Goal: Task Accomplishment & Management: Use online tool/utility

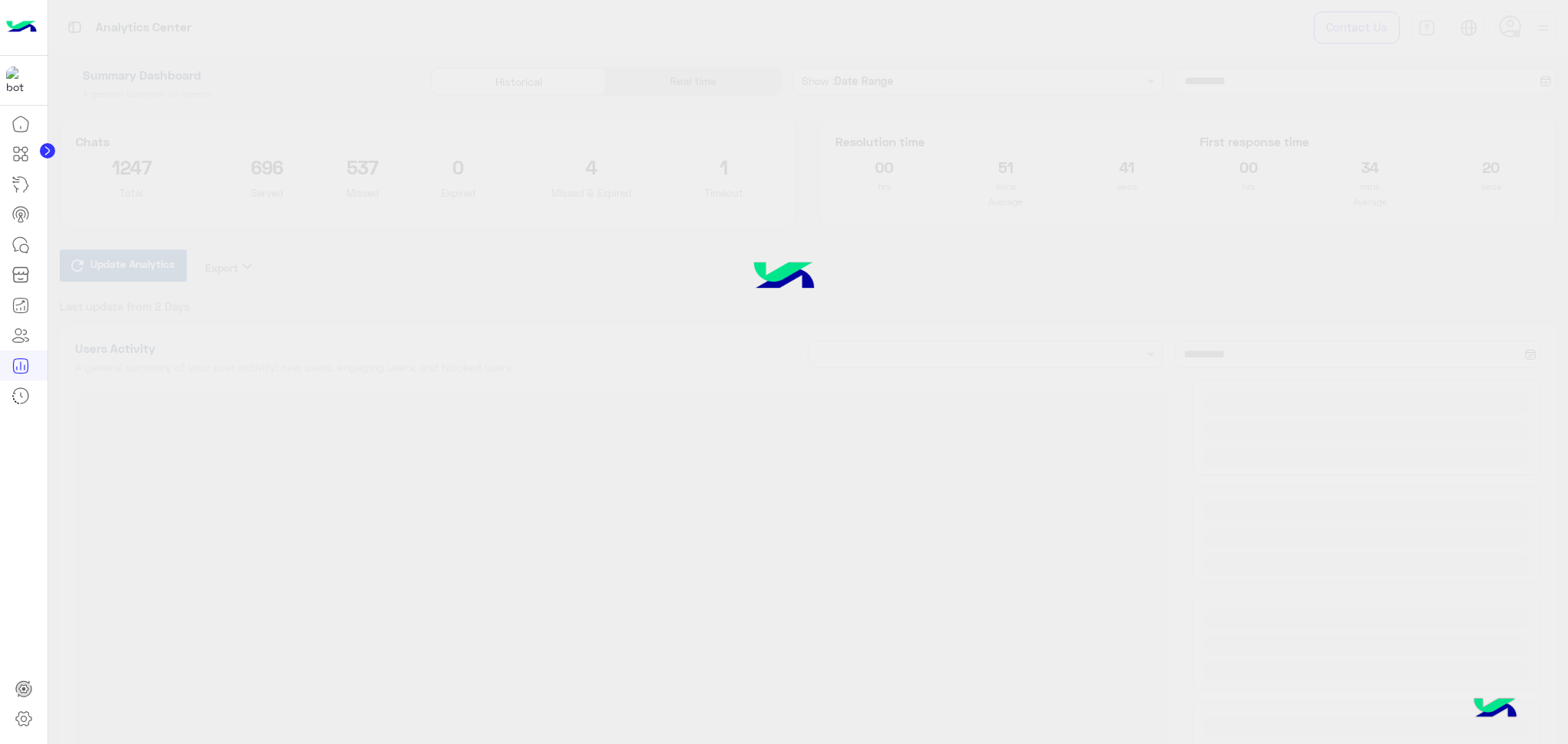
type input "**********"
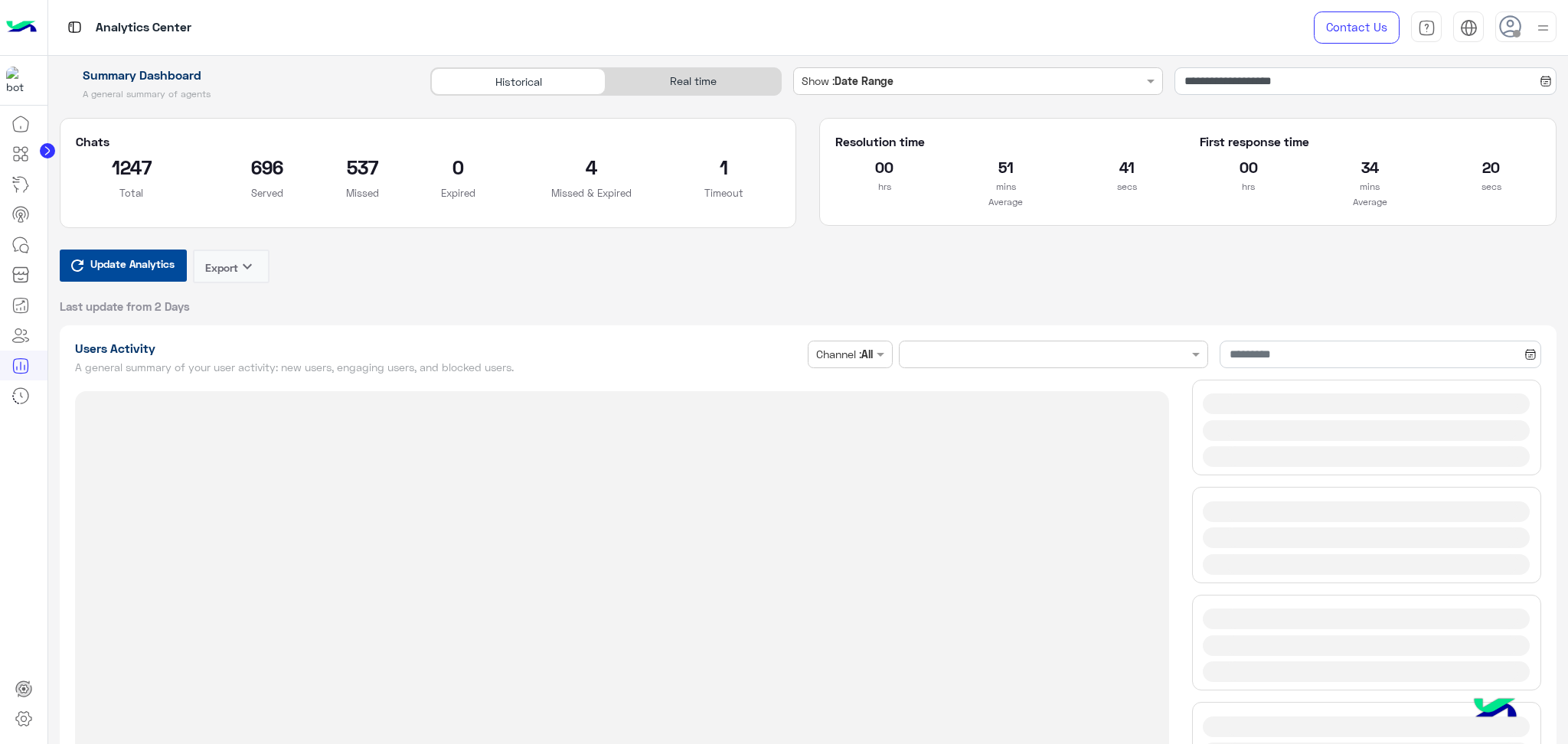
type input "**********"
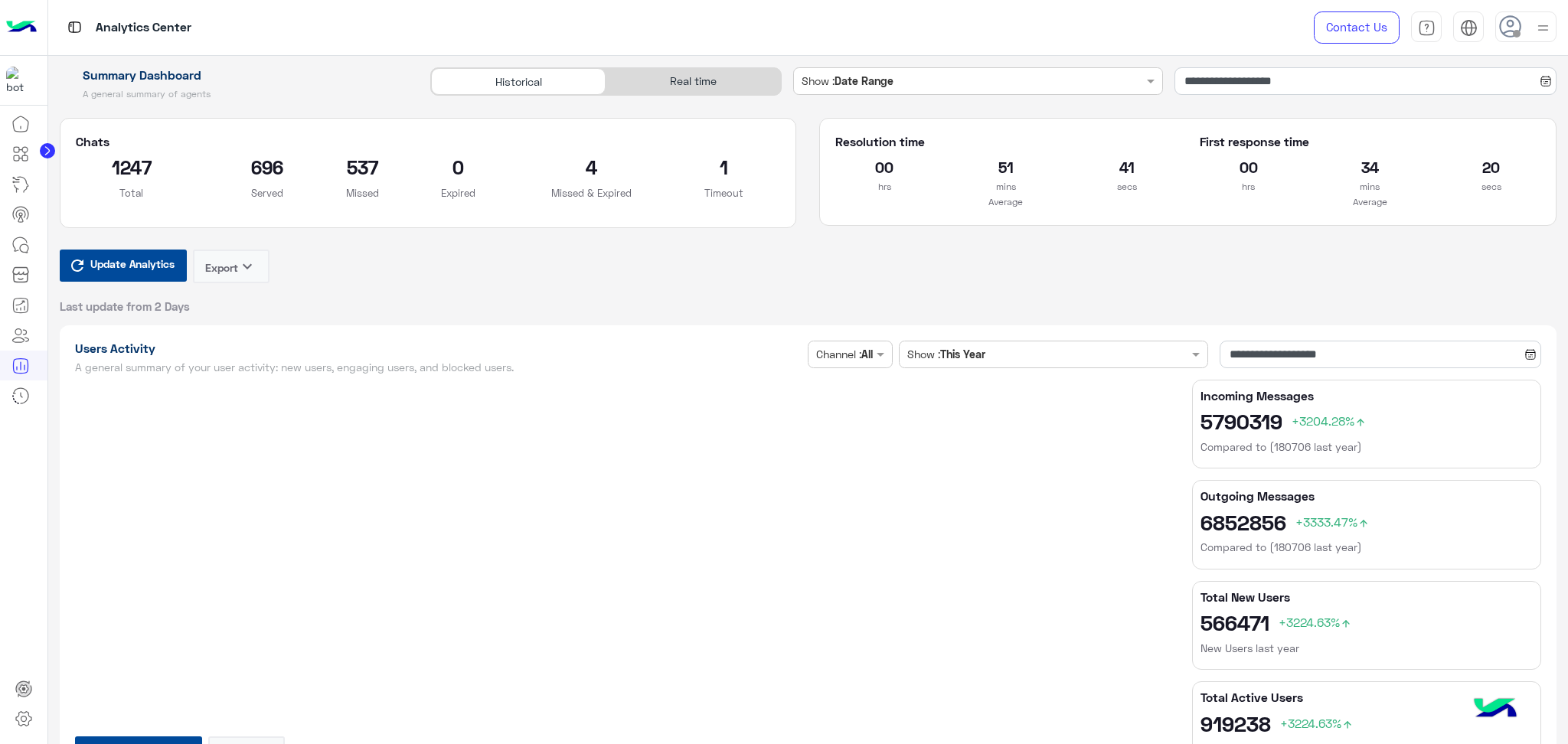
type input "**********"
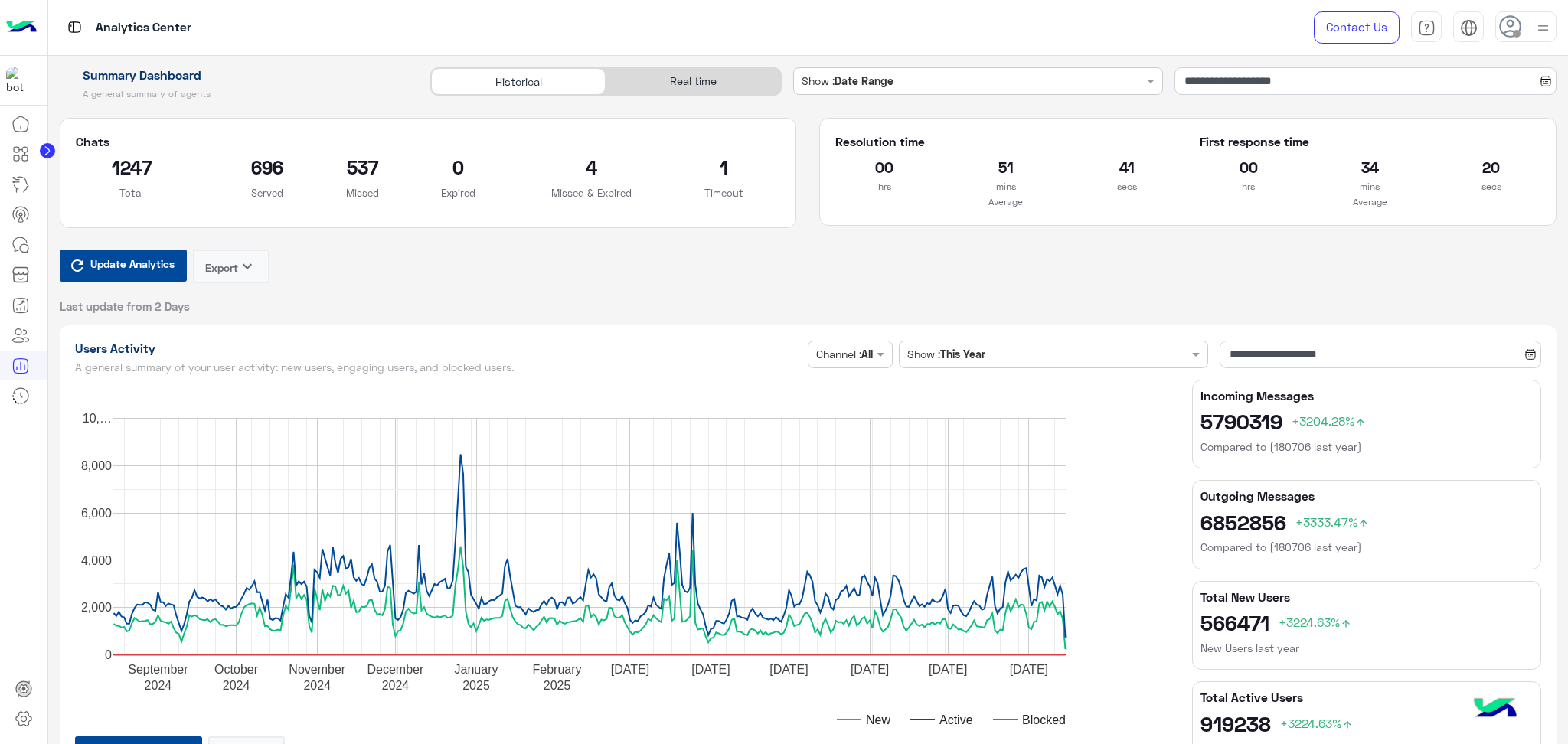
type input "**********"
click at [688, 77] on div "Real time" at bounding box center [693, 81] width 175 height 27
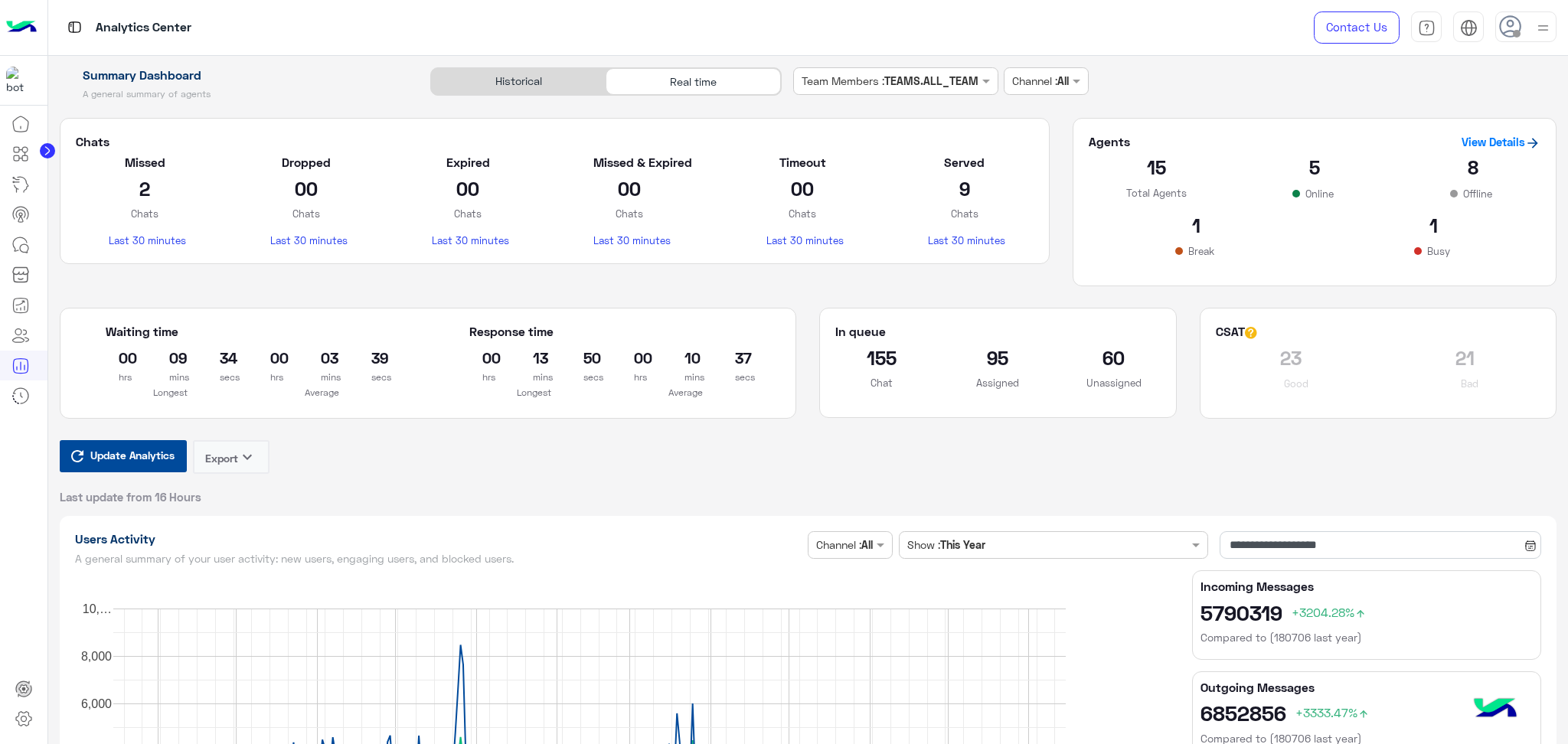
type input "**********"
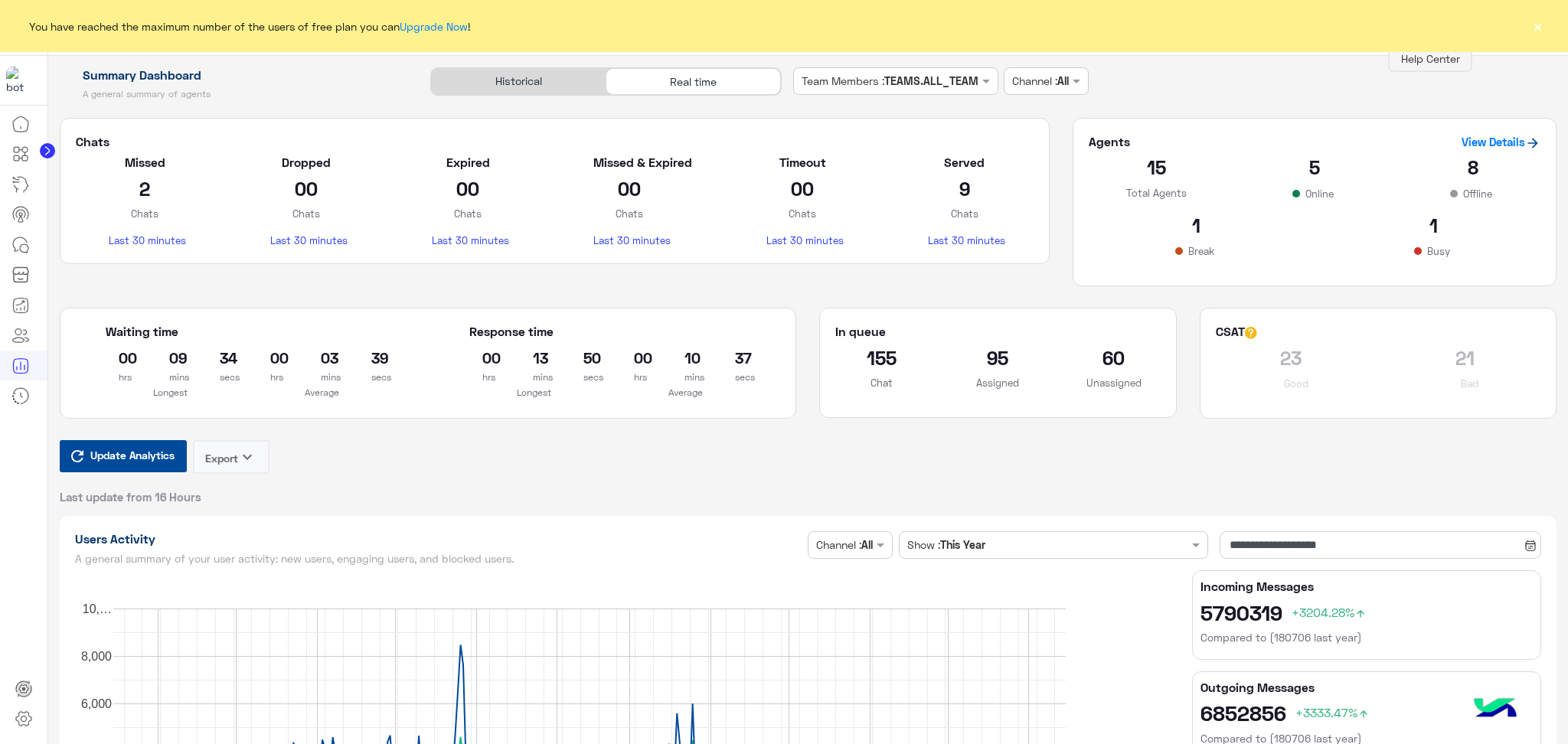
type input "**********"
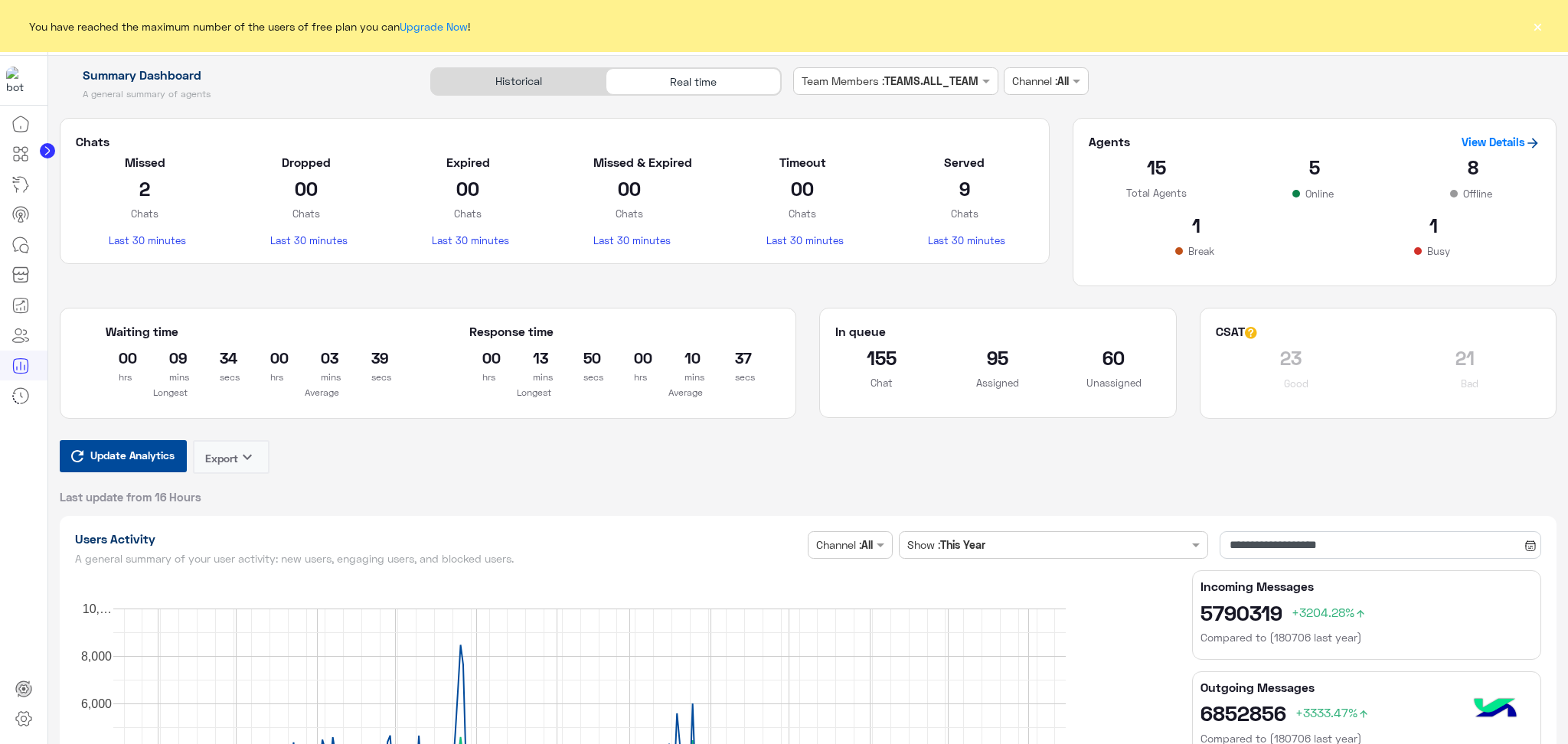
click at [124, 469] on button "Update Analytics" at bounding box center [123, 456] width 127 height 32
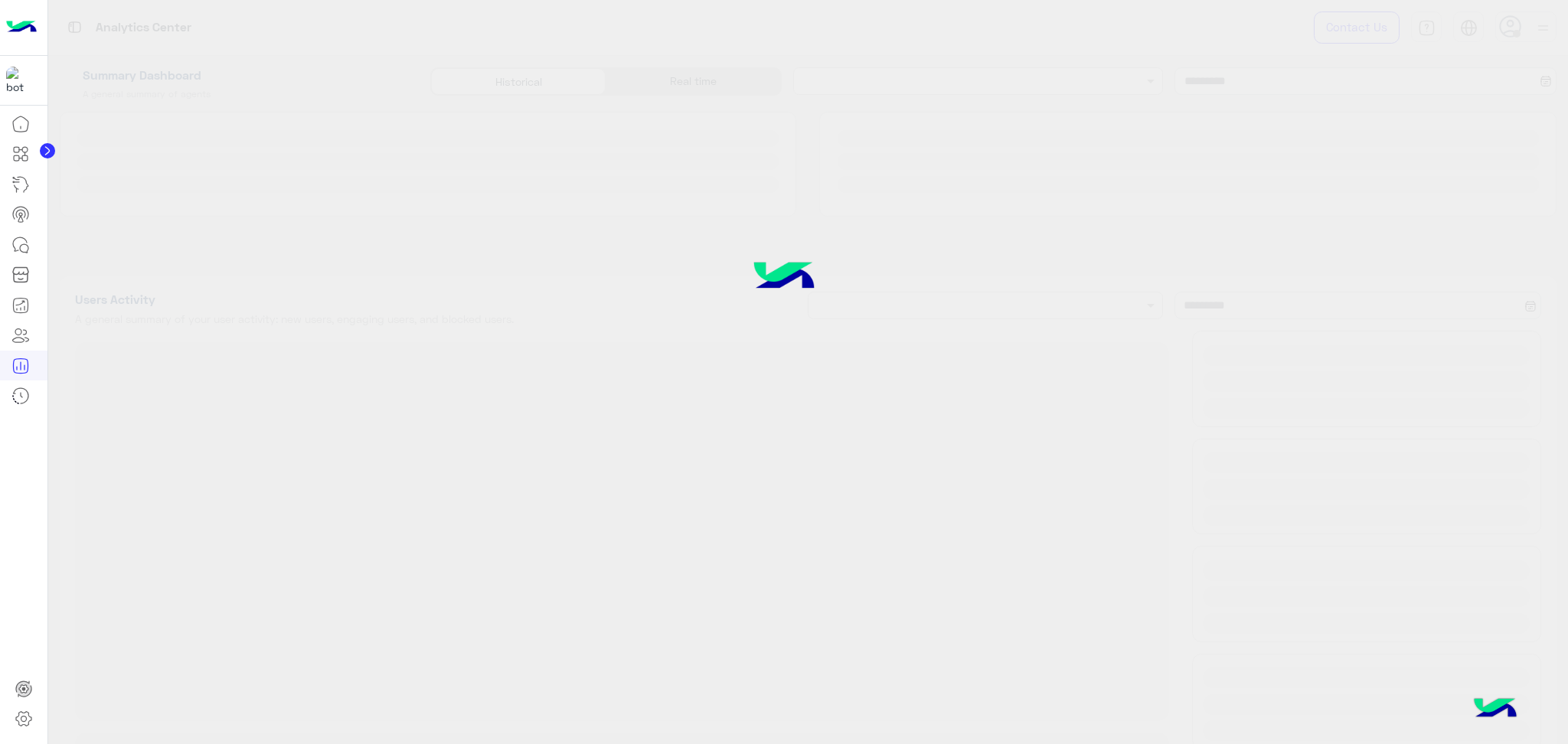
type input "**********"
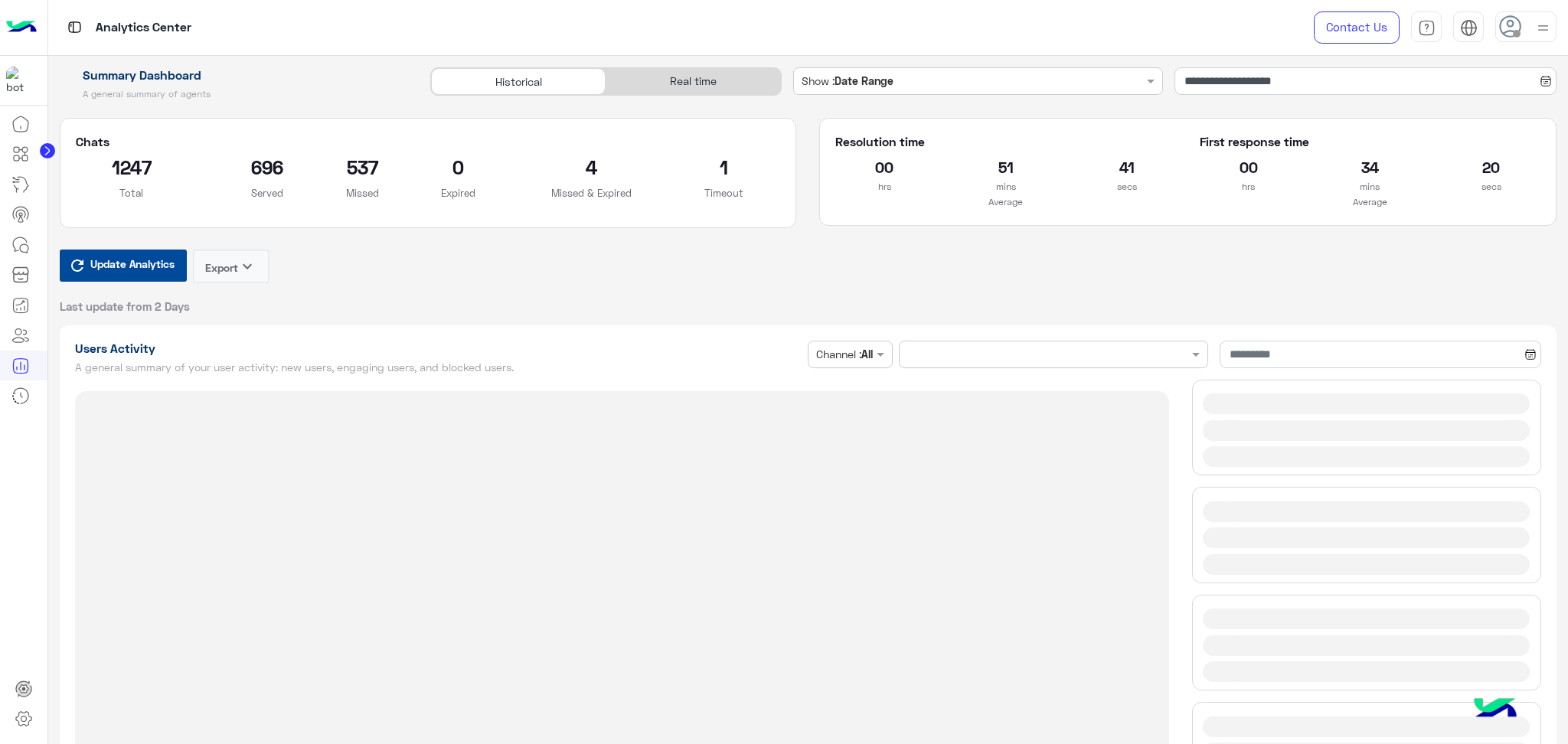
type input "**********"
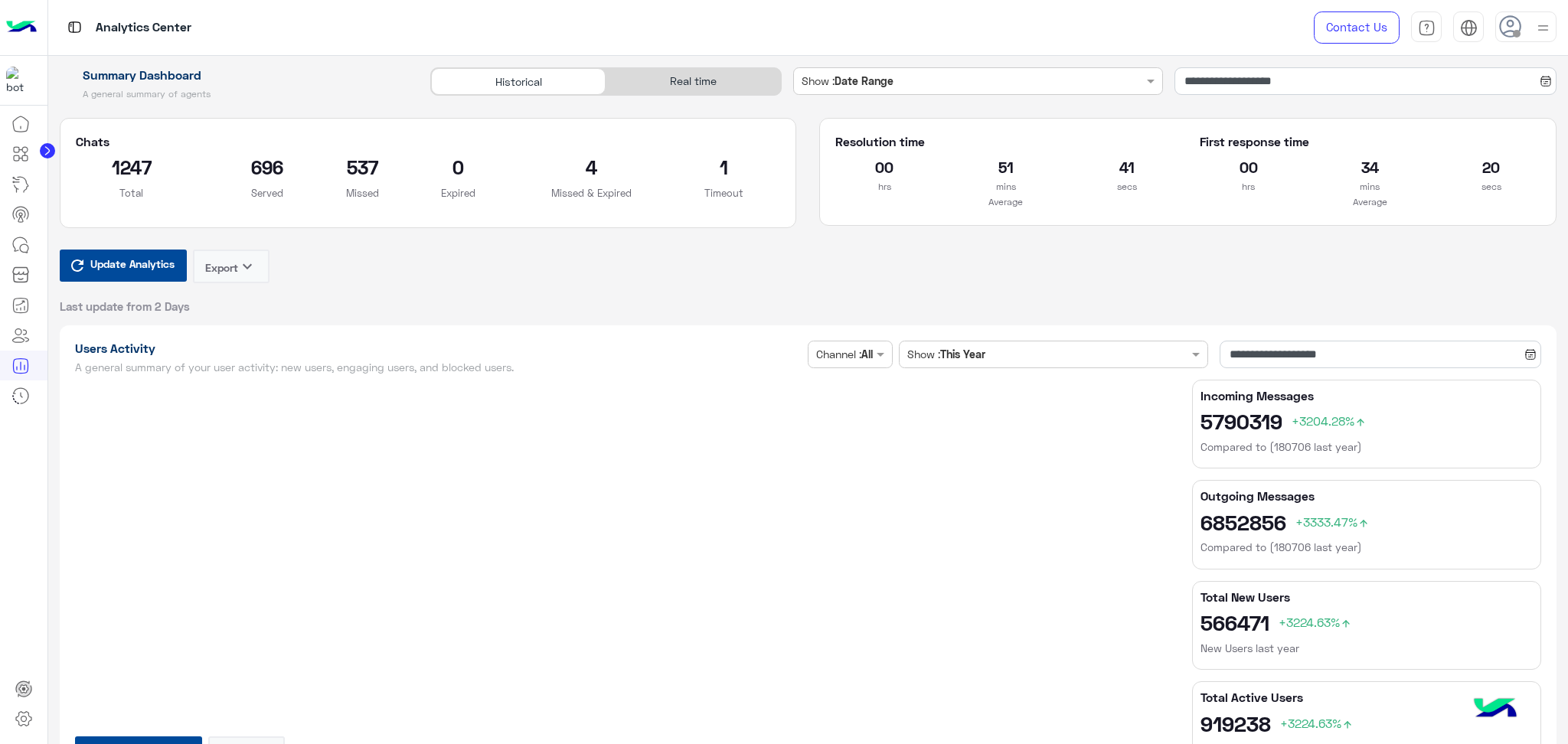
click at [687, 73] on div "Real time" at bounding box center [693, 81] width 175 height 27
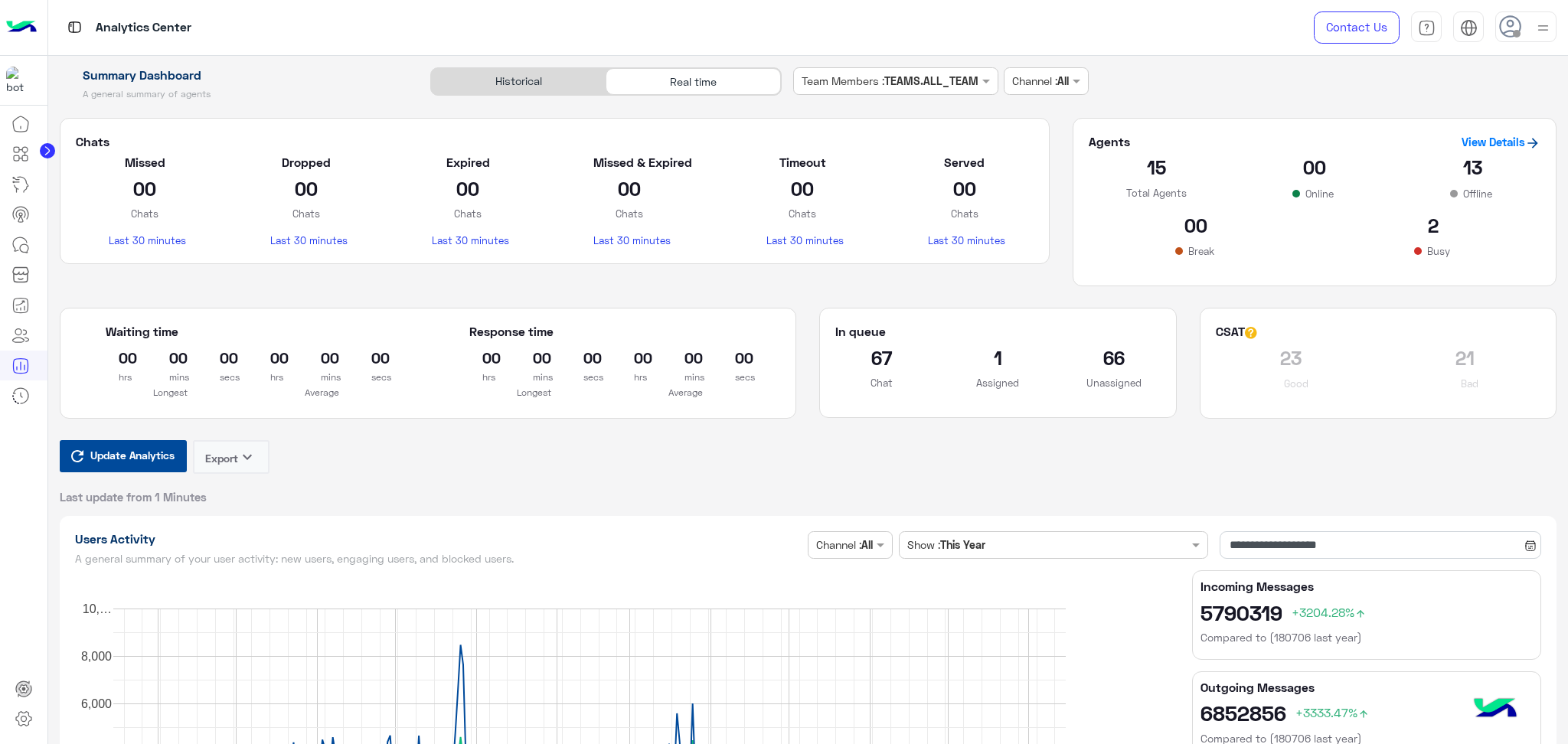
type input "**********"
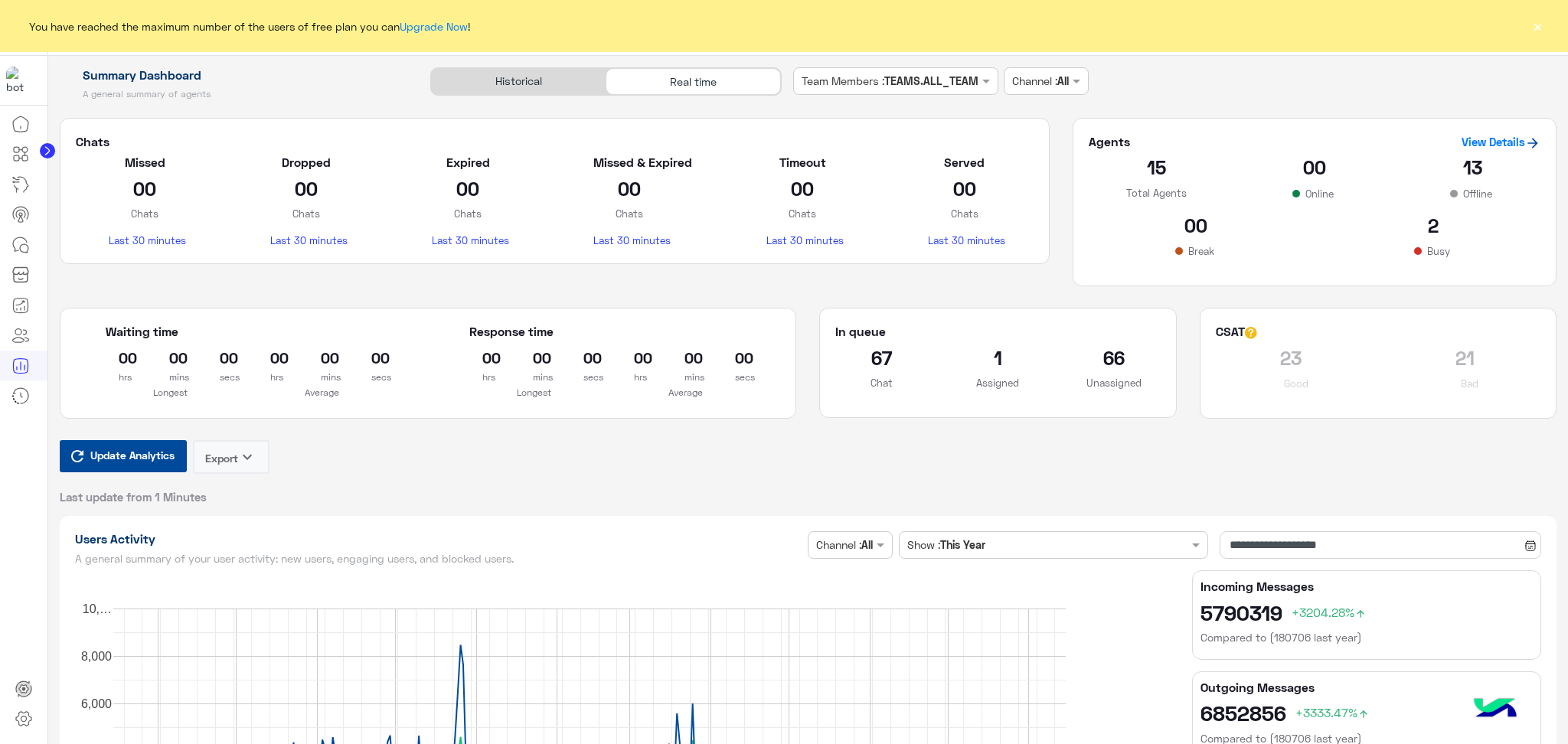
type input "**********"
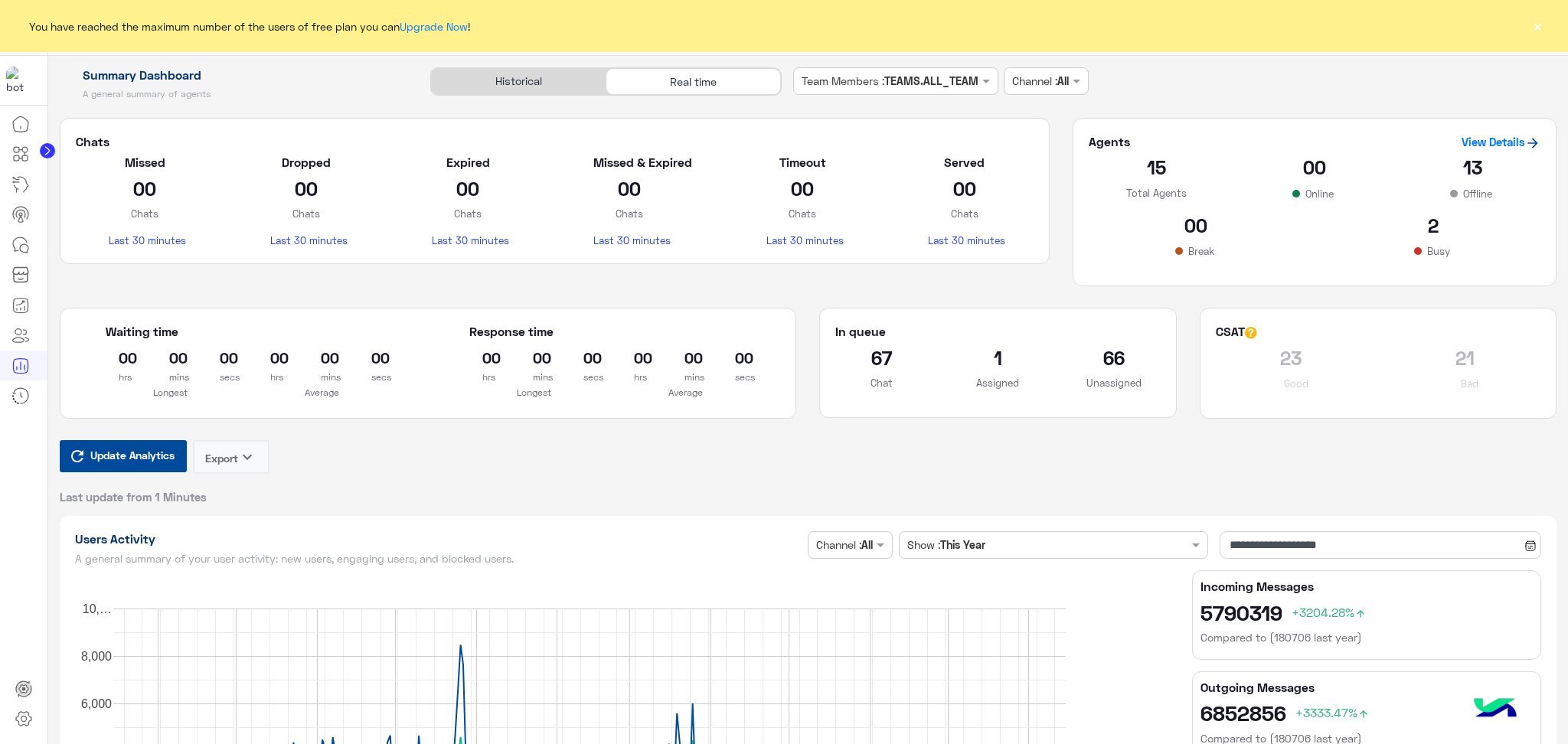
type input "**********"
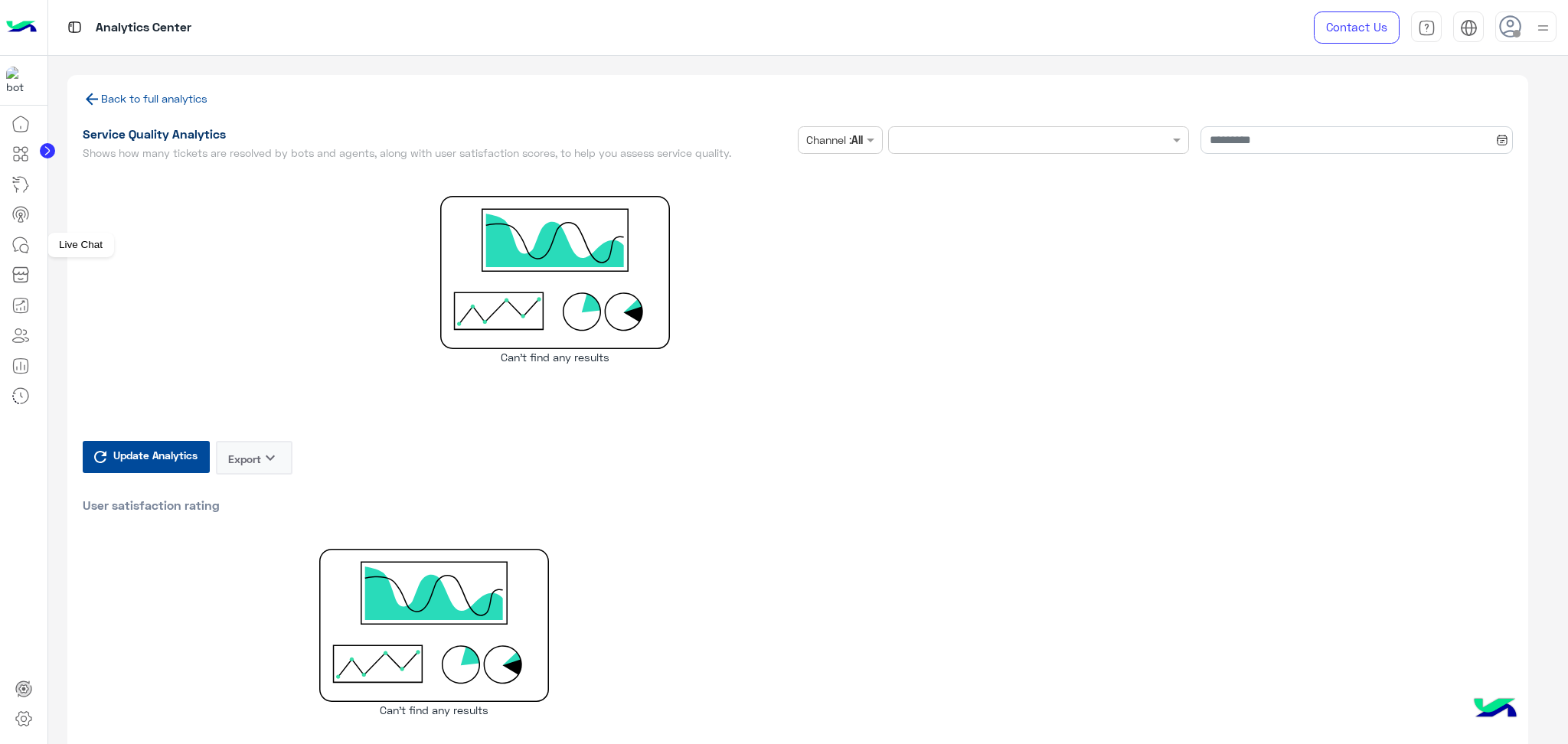
click at [22, 239] on icon at bounding box center [20, 244] width 18 height 18
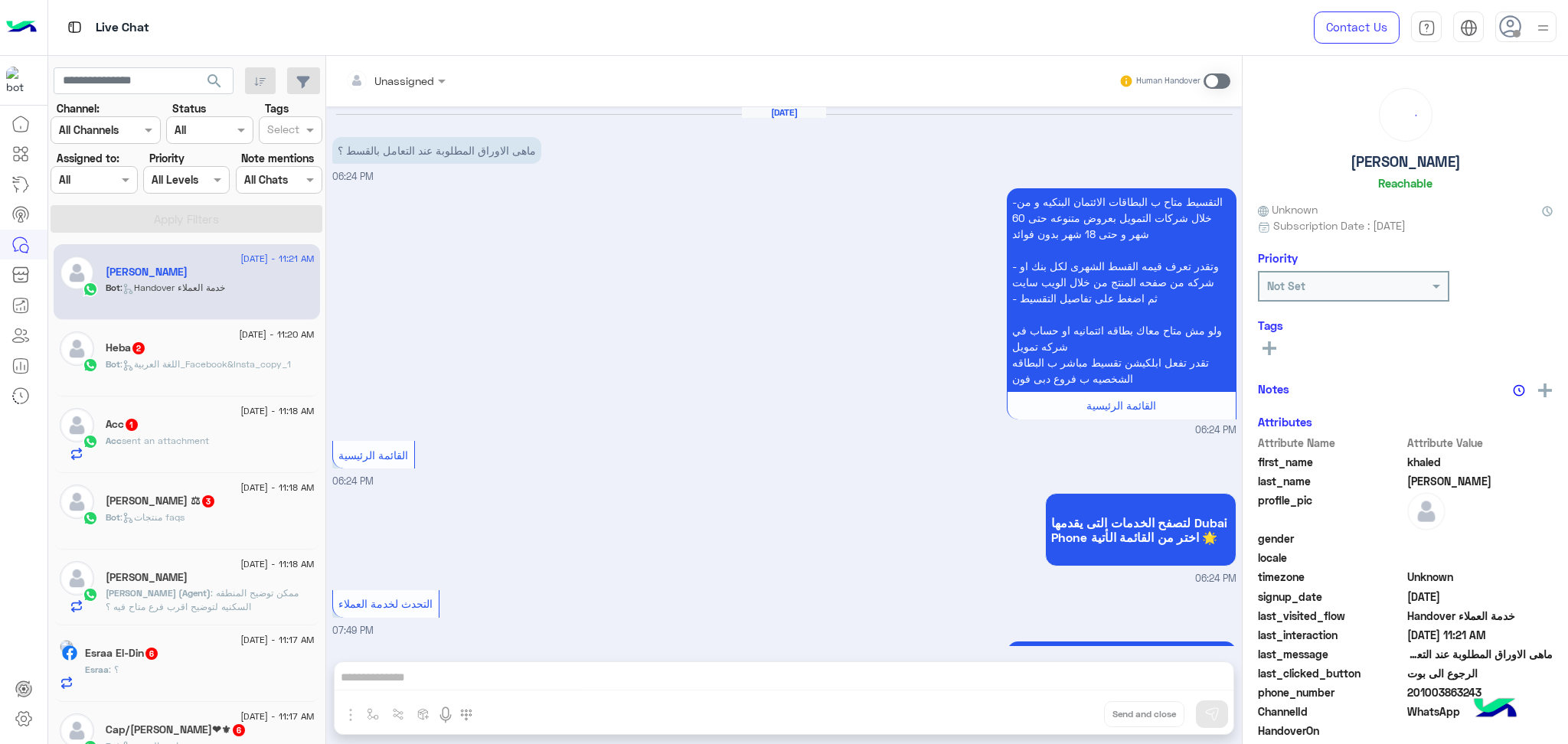
scroll to position [1391, 0]
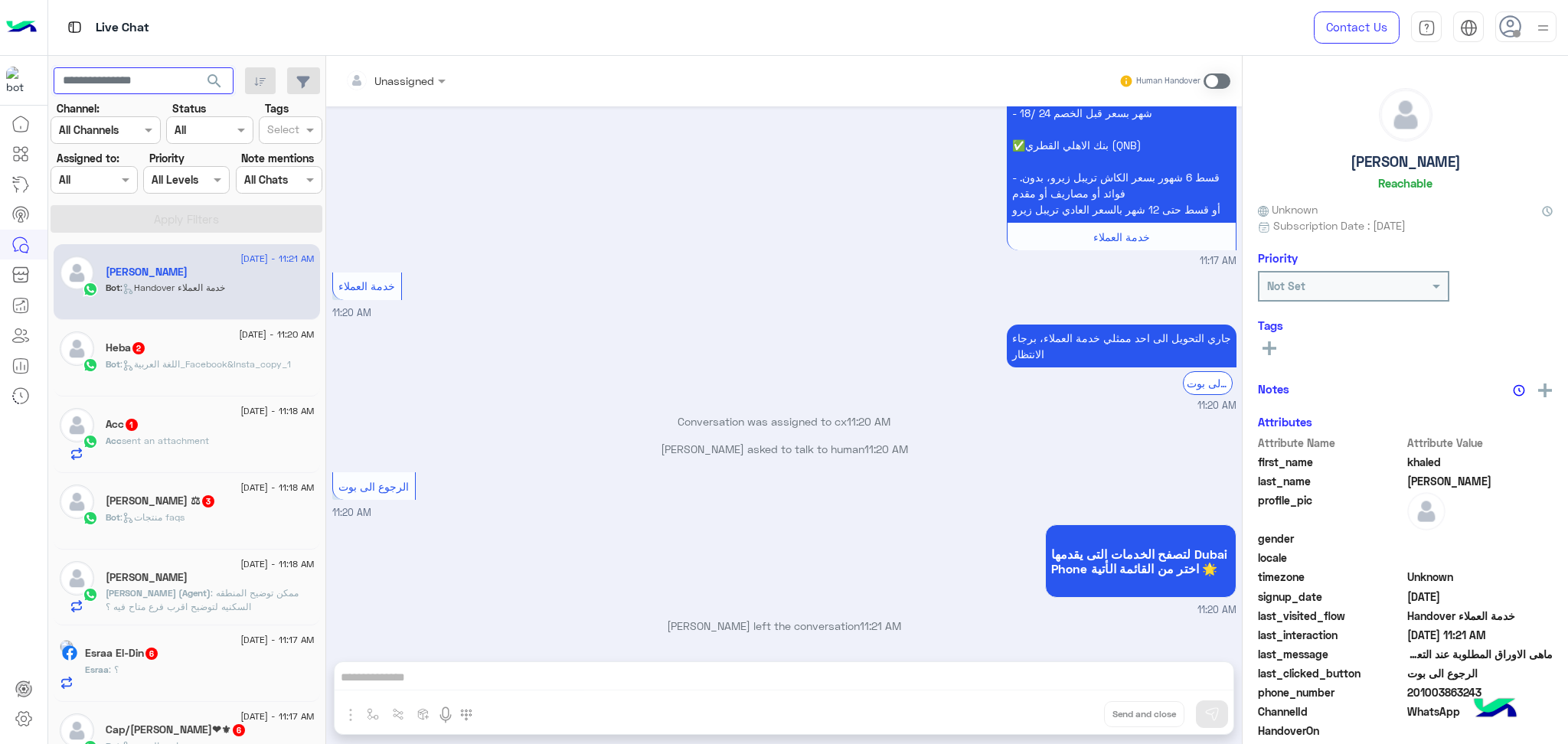
click at [118, 85] on input "text" at bounding box center [143, 81] width 180 height 28
paste input "**********"
type input "**********"
click at [196, 67] on button "search" at bounding box center [215, 83] width 38 height 33
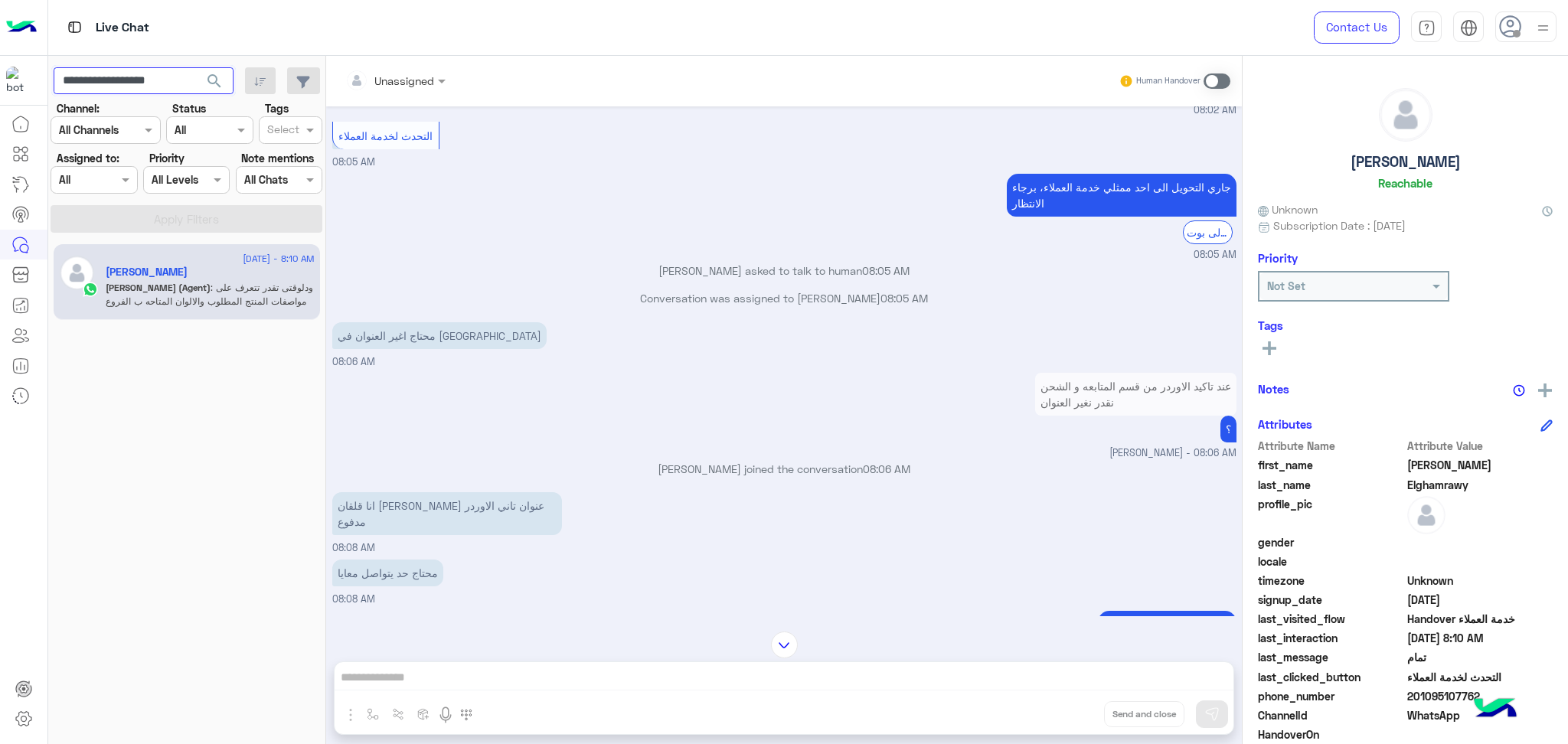
scroll to position [3879, 0]
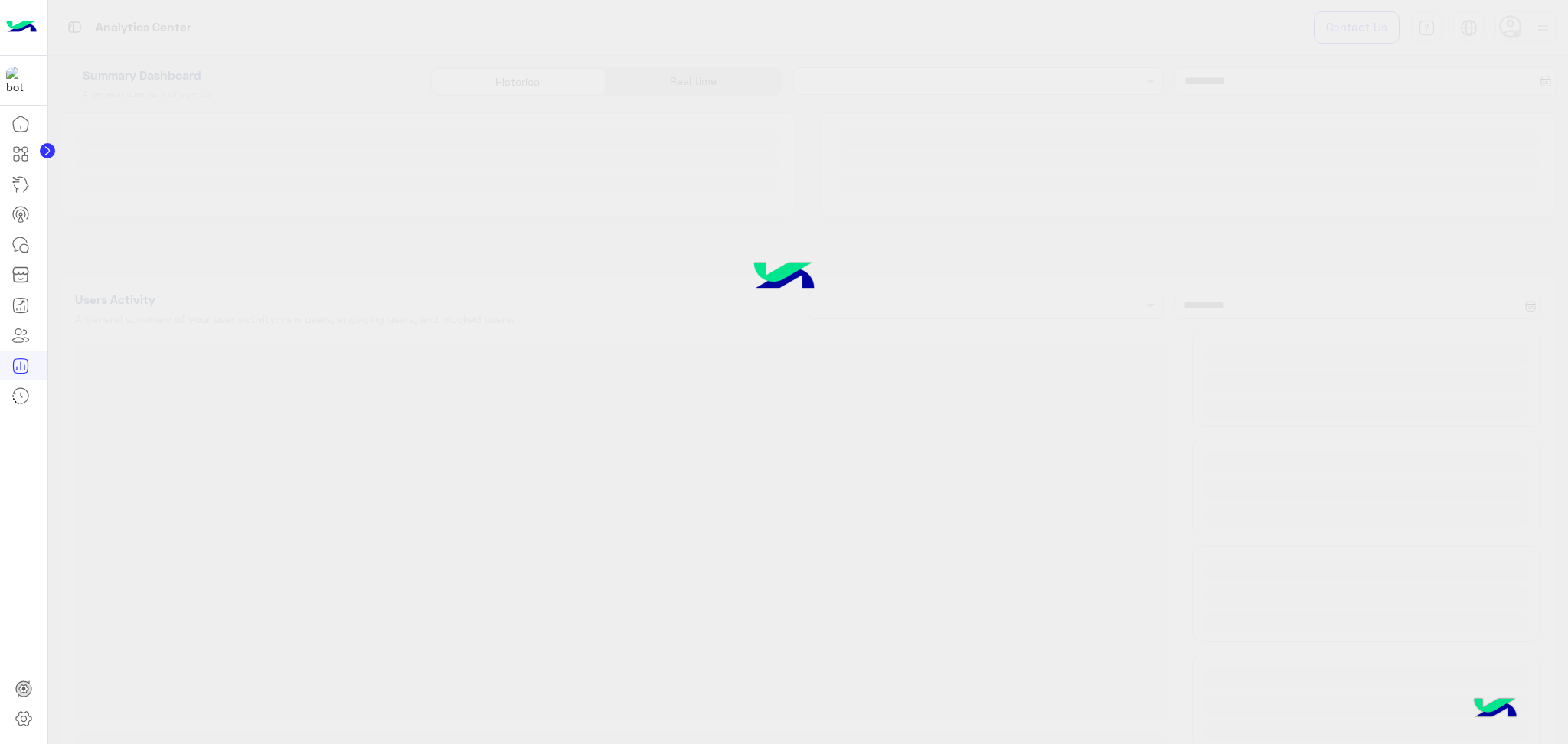
type input "**********"
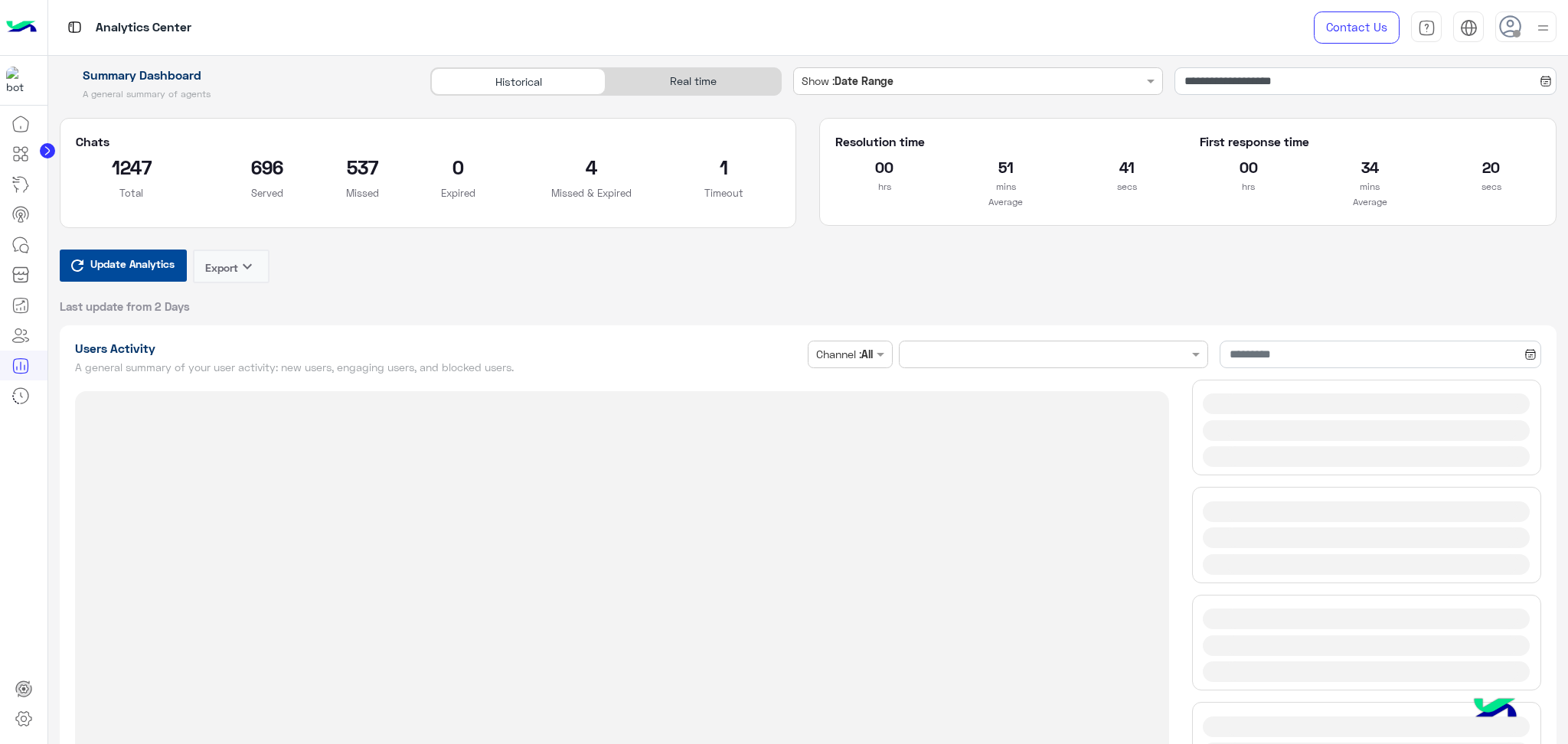
type input "**********"
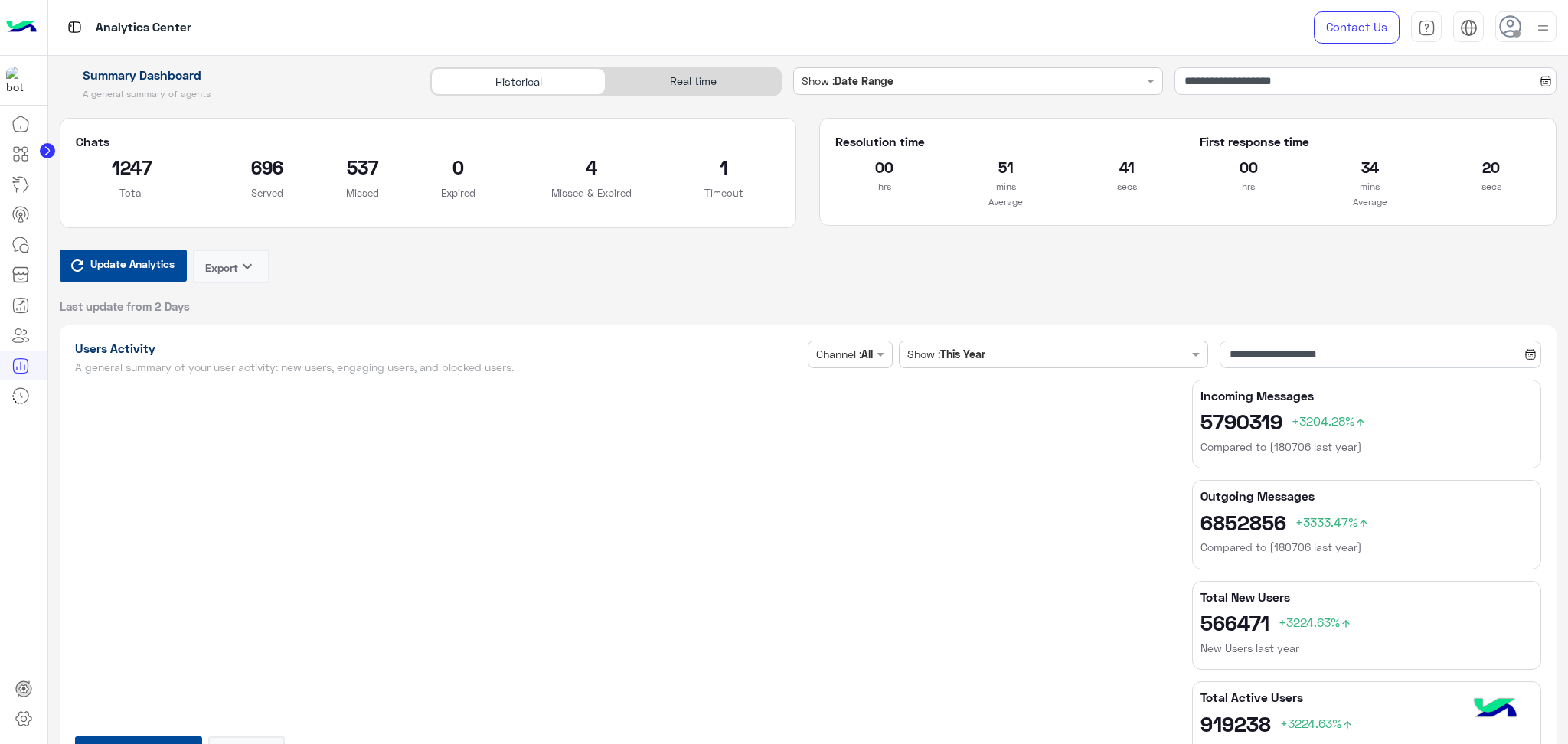
type input "**********"
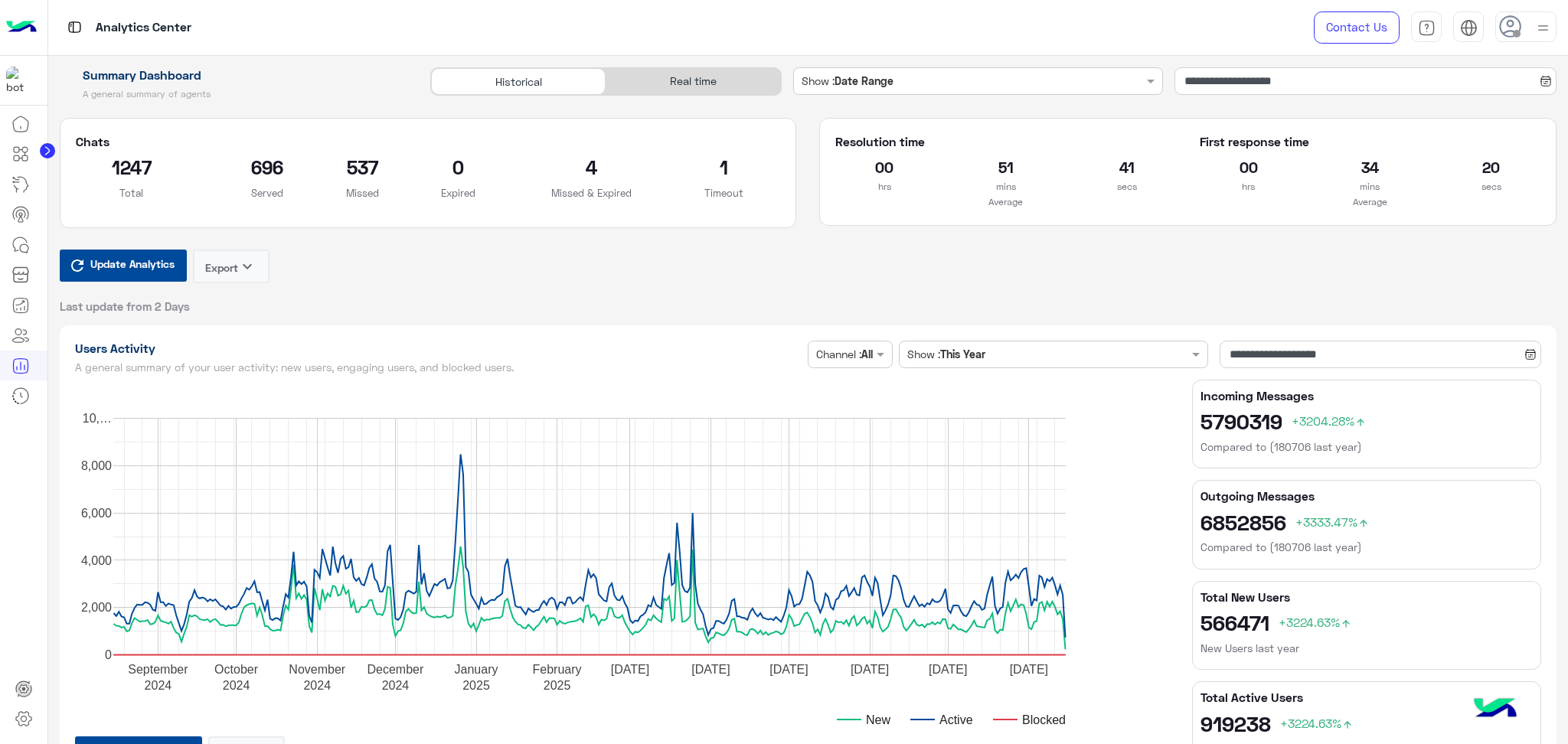
type input "**********"
drag, startPoint x: 882, startPoint y: 240, endPoint x: 727, endPoint y: 284, distance: 161.1
click at [727, 284] on div "Update Analytics Export keyboard_arrow_down Last update from 2 Days" at bounding box center [809, 282] width 1498 height 65
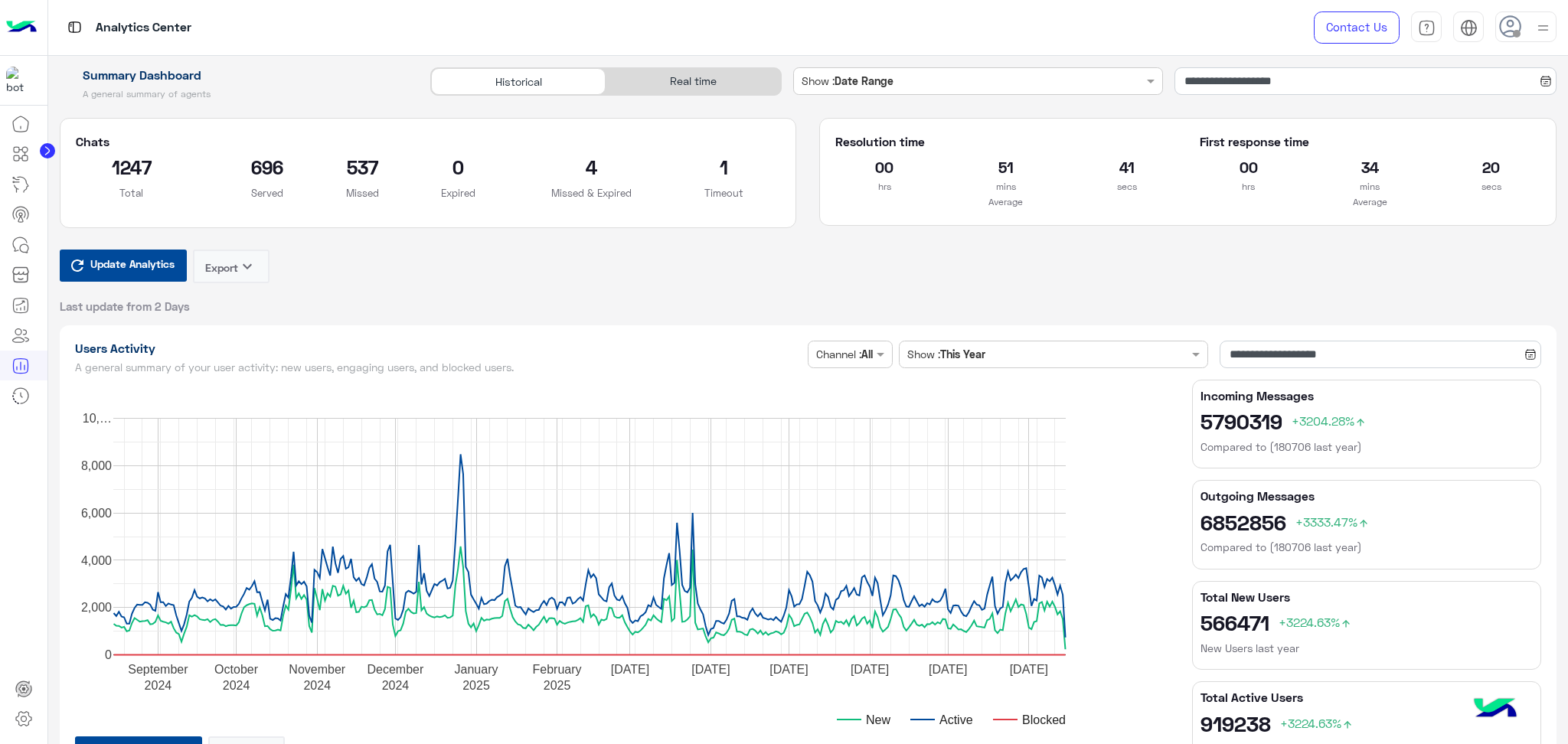
type input "**********"
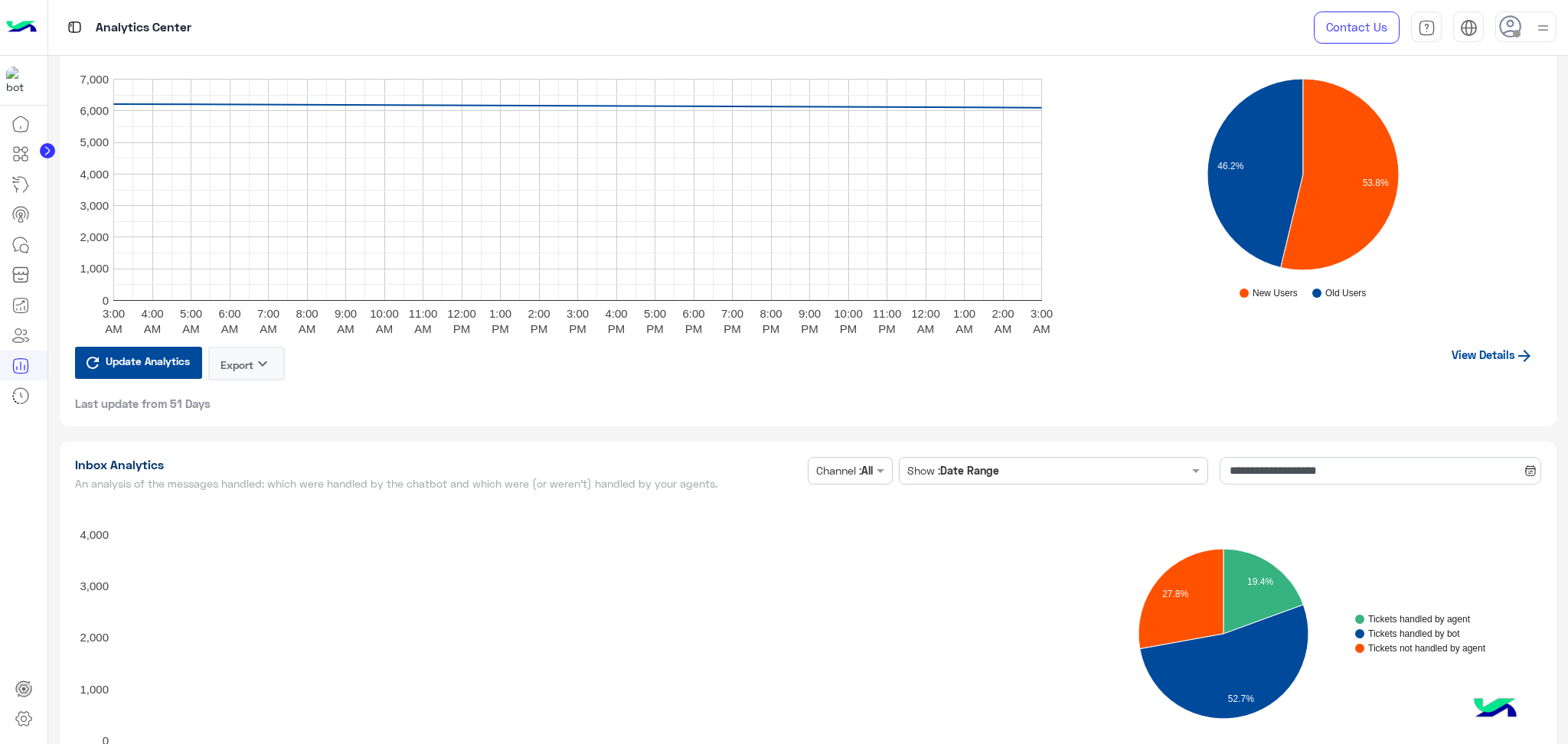
scroll to position [3267, 0]
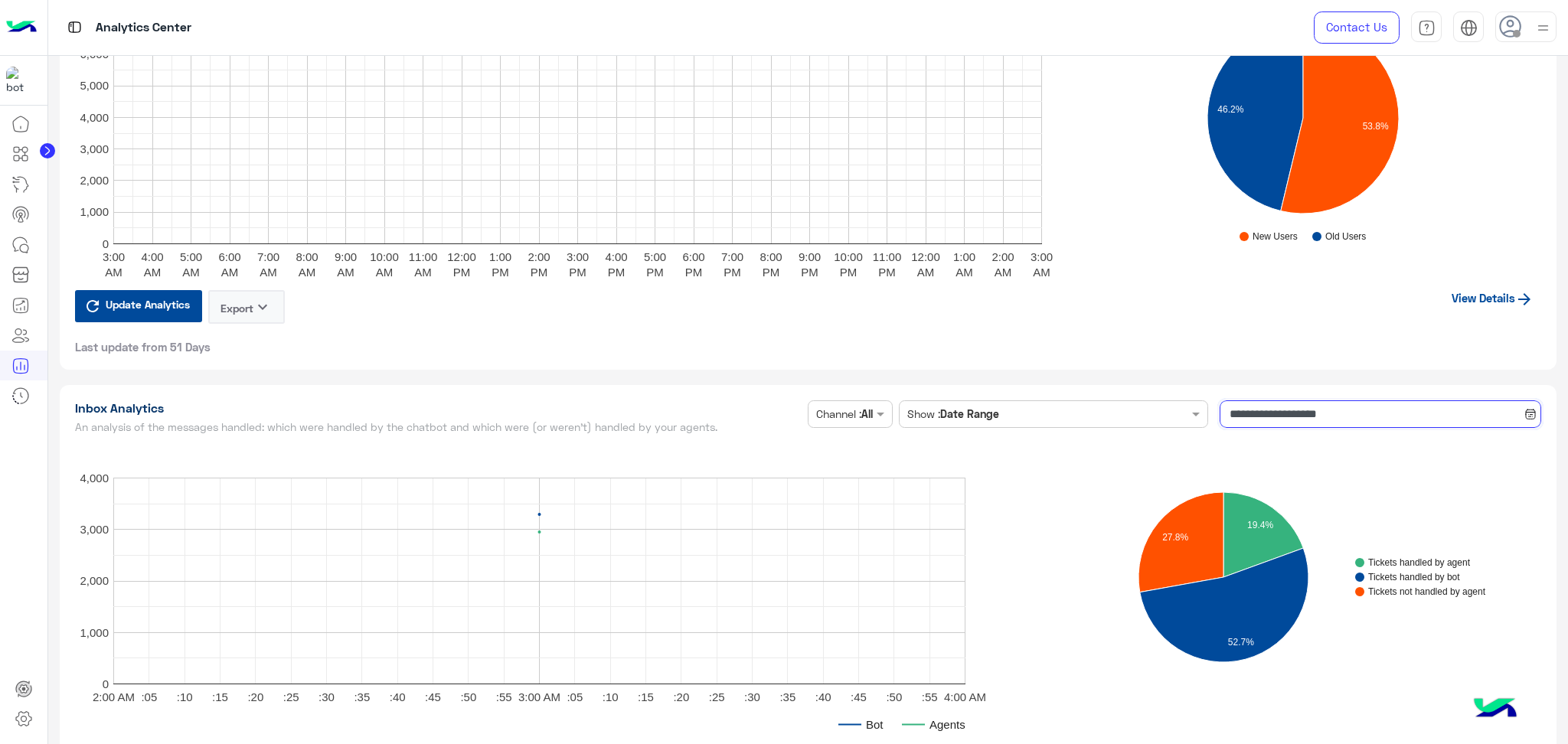
click at [1284, 401] on input "**********" at bounding box center [1380, 414] width 322 height 28
click at [1265, 412] on input "**********" at bounding box center [1380, 414] width 322 height 28
type input "**********"
click at [1232, 405] on input "**********" at bounding box center [1380, 414] width 322 height 28
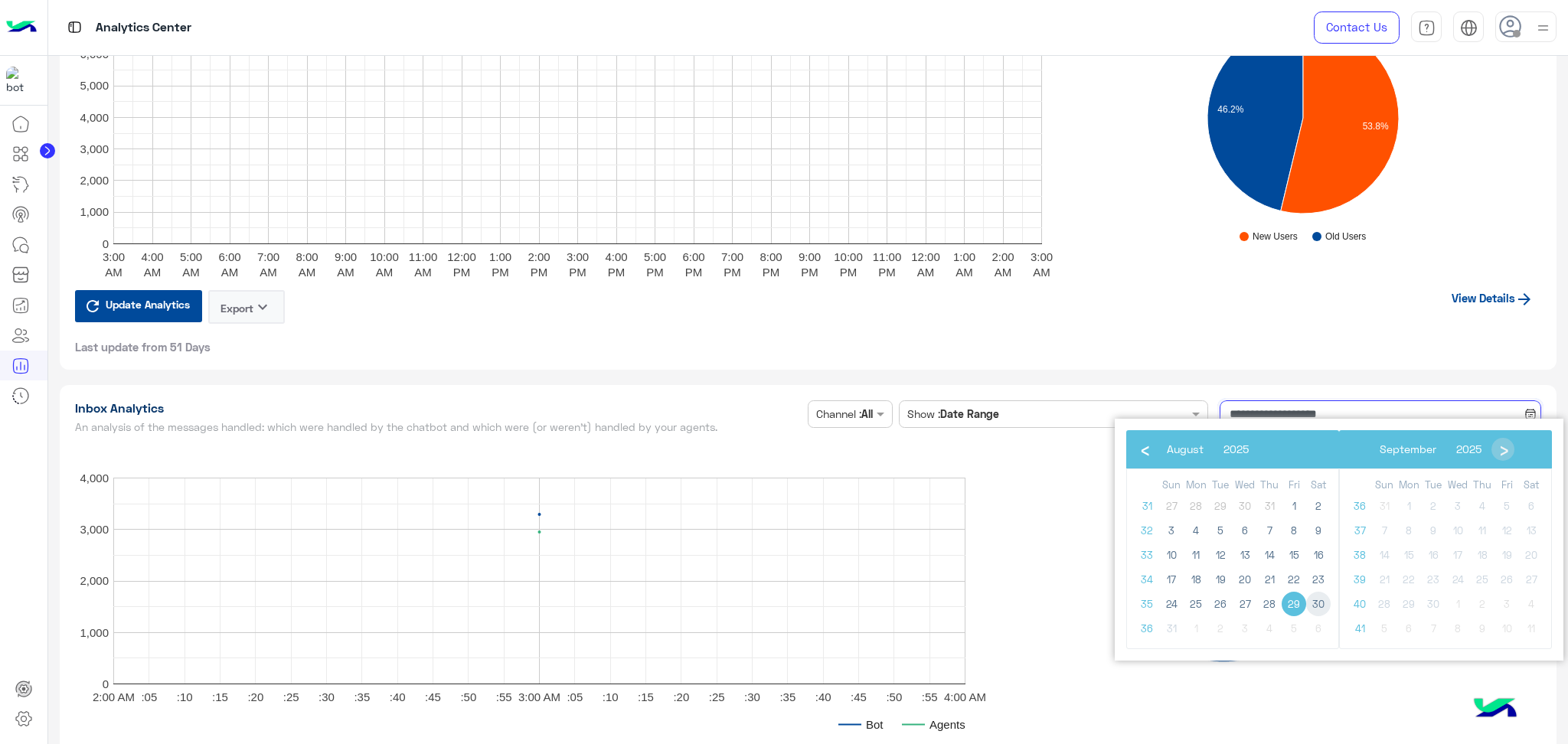
type input "**********"
click at [1321, 598] on span "30" at bounding box center [1318, 604] width 25 height 25
click at [1316, 604] on span "30" at bounding box center [1318, 604] width 25 height 25
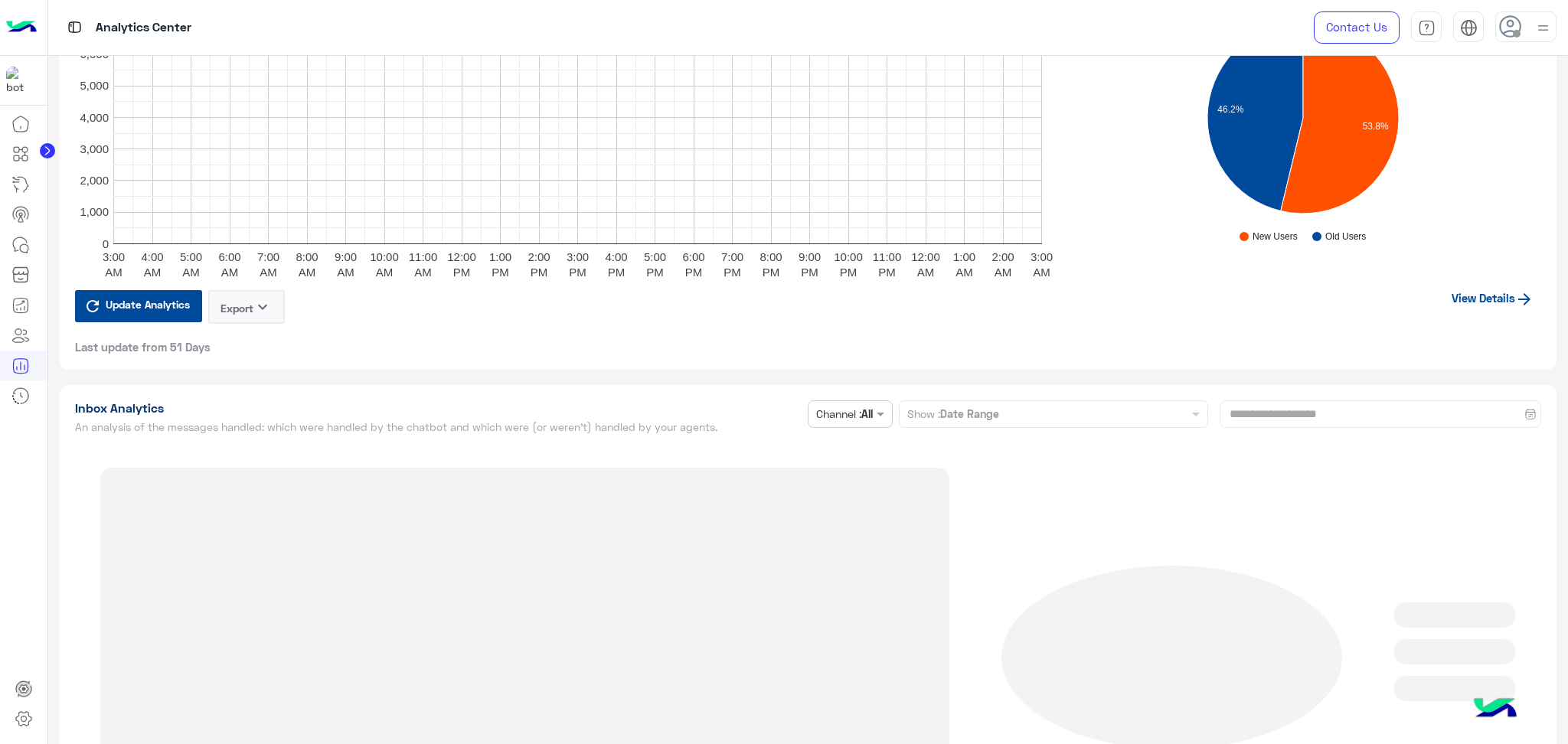
click at [1286, 400] on div "**********" at bounding box center [809, 651] width 1498 height 532
click at [1262, 408] on div "**********" at bounding box center [809, 651] width 1498 height 532
click at [1265, 408] on div "**********" at bounding box center [809, 651] width 1498 height 532
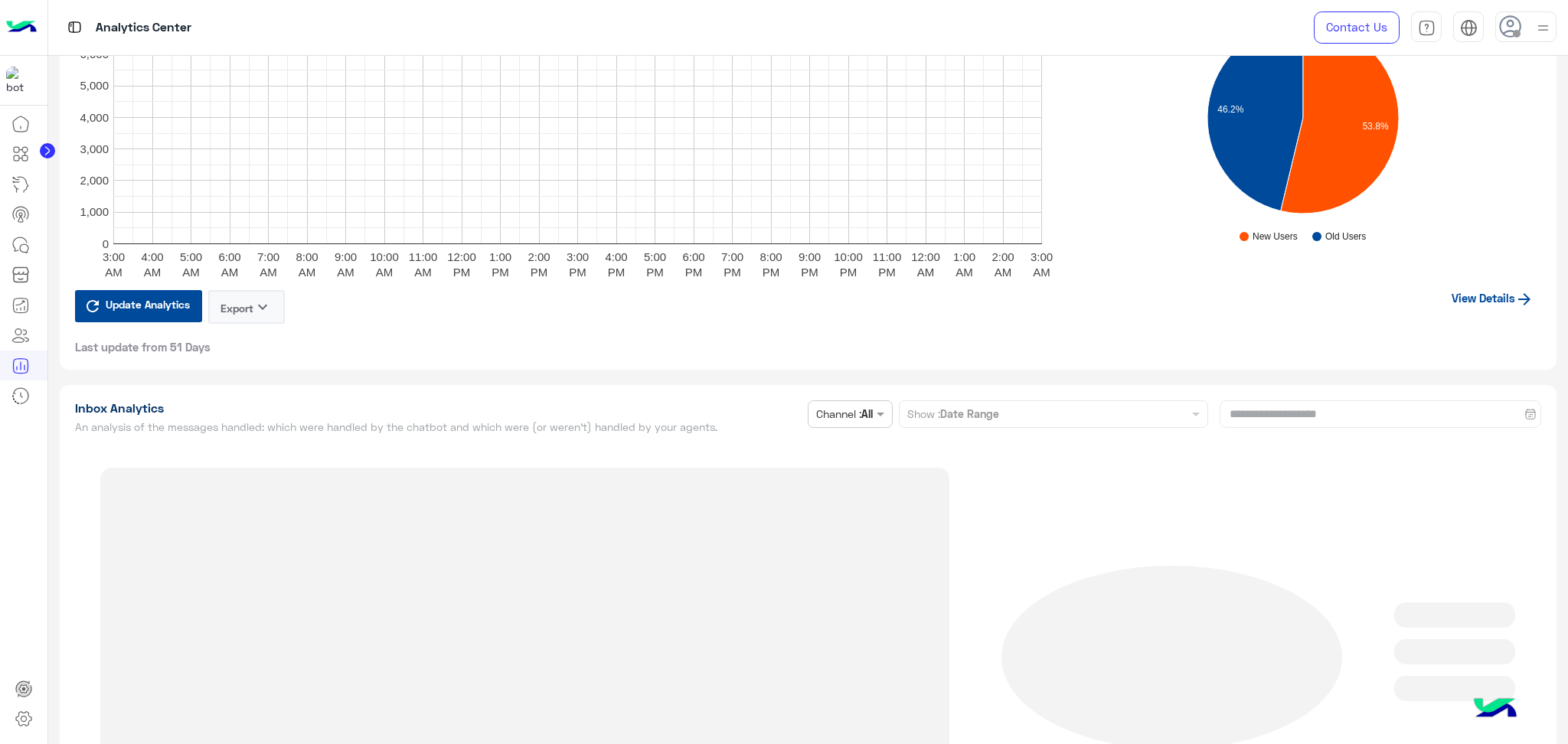
click at [1265, 408] on div "**********" at bounding box center [809, 651] width 1498 height 532
click at [1266, 408] on div "**********" at bounding box center [809, 651] width 1498 height 532
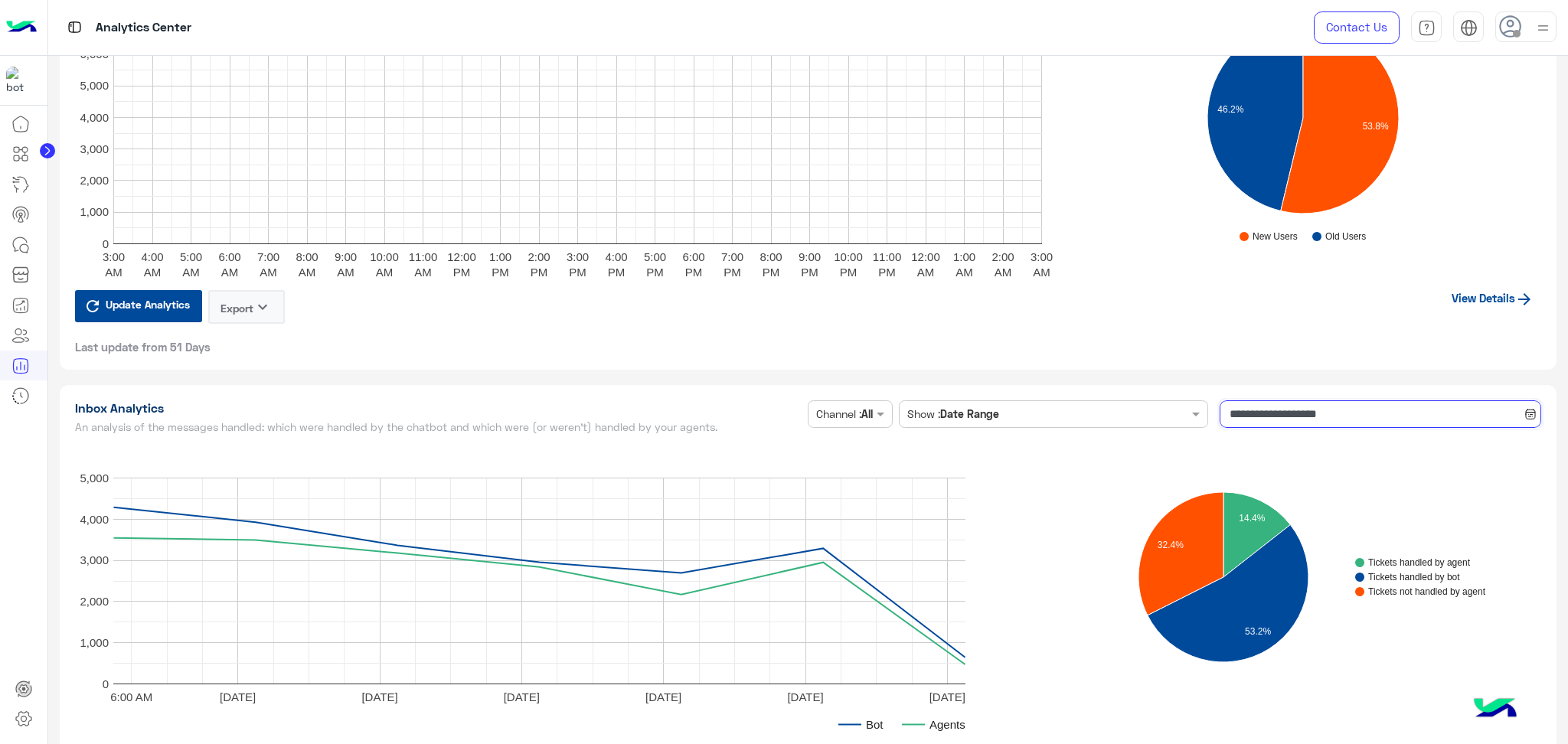
click at [1328, 407] on input "**********" at bounding box center [1380, 414] width 322 height 28
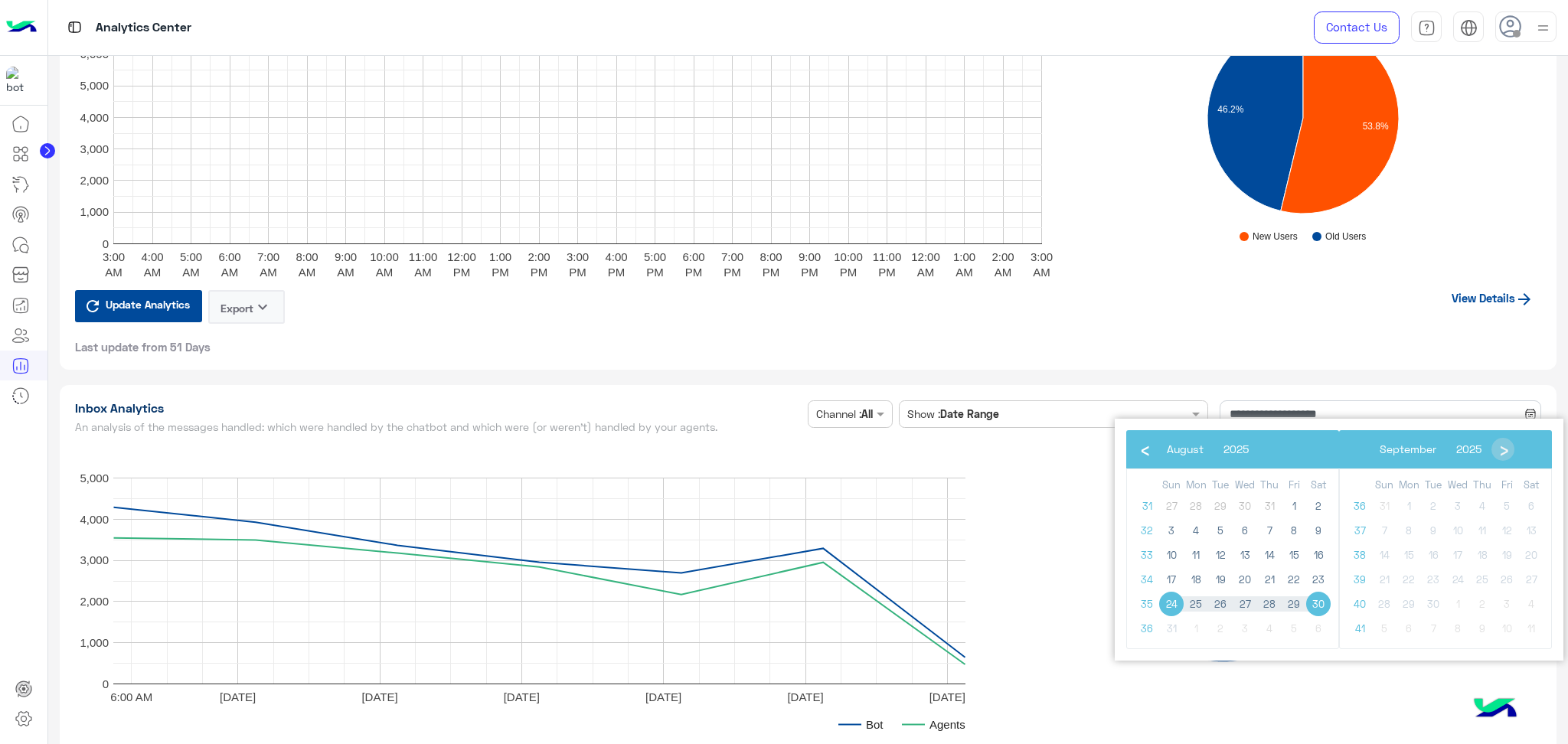
click at [1317, 604] on span "30" at bounding box center [1318, 604] width 25 height 25
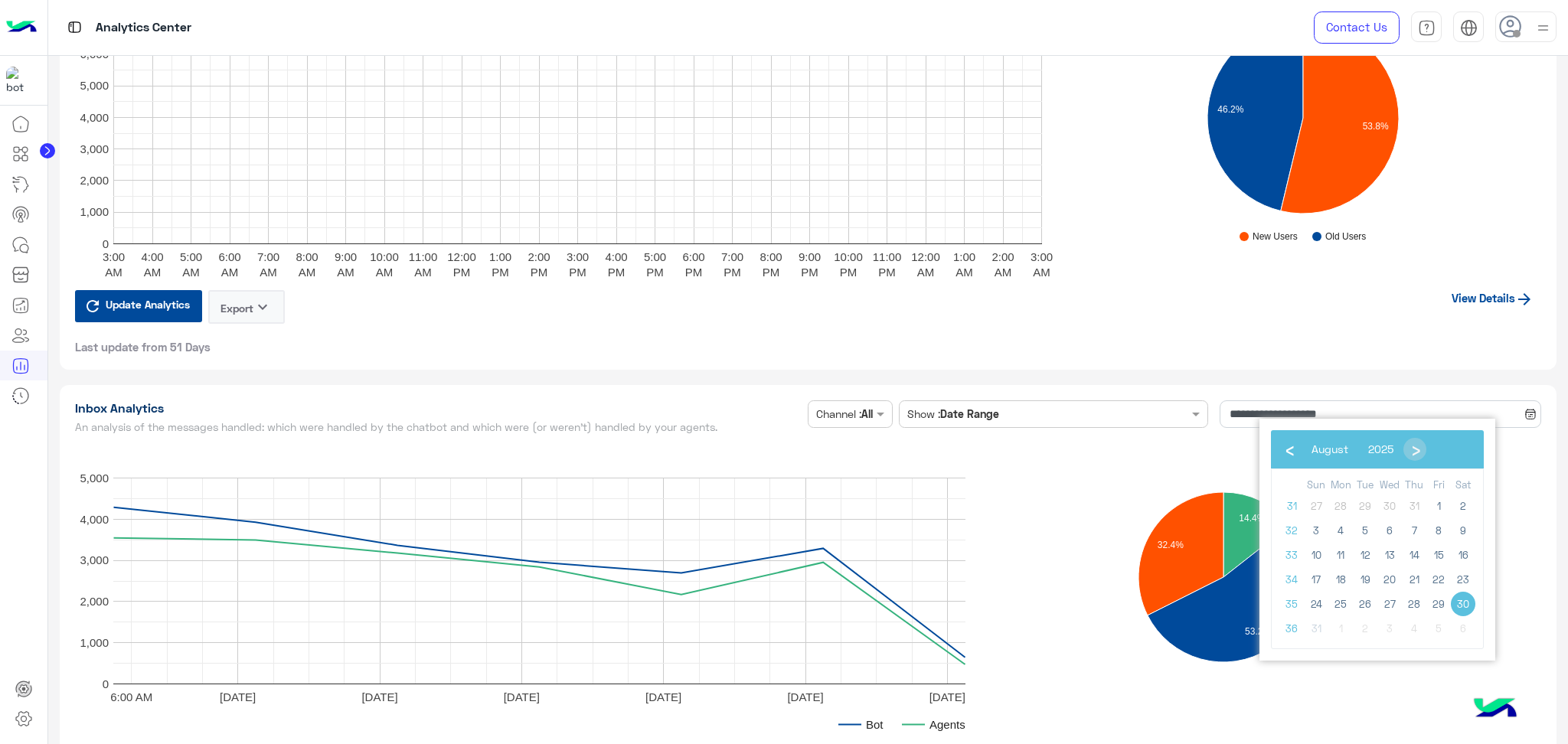
click at [1462, 605] on span "30" at bounding box center [1463, 604] width 25 height 25
type input "**********"
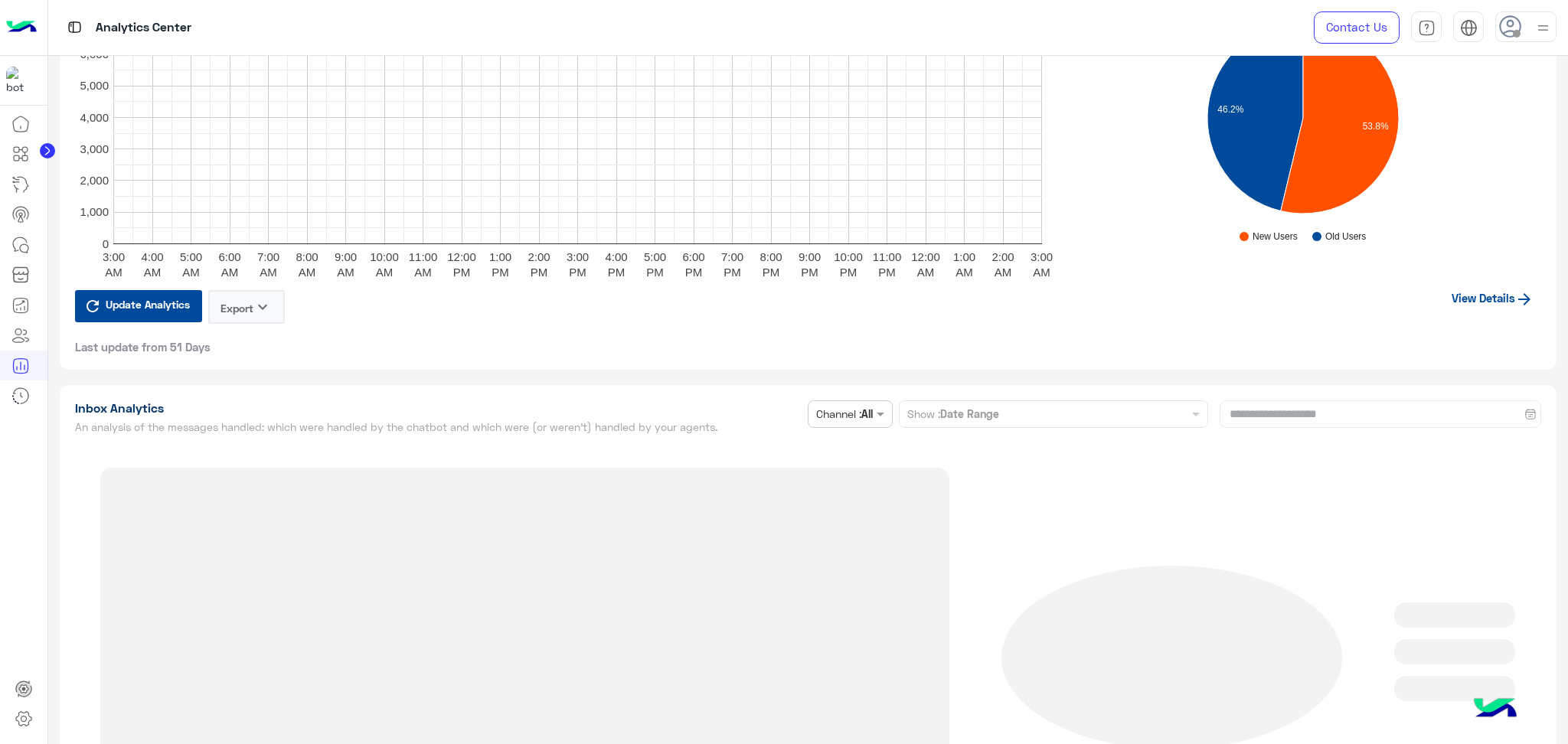
click at [1462, 605] on div at bounding box center [1455, 615] width 121 height 26
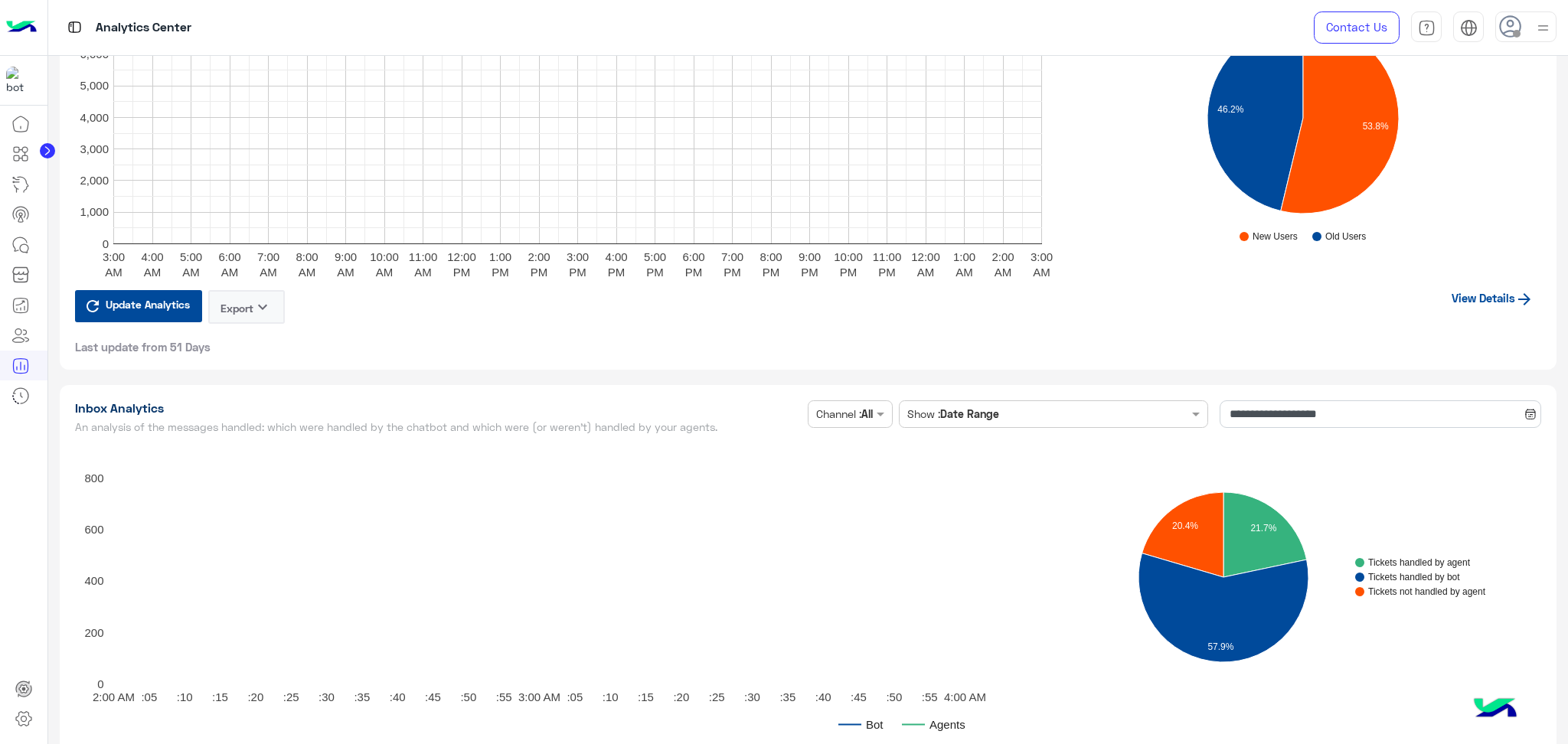
scroll to position [3572, 0]
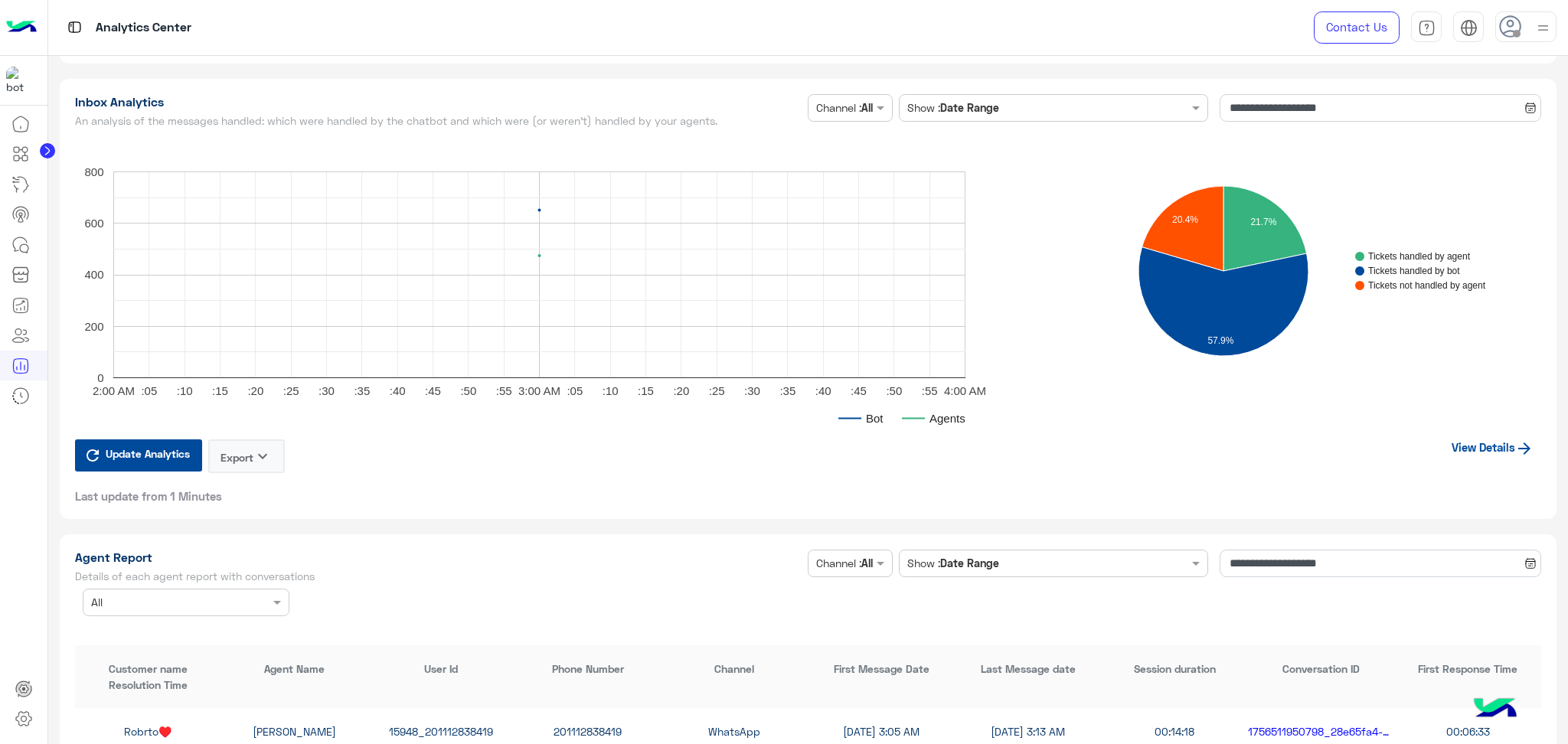
click at [1495, 433] on link "View Details" at bounding box center [1493, 447] width 97 height 29
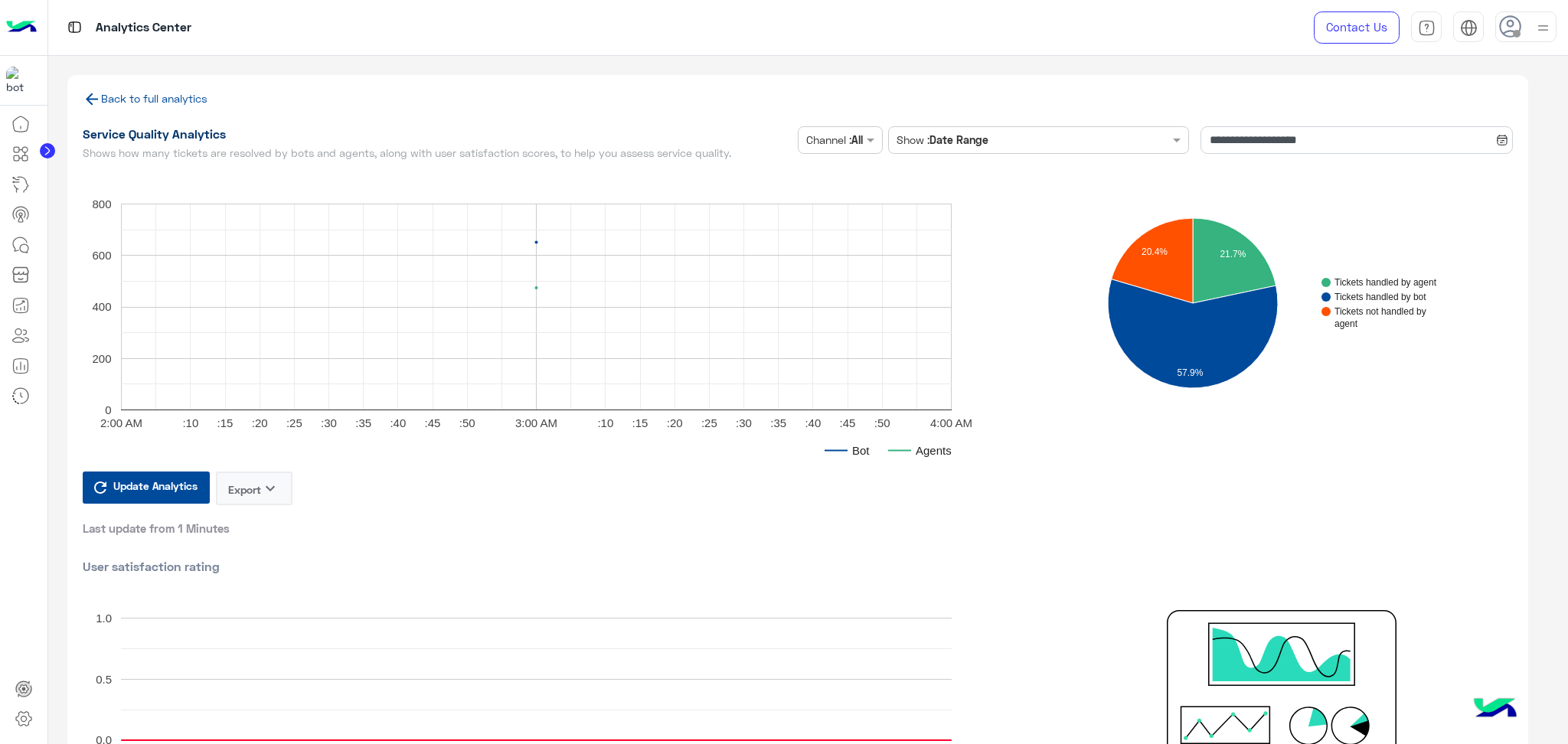
click at [152, 96] on link "Back to full analytics" at bounding box center [145, 98] width 125 height 13
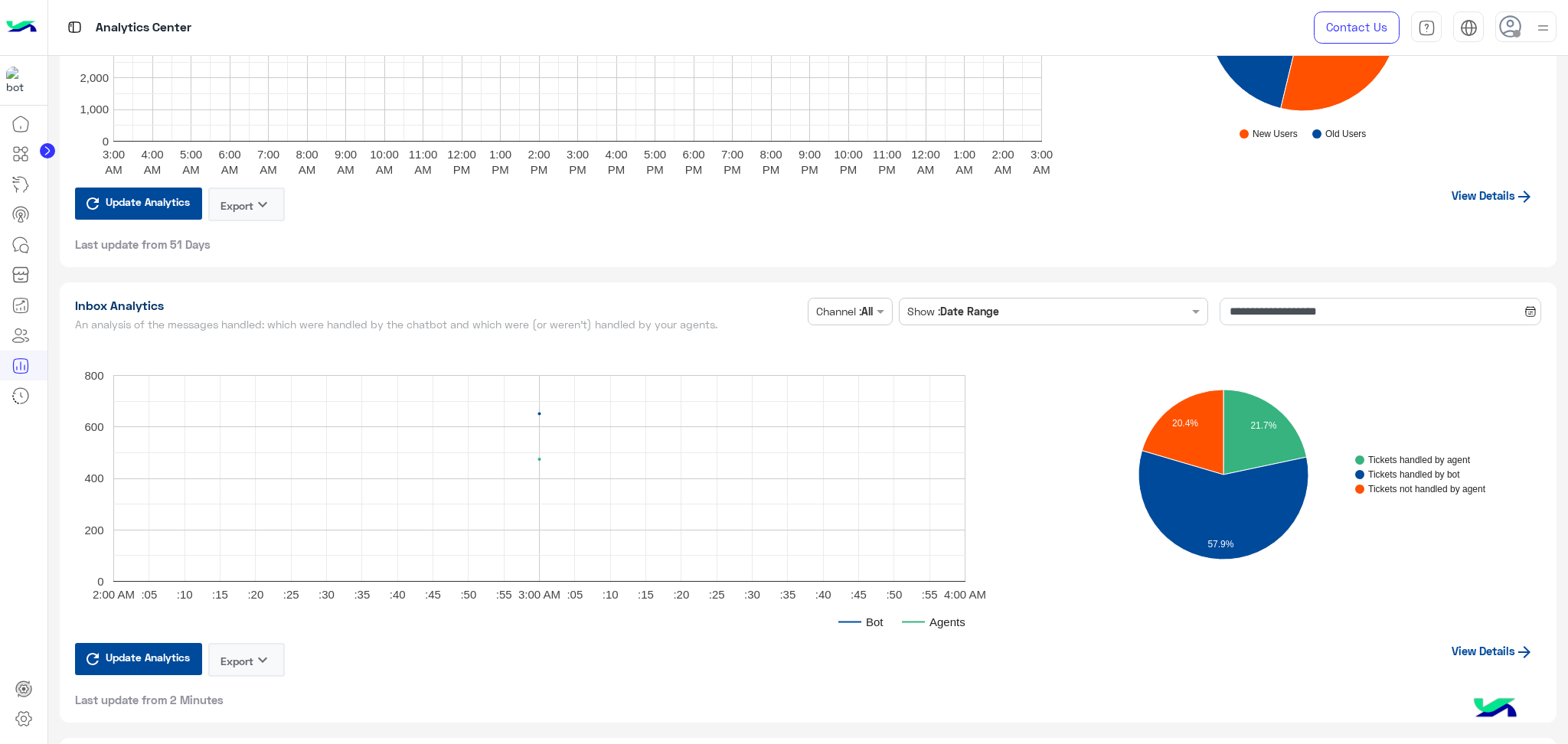
scroll to position [3675, 0]
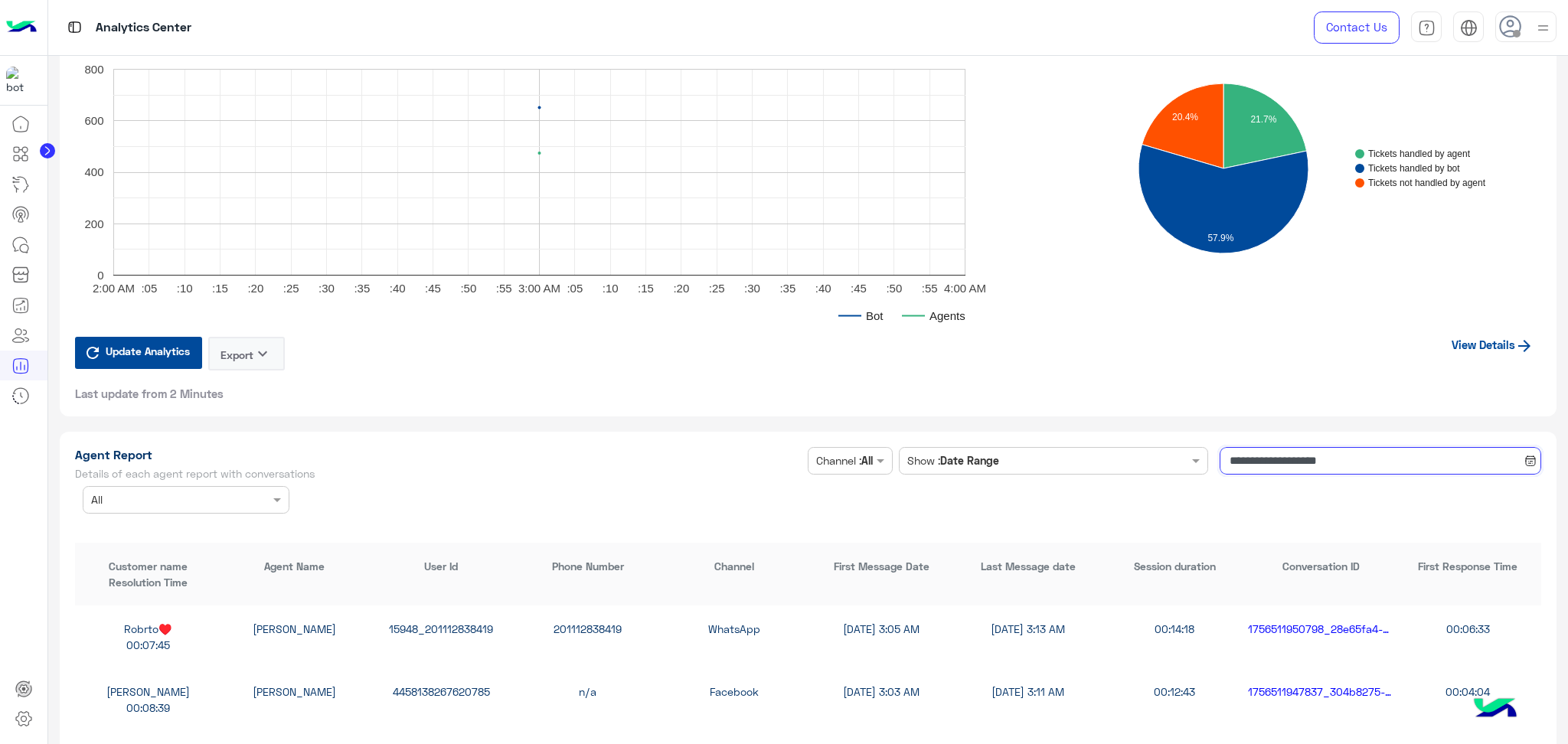
click at [1305, 449] on input "**********" at bounding box center [1380, 461] width 322 height 28
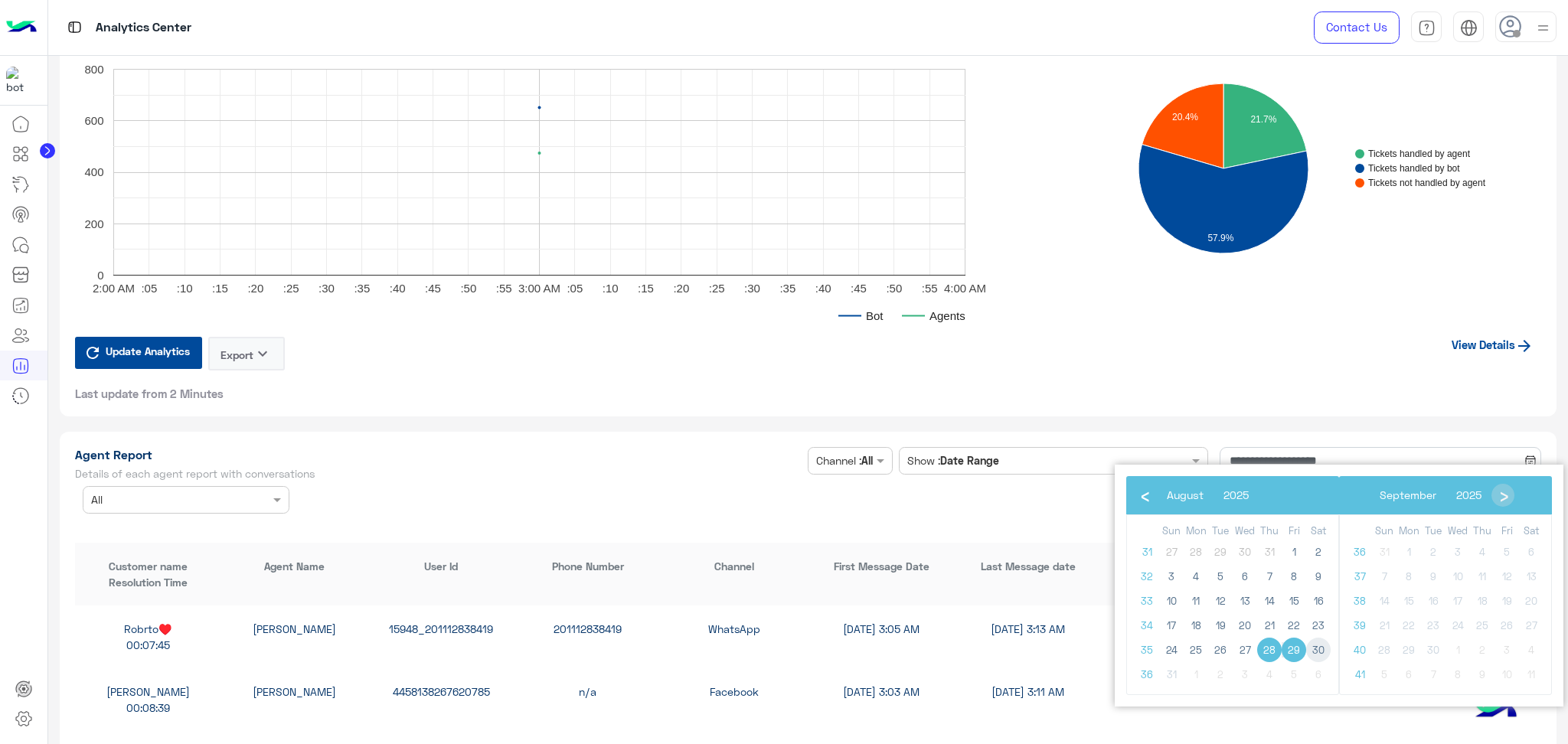
click at [1313, 651] on span "30" at bounding box center [1318, 650] width 25 height 25
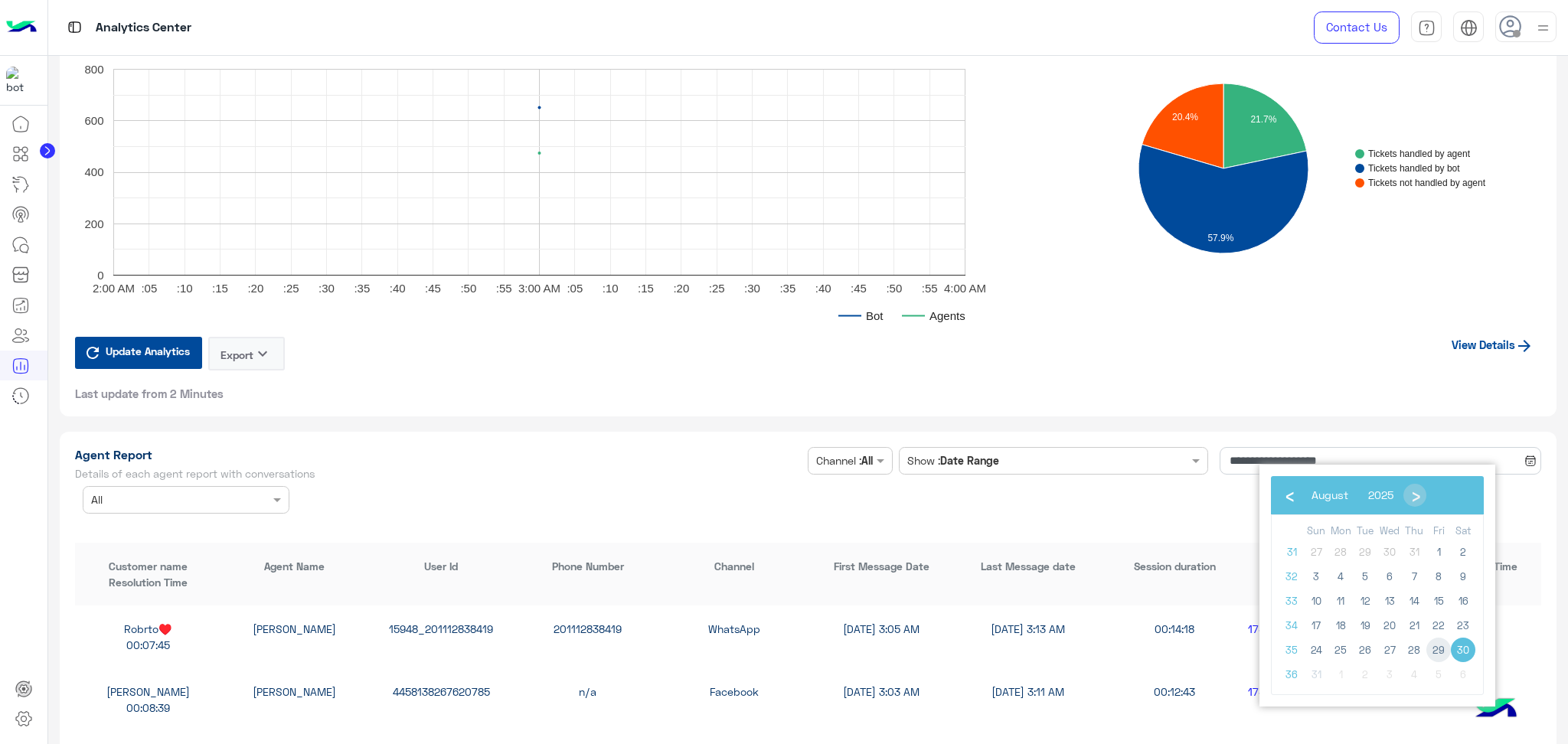
click at [1433, 655] on span "29" at bounding box center [1439, 650] width 25 height 25
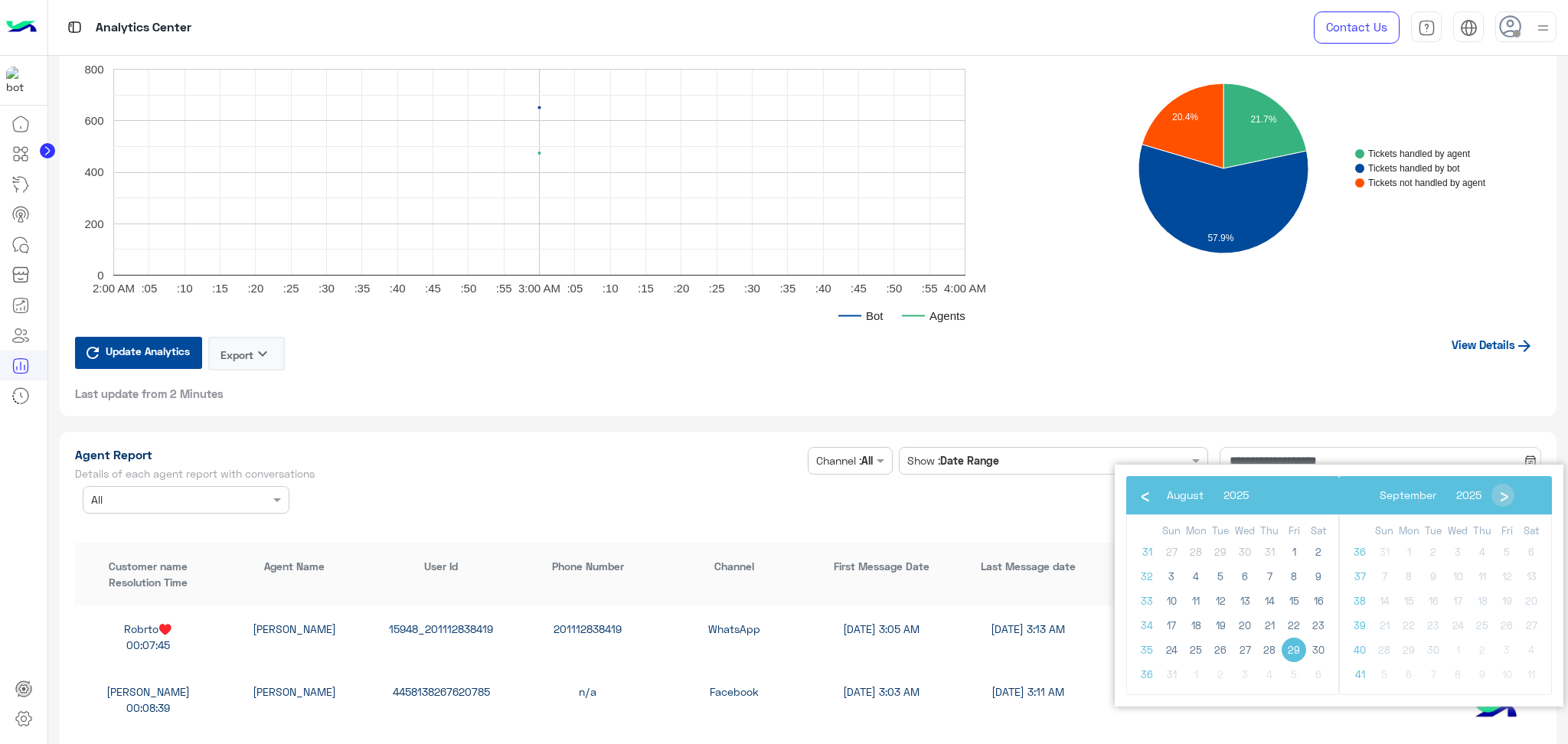
click at [1292, 643] on span "29" at bounding box center [1294, 650] width 25 height 25
type input "**********"
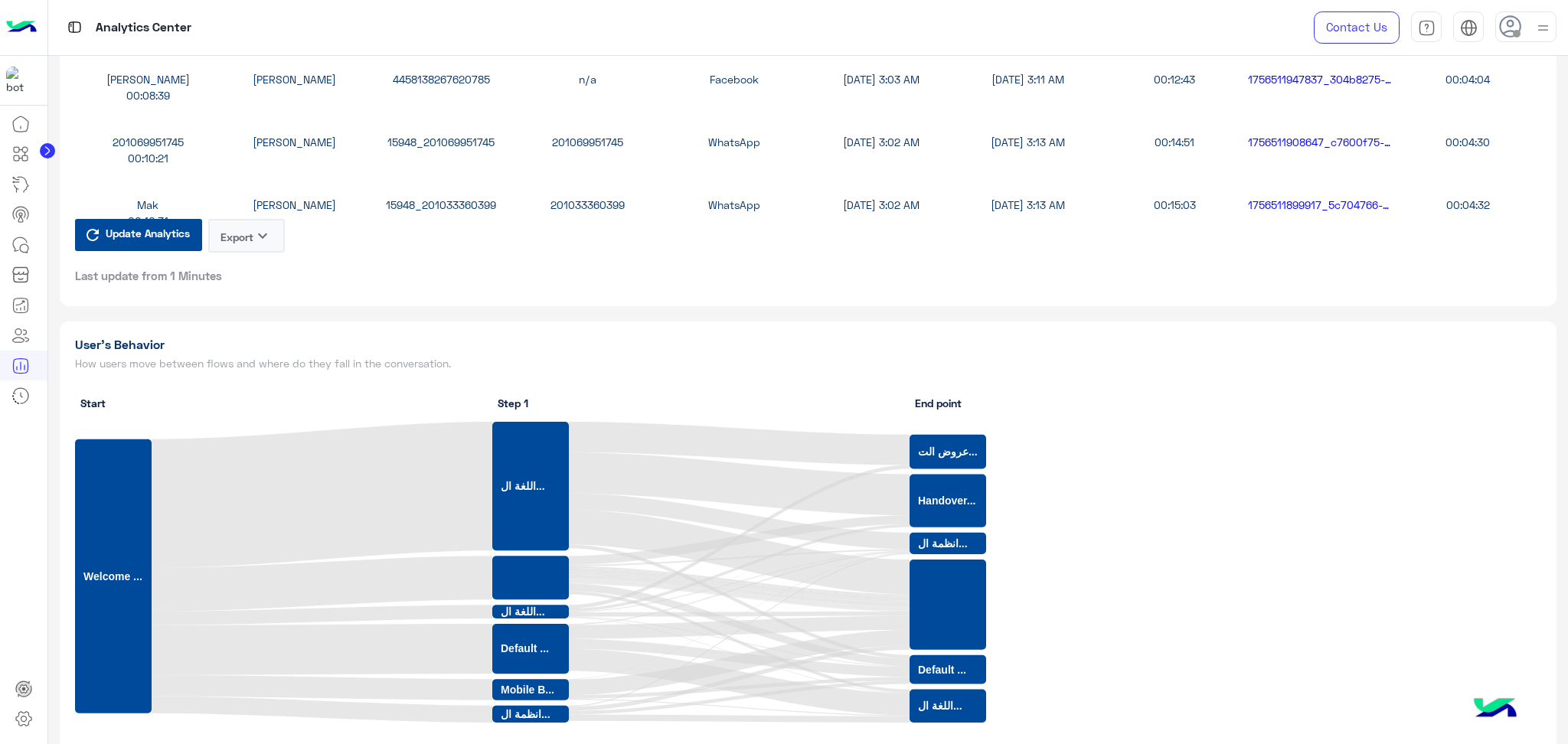
scroll to position [4083, 0]
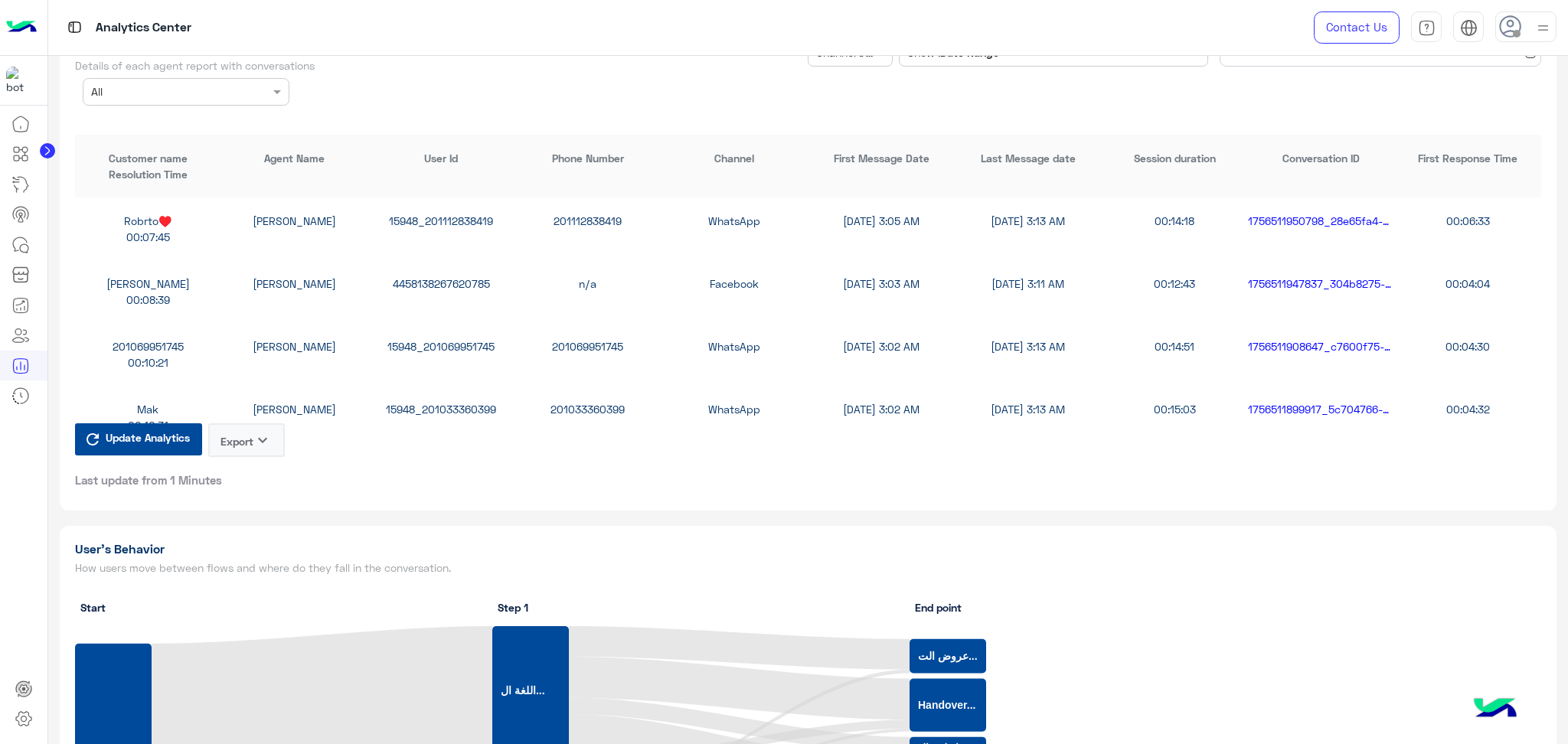
click at [241, 433] on button "Export keyboard_arrow_down" at bounding box center [247, 440] width 77 height 34
click at [237, 459] on span "CSV" at bounding box center [228, 467] width 19 height 16
click at [247, 426] on button "Export keyboard_arrow_down" at bounding box center [247, 440] width 77 height 34
click at [255, 462] on button "CSV" at bounding box center [247, 467] width 77 height 28
click at [253, 433] on button "Export keyboard_arrow_down" at bounding box center [247, 440] width 77 height 34
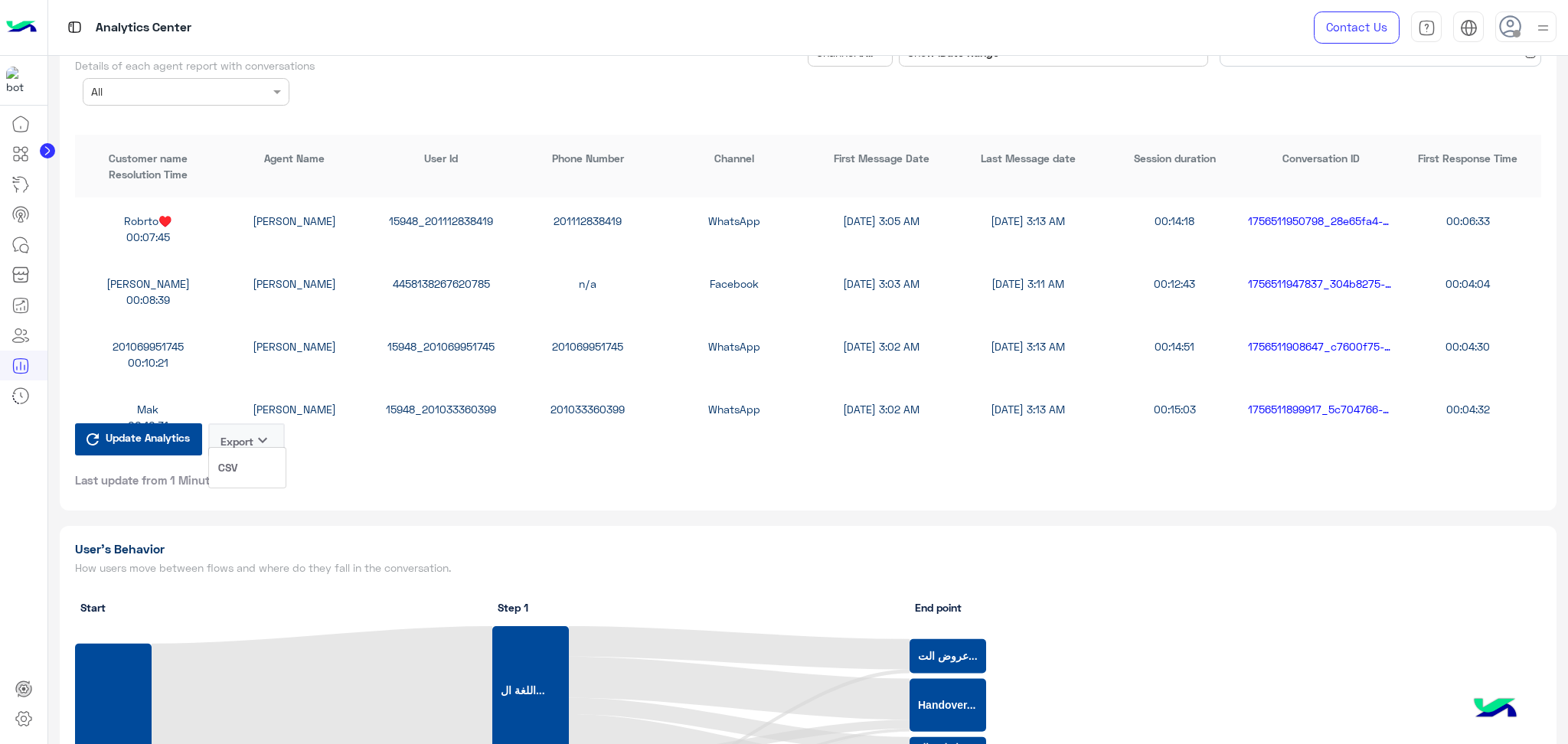
click at [257, 473] on button "CSV" at bounding box center [247, 467] width 77 height 28
click at [258, 431] on icon "keyboard_arrow_down" at bounding box center [262, 440] width 18 height 18
click at [259, 468] on button "CSV" at bounding box center [247, 467] width 77 height 28
click at [259, 438] on icon "keyboard_arrow_down" at bounding box center [262, 440] width 18 height 18
click at [271, 477] on button "CSV" at bounding box center [247, 467] width 77 height 28
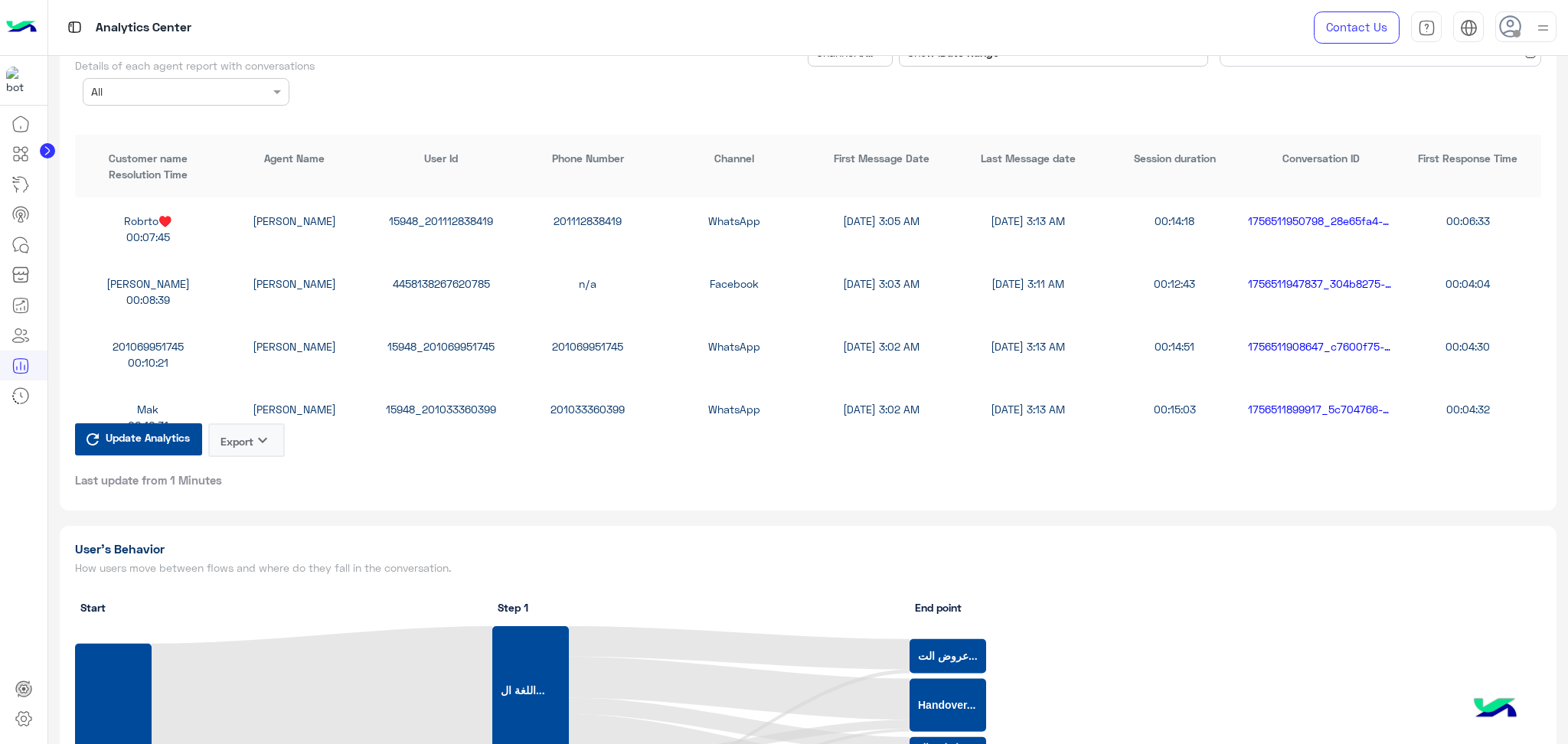
click at [251, 437] on button "Export keyboard_arrow_down" at bounding box center [247, 440] width 77 height 34
drag, startPoint x: 251, startPoint y: 463, endPoint x: 255, endPoint y: 424, distance: 39.2
click at [251, 463] on button "CSV" at bounding box center [247, 467] width 77 height 28
click at [255, 431] on icon "keyboard_arrow_down" at bounding box center [262, 440] width 18 height 18
click at [248, 458] on button "CSV" at bounding box center [247, 467] width 77 height 28
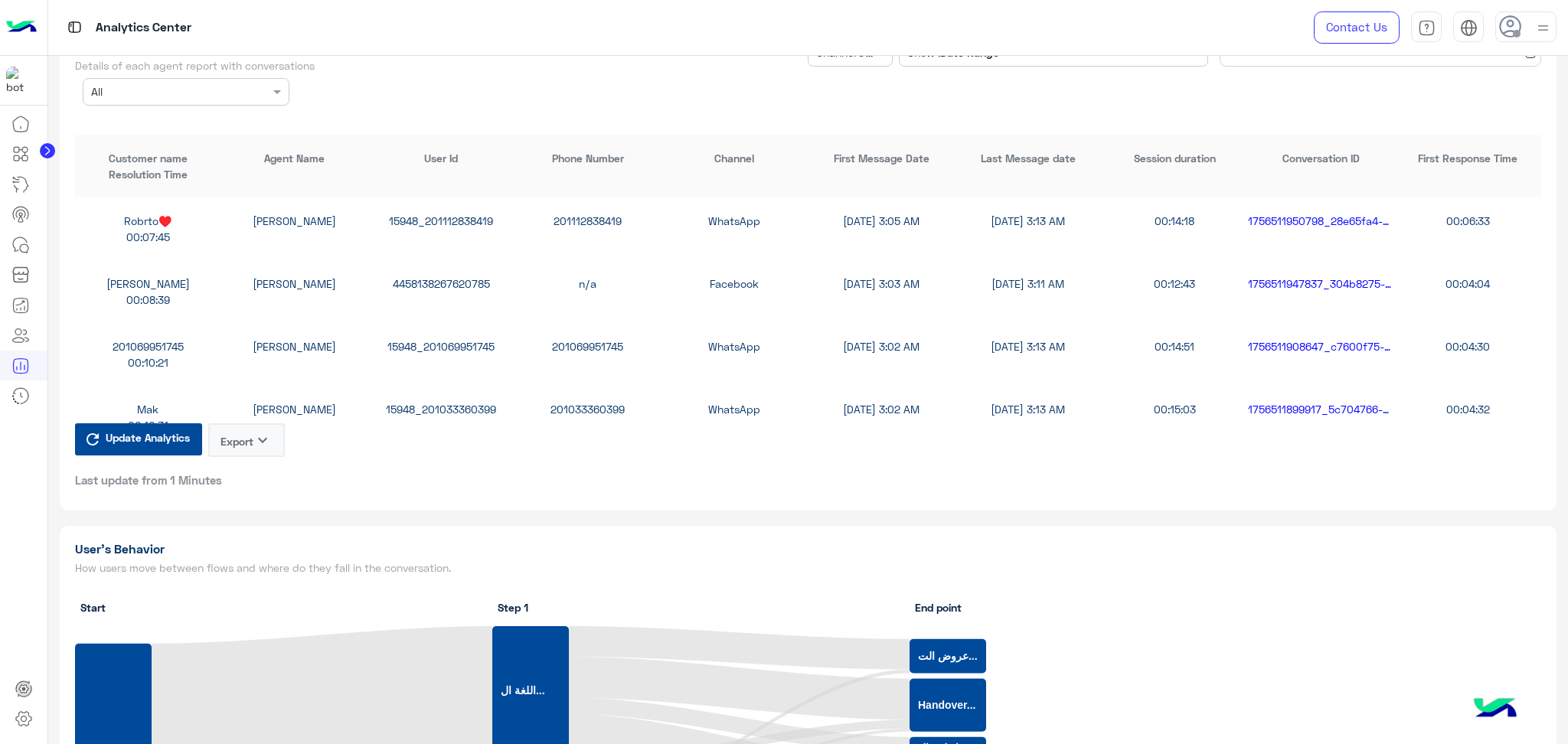
click at [257, 431] on icon "keyboard_arrow_down" at bounding box center [262, 440] width 18 height 18
click at [246, 468] on button "CSV" at bounding box center [247, 467] width 77 height 28
click at [252, 430] on button "Export keyboard_arrow_down" at bounding box center [247, 440] width 77 height 34
click at [268, 469] on button "CSV" at bounding box center [247, 467] width 77 height 28
click at [251, 436] on button "Export keyboard_arrow_down" at bounding box center [247, 440] width 77 height 34
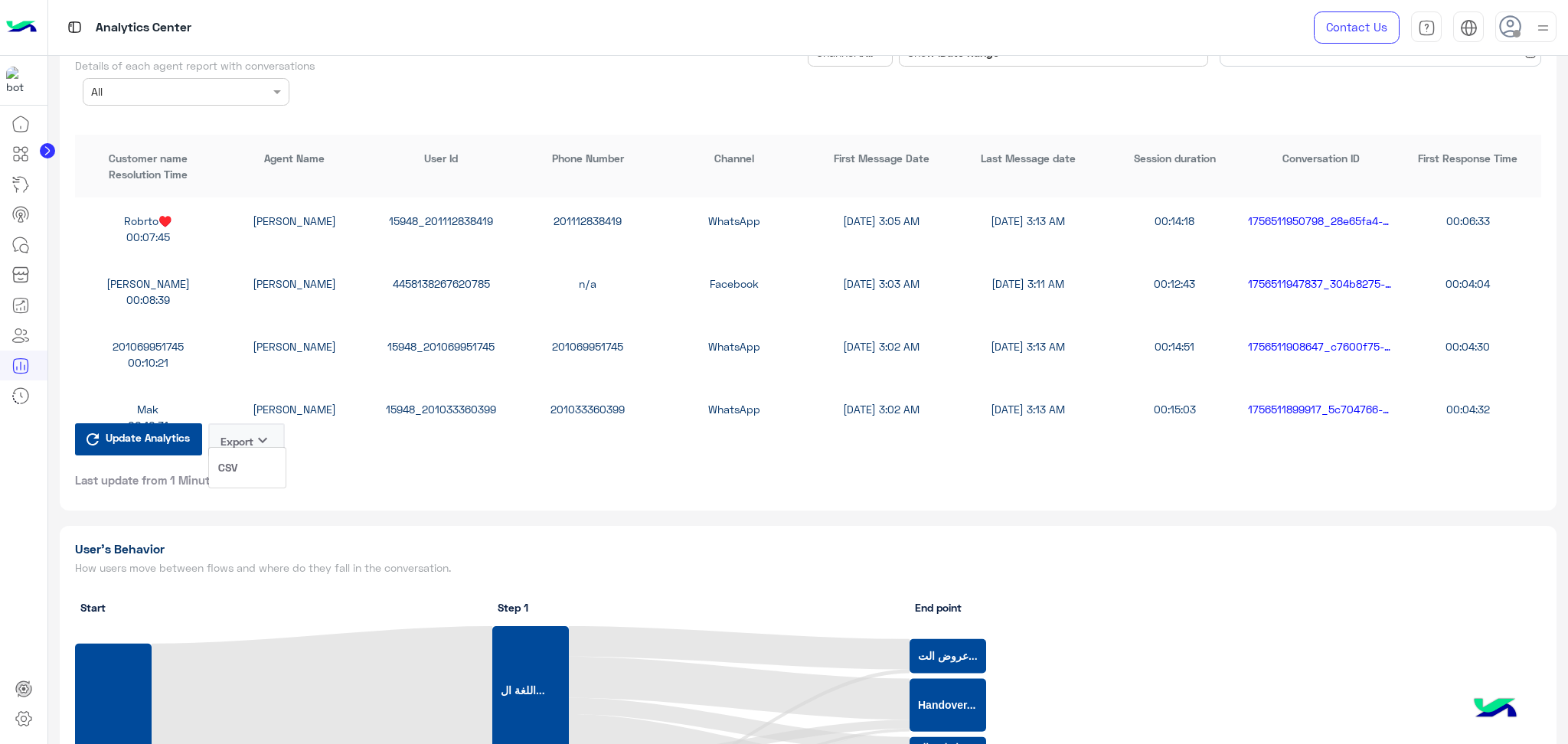
click at [251, 469] on button "CSV" at bounding box center [247, 467] width 77 height 28
click at [251, 441] on button "Export keyboard_arrow_down" at bounding box center [247, 440] width 77 height 34
drag, startPoint x: 251, startPoint y: 441, endPoint x: 258, endPoint y: 457, distance: 17.5
click at [253, 469] on button "CSV" at bounding box center [247, 467] width 77 height 28
click at [251, 435] on button "Export keyboard_arrow_down" at bounding box center [247, 440] width 77 height 34
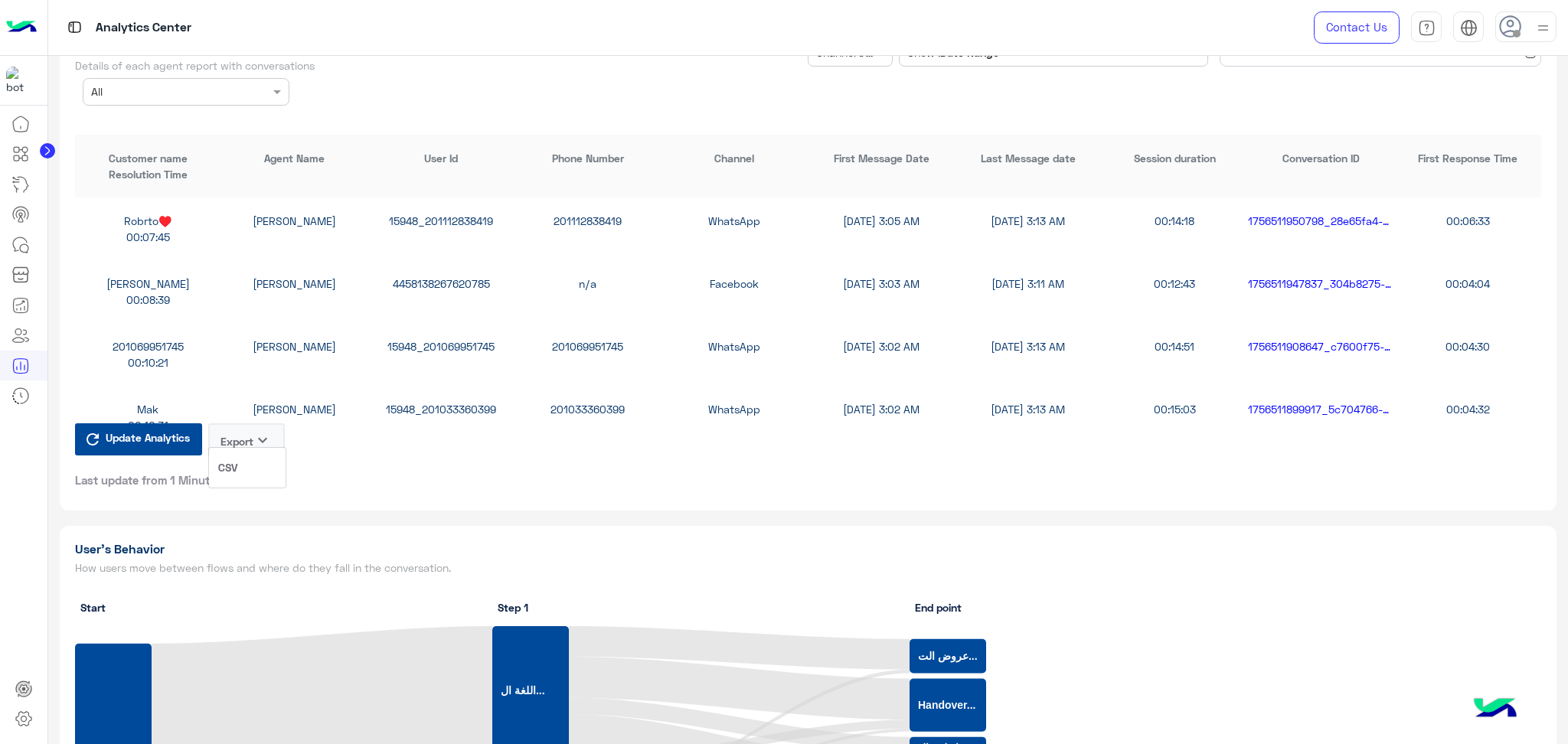
click at [251, 479] on button "CSV" at bounding box center [247, 467] width 77 height 28
click at [253, 434] on button "Export keyboard_arrow_down" at bounding box center [247, 440] width 77 height 34
click at [248, 473] on button "CSV" at bounding box center [247, 467] width 77 height 28
click at [346, 449] on div "Update Analytics Export keyboard_arrow_down Last update from 1 Minutes" at bounding box center [809, 463] width 1467 height 65
click at [249, 430] on button "Export keyboard_arrow_down" at bounding box center [247, 440] width 77 height 34
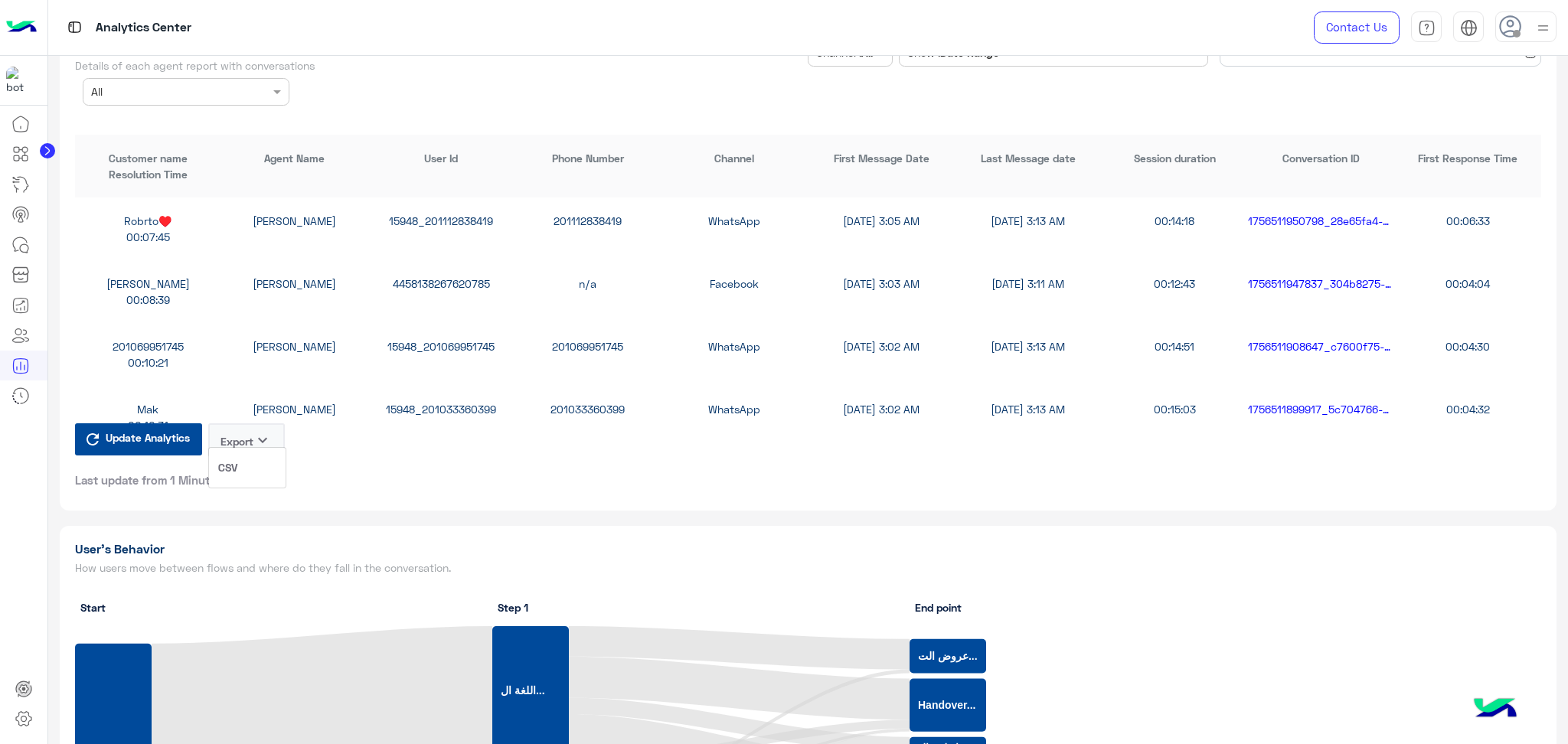
click at [238, 472] on button "CSV" at bounding box center [247, 467] width 77 height 28
click at [245, 425] on button "Export keyboard_arrow_down" at bounding box center [247, 440] width 77 height 34
click at [254, 469] on button "CSV" at bounding box center [247, 467] width 77 height 28
click at [254, 437] on button "Export keyboard_arrow_down" at bounding box center [247, 440] width 77 height 34
click at [254, 469] on button "CSV" at bounding box center [247, 467] width 77 height 28
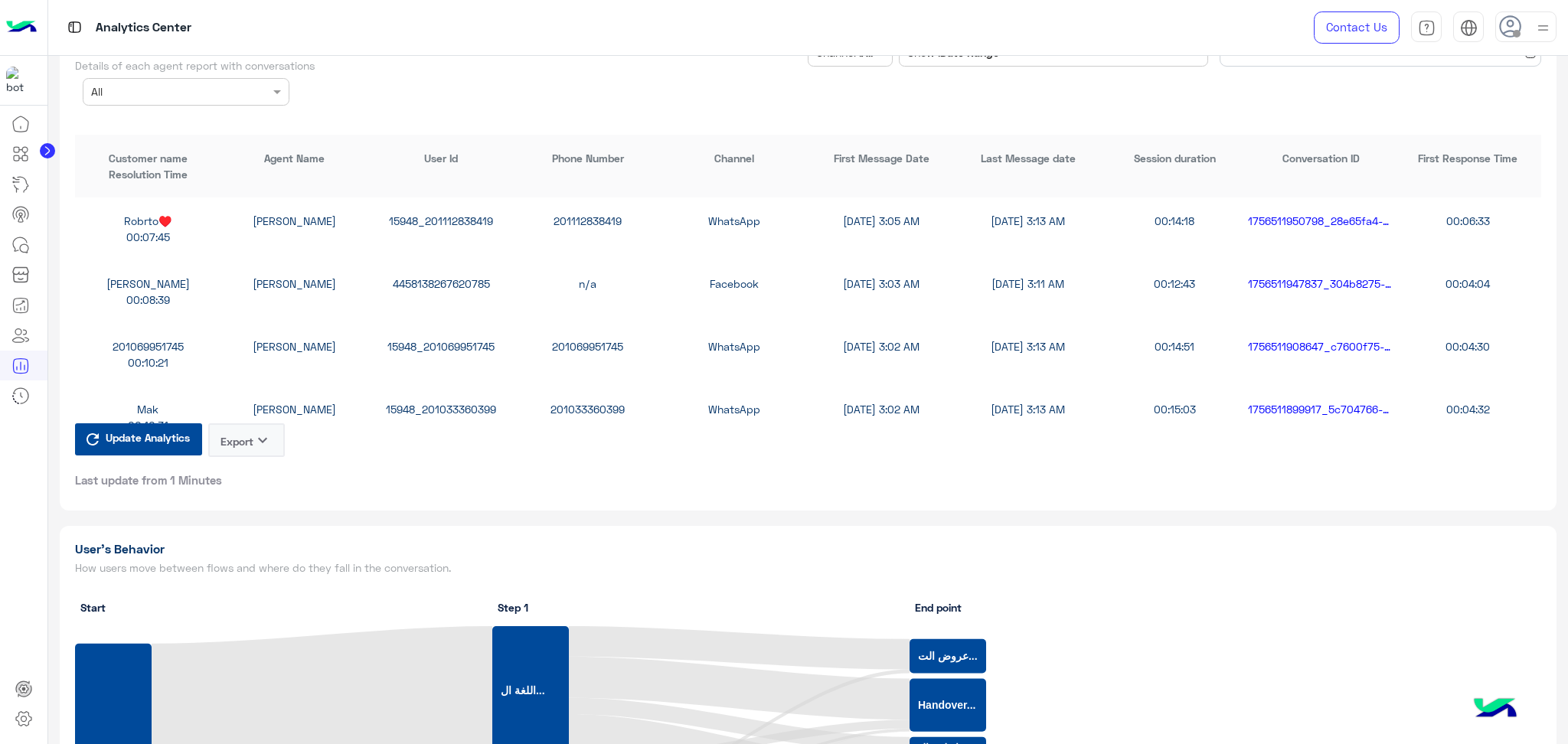
click at [259, 431] on icon "keyboard_arrow_down" at bounding box center [262, 440] width 18 height 18
click at [268, 469] on button "CSV" at bounding box center [247, 467] width 77 height 28
click at [257, 432] on icon "keyboard_arrow_down" at bounding box center [262, 440] width 18 height 18
click at [254, 465] on button "CSV" at bounding box center [247, 467] width 77 height 28
click at [248, 423] on button "Export keyboard_arrow_down" at bounding box center [247, 440] width 77 height 34
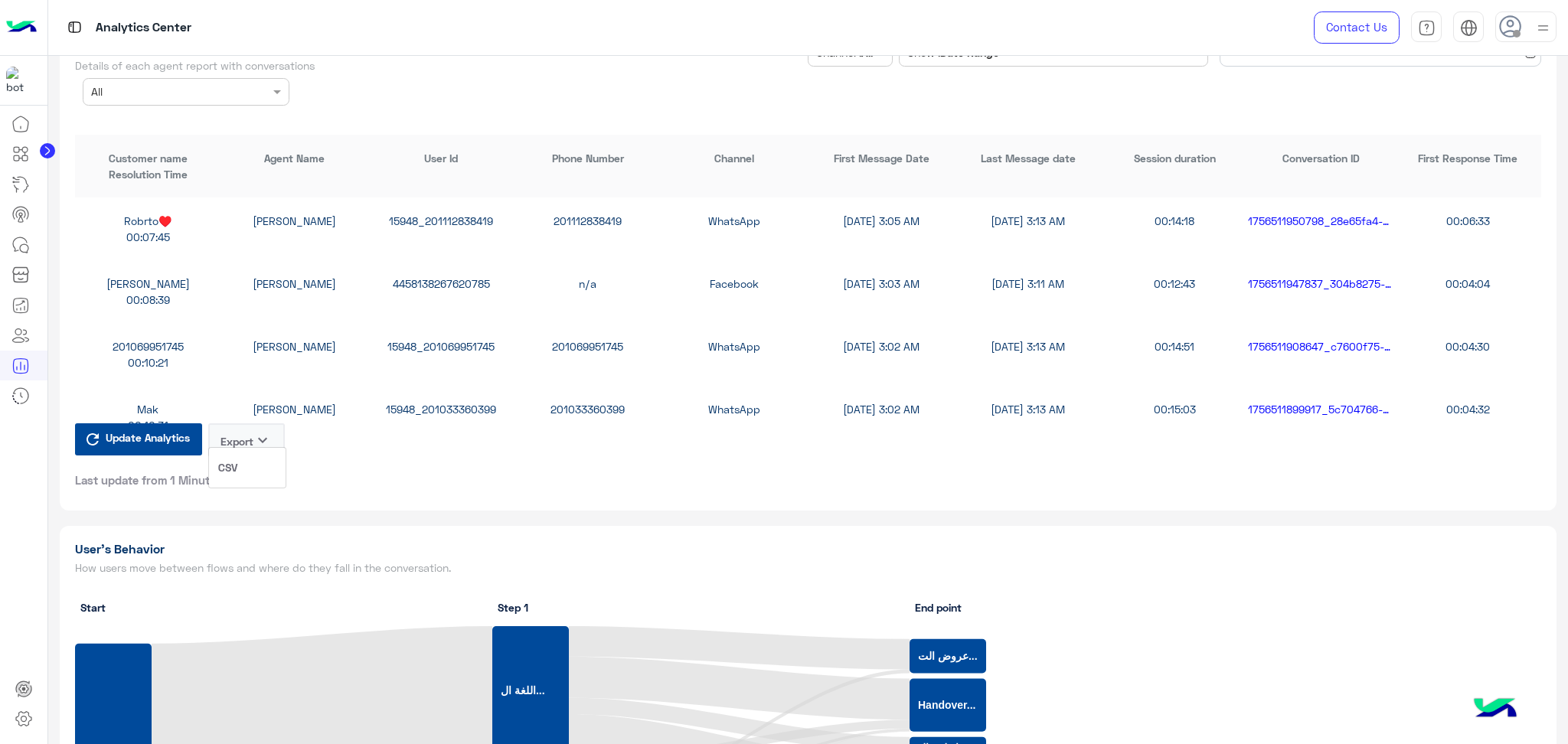
click at [255, 470] on button "CSV" at bounding box center [247, 467] width 77 height 28
click at [249, 442] on button "Export keyboard_arrow_down" at bounding box center [247, 440] width 77 height 34
click at [251, 469] on button "CSV" at bounding box center [247, 467] width 77 height 28
click at [259, 431] on icon "keyboard_arrow_down" at bounding box center [262, 440] width 18 height 18
click at [255, 460] on button "CSV" at bounding box center [247, 467] width 77 height 28
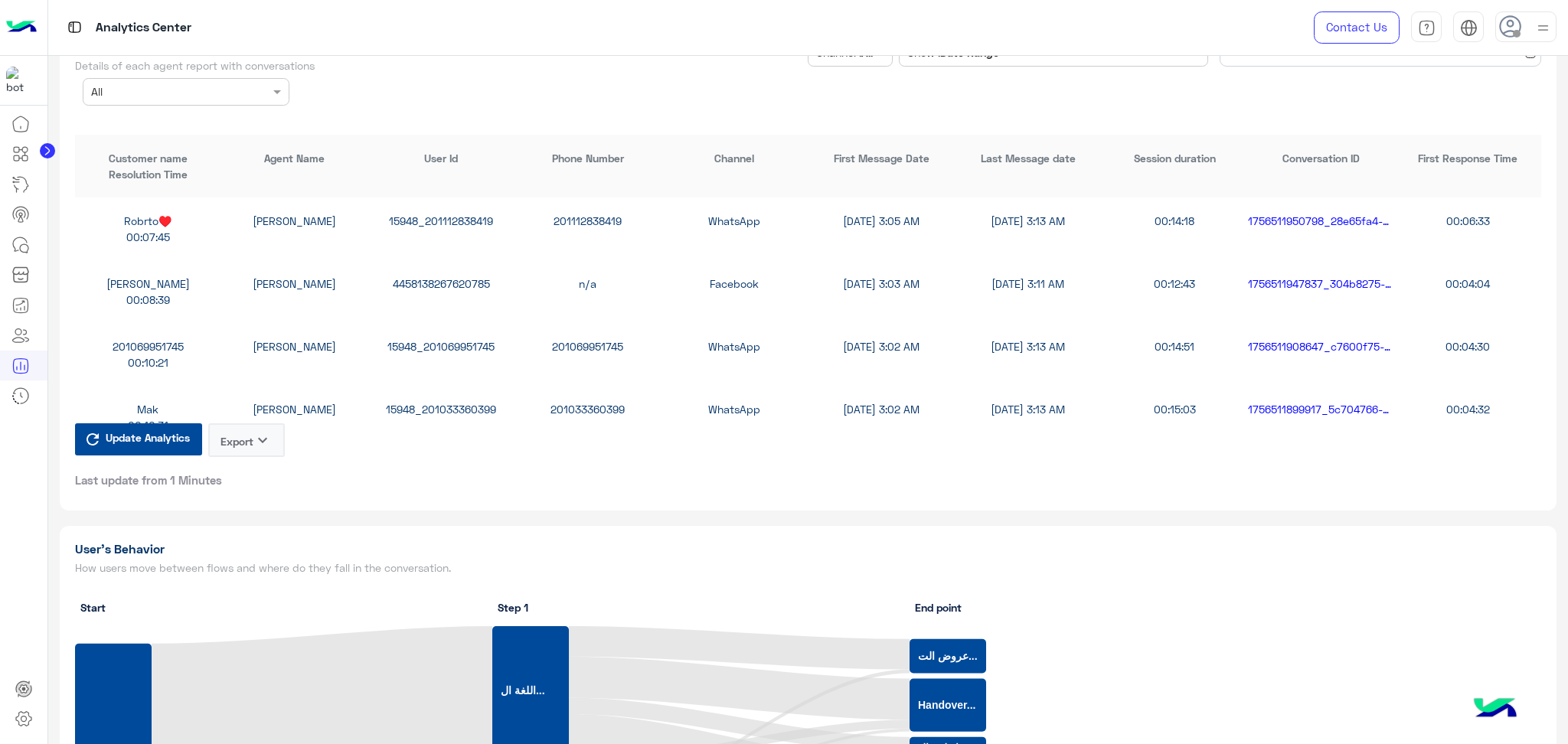
click at [249, 423] on button "Export keyboard_arrow_down" at bounding box center [247, 440] width 77 height 34
click at [264, 469] on button "CSV" at bounding box center [247, 467] width 77 height 28
click at [251, 428] on button "Export keyboard_arrow_down" at bounding box center [247, 440] width 77 height 34
drag, startPoint x: 251, startPoint y: 428, endPoint x: 261, endPoint y: 460, distance: 33.5
click at [261, 460] on button "CSV" at bounding box center [247, 467] width 77 height 28
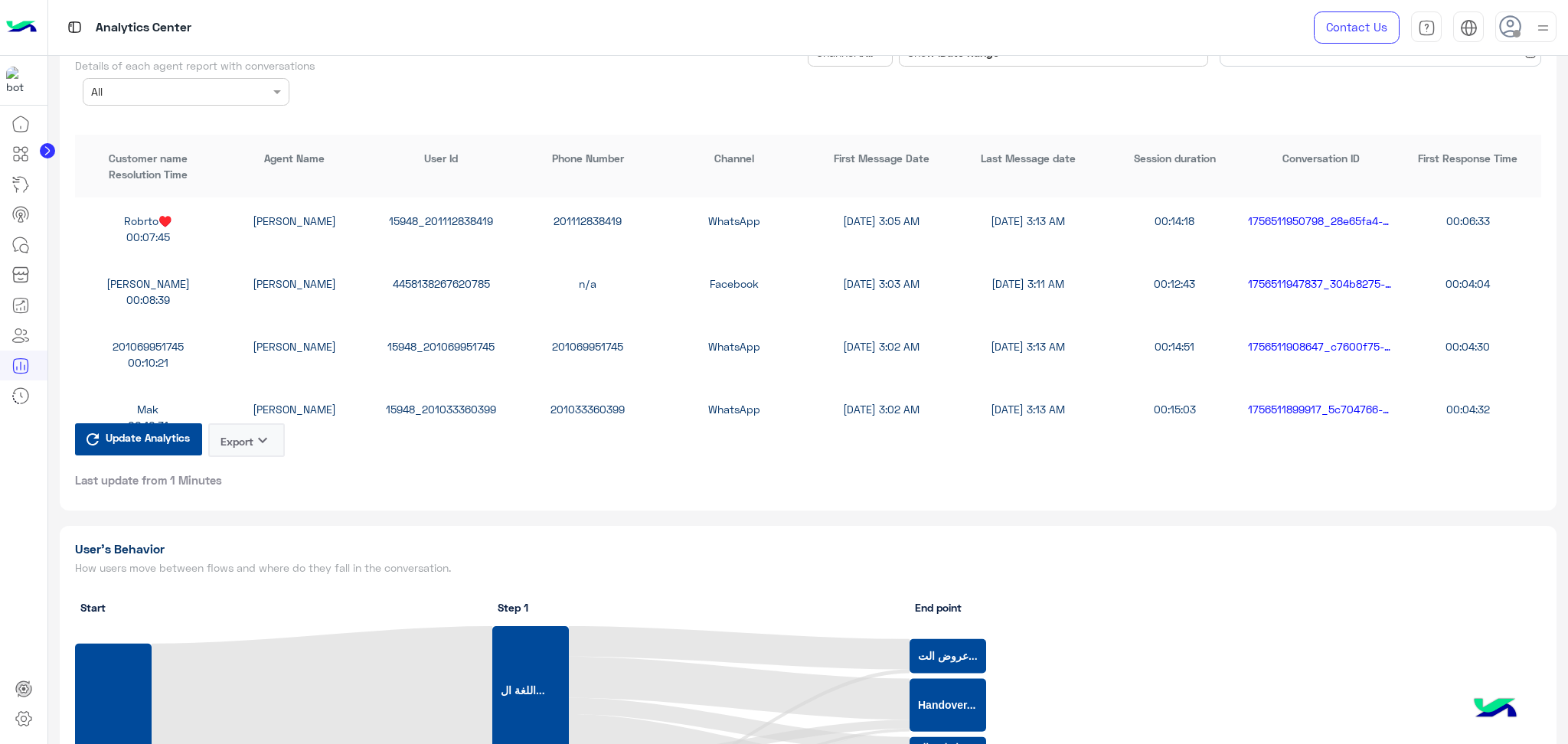
click at [255, 431] on icon "keyboard_arrow_down" at bounding box center [262, 440] width 18 height 18
click at [255, 463] on button "CSV" at bounding box center [247, 467] width 77 height 28
click at [255, 431] on icon "keyboard_arrow_down" at bounding box center [262, 440] width 18 height 18
click at [259, 476] on button "CSV" at bounding box center [247, 467] width 77 height 28
click at [265, 423] on button "Export keyboard_arrow_down" at bounding box center [247, 440] width 77 height 34
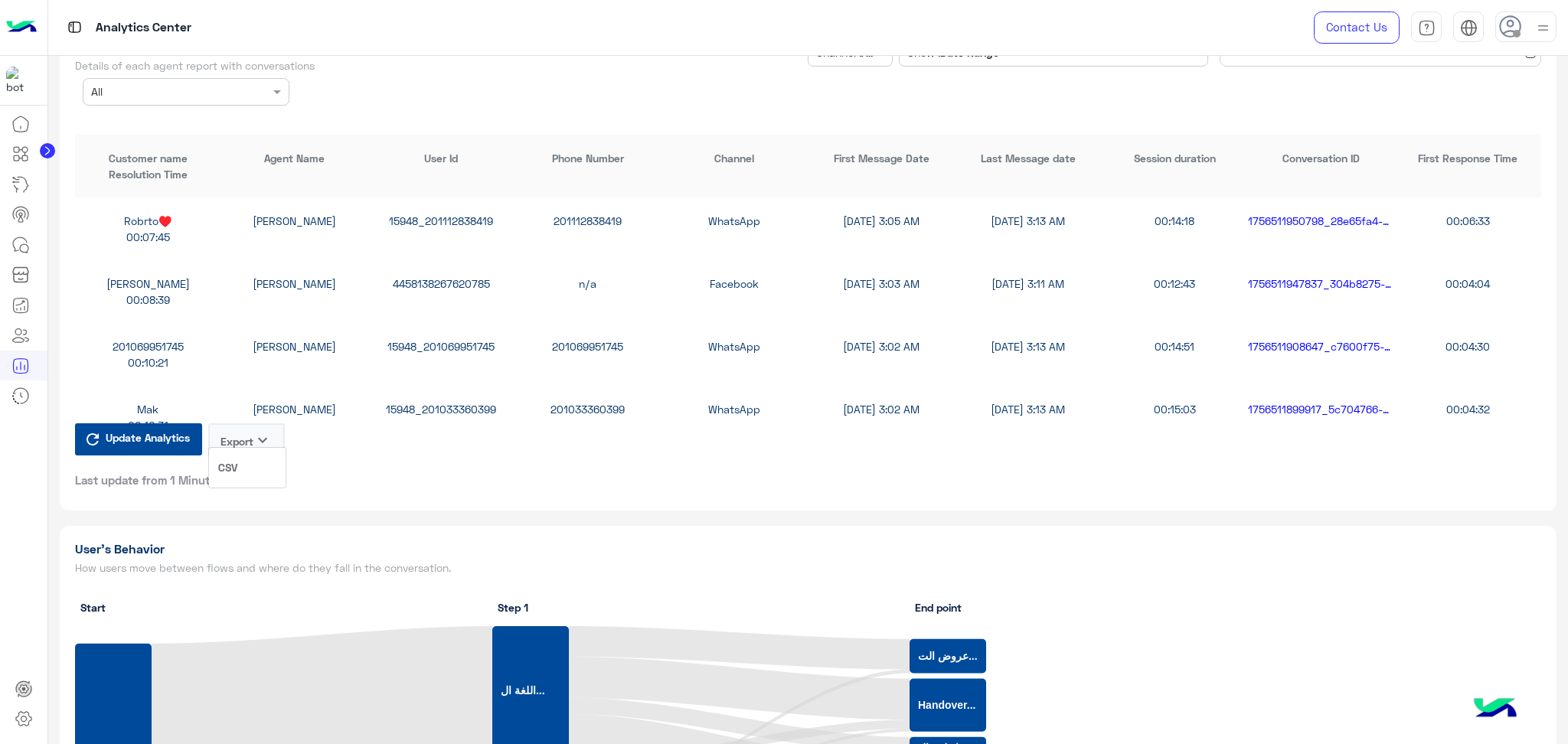
click at [253, 475] on button "CSV" at bounding box center [247, 467] width 77 height 28
click at [250, 442] on button "Export keyboard_arrow_down" at bounding box center [247, 440] width 77 height 34
drag, startPoint x: 259, startPoint y: 478, endPoint x: 261, endPoint y: 469, distance: 9.2
click at [261, 479] on button "CSV" at bounding box center [247, 467] width 77 height 28
click at [262, 431] on icon "keyboard_arrow_down" at bounding box center [262, 440] width 18 height 18
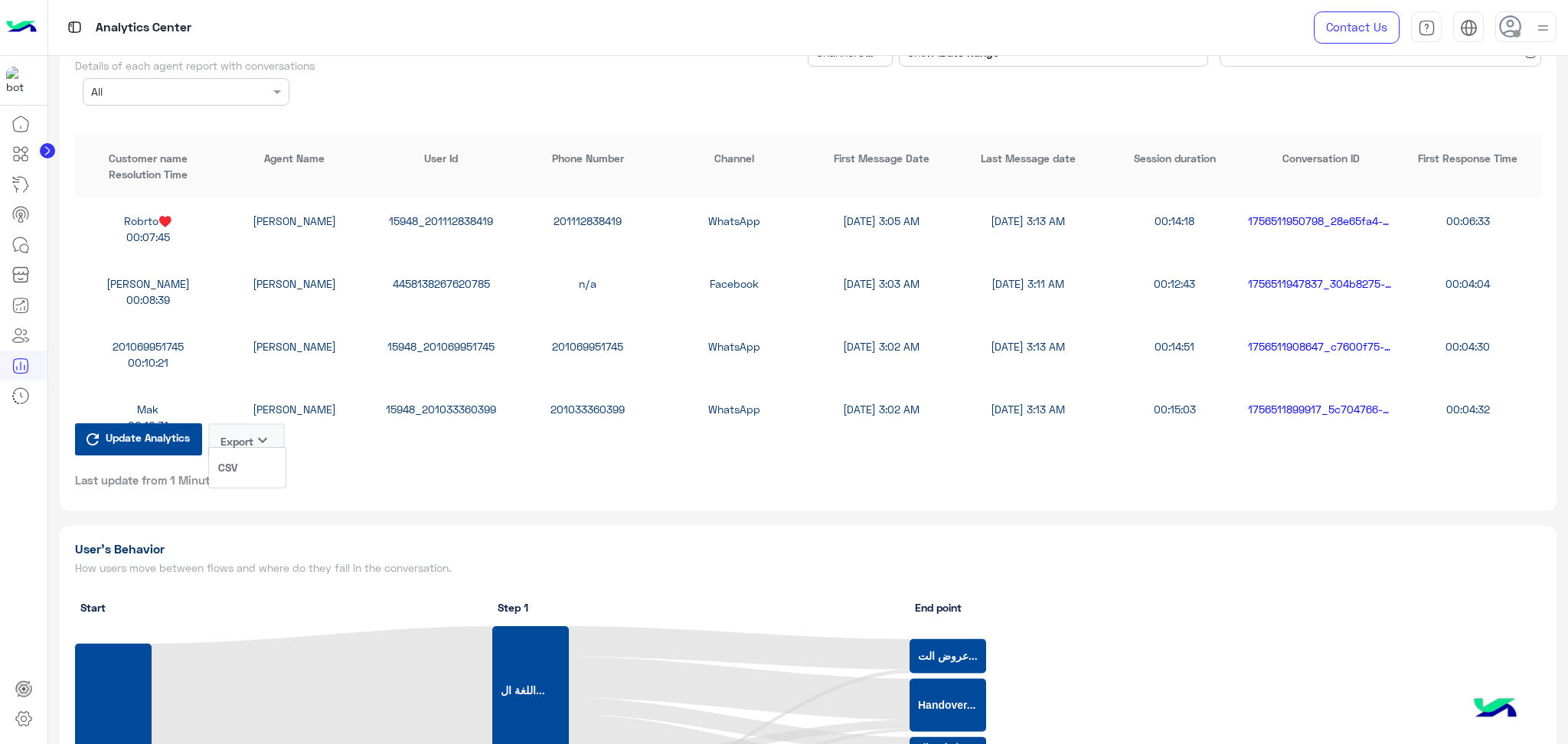
click at [262, 468] on button "CSV" at bounding box center [247, 467] width 77 height 28
click at [259, 431] on icon "keyboard_arrow_down" at bounding box center [262, 440] width 18 height 18
click at [240, 464] on button "CSV" at bounding box center [247, 467] width 77 height 28
click at [258, 433] on icon "keyboard_arrow_down" at bounding box center [262, 440] width 18 height 18
click at [253, 461] on button "CSV" at bounding box center [247, 467] width 77 height 28
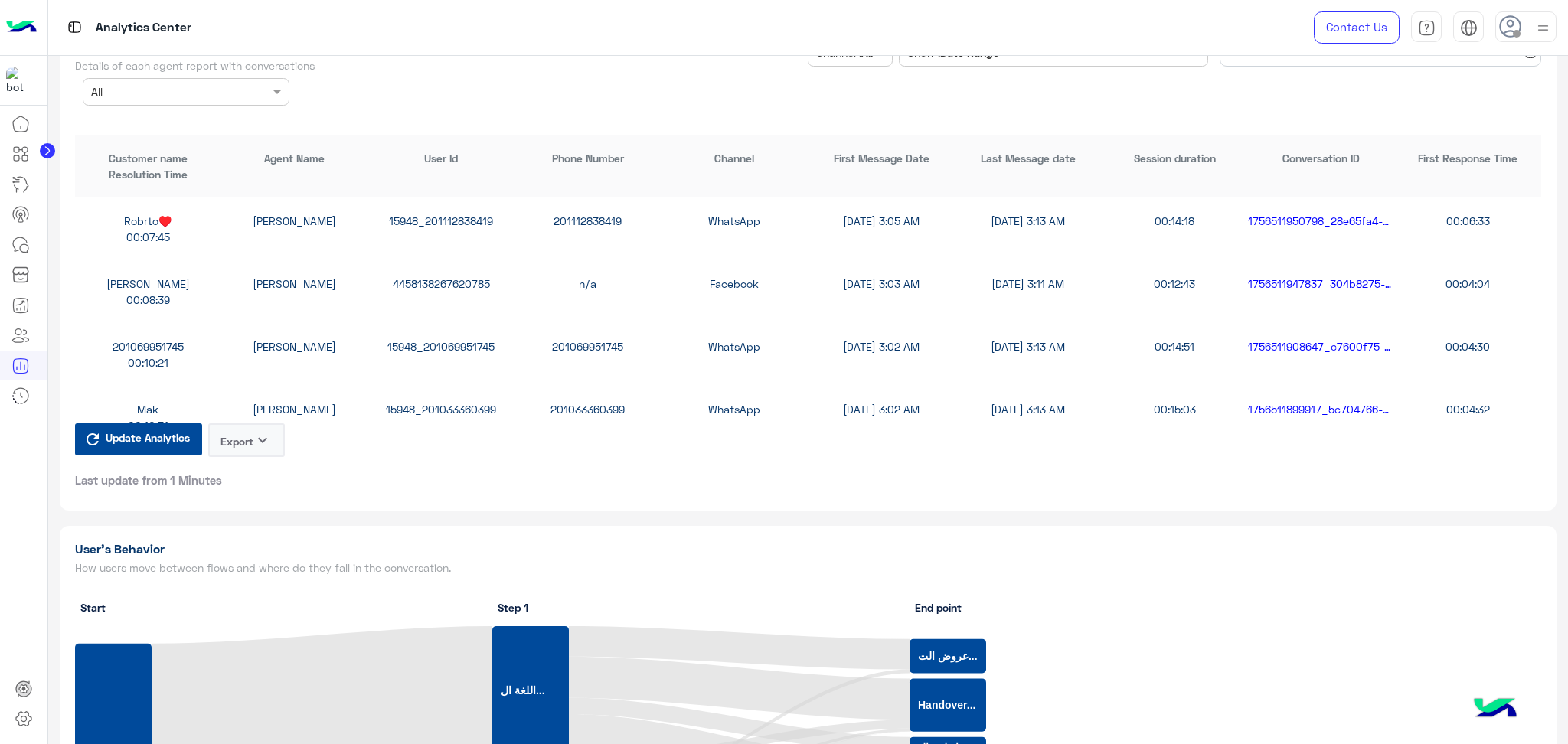
click at [242, 437] on button "Export keyboard_arrow_down" at bounding box center [247, 440] width 77 height 34
drag, startPoint x: 259, startPoint y: 465, endPoint x: 255, endPoint y: 446, distance: 19.4
click at [259, 465] on button "CSV" at bounding box center [247, 467] width 77 height 28
click at [253, 430] on button "Export keyboard_arrow_down" at bounding box center [247, 440] width 77 height 34
click at [253, 478] on button "CSV" at bounding box center [247, 467] width 77 height 28
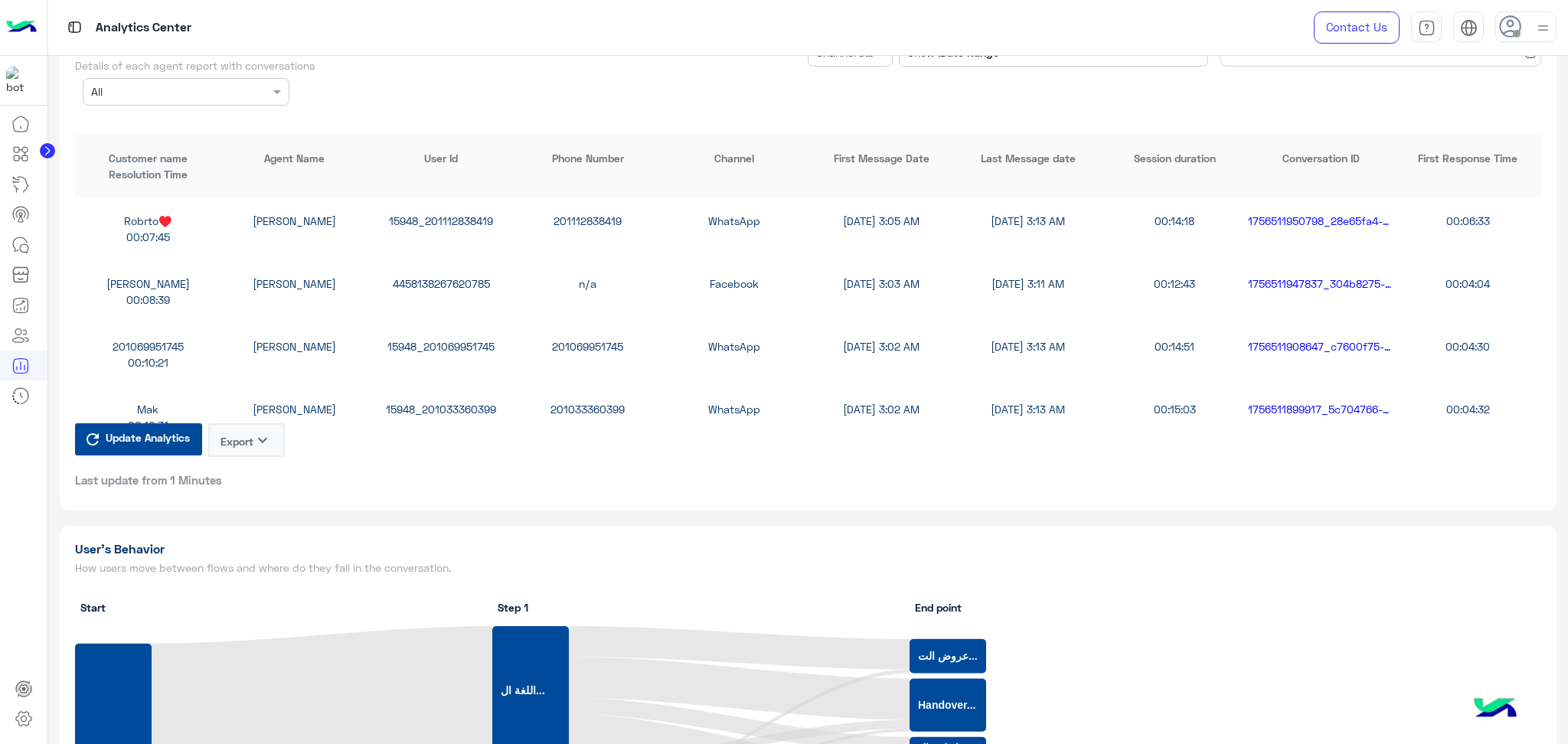
click at [251, 432] on button "Export keyboard_arrow_down" at bounding box center [247, 440] width 77 height 34
click at [251, 476] on button "CSV" at bounding box center [247, 467] width 77 height 28
click at [244, 439] on button "Export keyboard_arrow_down" at bounding box center [247, 440] width 77 height 34
click at [243, 461] on button "CSV" at bounding box center [247, 467] width 77 height 28
click at [250, 435] on button "Export keyboard_arrow_down" at bounding box center [247, 440] width 77 height 34
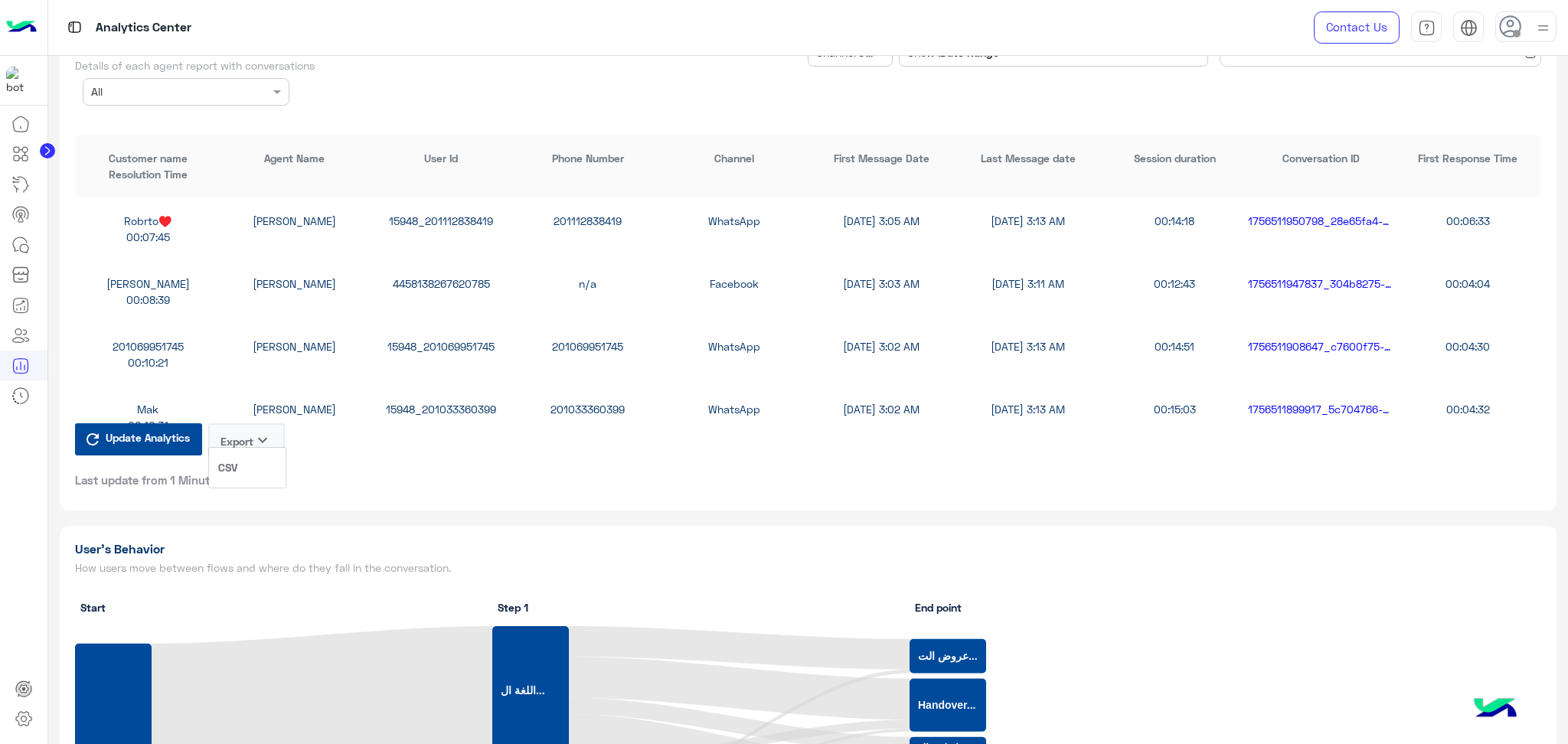
click at [245, 462] on button "CSV" at bounding box center [247, 467] width 77 height 28
click at [246, 423] on button "Export keyboard_arrow_down" at bounding box center [247, 440] width 77 height 34
click at [259, 466] on button "CSV" at bounding box center [247, 467] width 77 height 28
click at [252, 433] on button "Export keyboard_arrow_down" at bounding box center [247, 440] width 77 height 34
click at [248, 462] on button "CSV" at bounding box center [247, 467] width 77 height 28
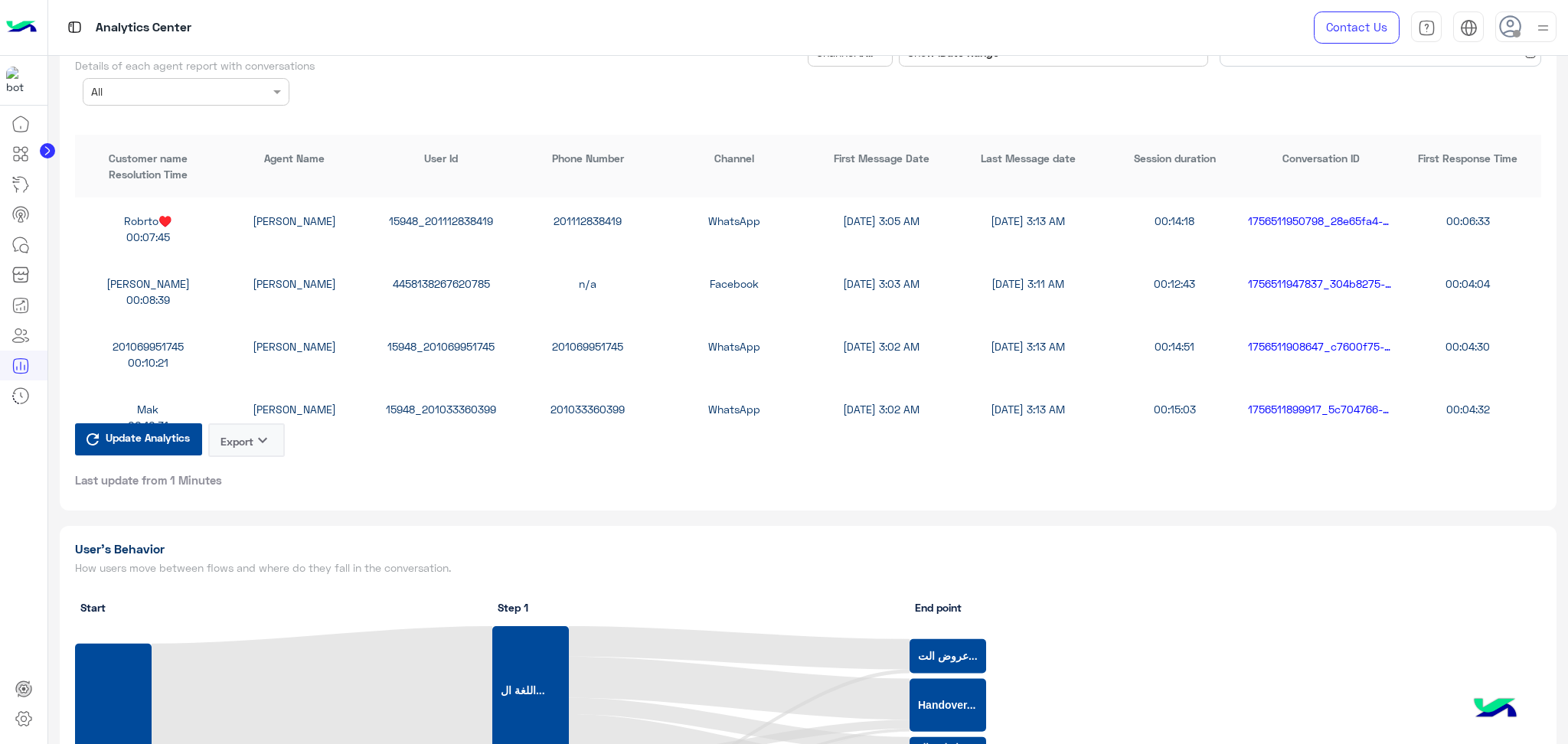
click at [252, 423] on button "Export keyboard_arrow_down" at bounding box center [247, 440] width 77 height 34
click at [247, 459] on button "CSV" at bounding box center [247, 467] width 77 height 28
click at [250, 429] on button "Export keyboard_arrow_down" at bounding box center [247, 440] width 77 height 34
click at [253, 450] on div "CSV" at bounding box center [247, 468] width 78 height 42
click at [251, 461] on div "Update Analytics Export keyboard_arrow_down Last update from 1 Minutes" at bounding box center [180, 455] width 210 height 65
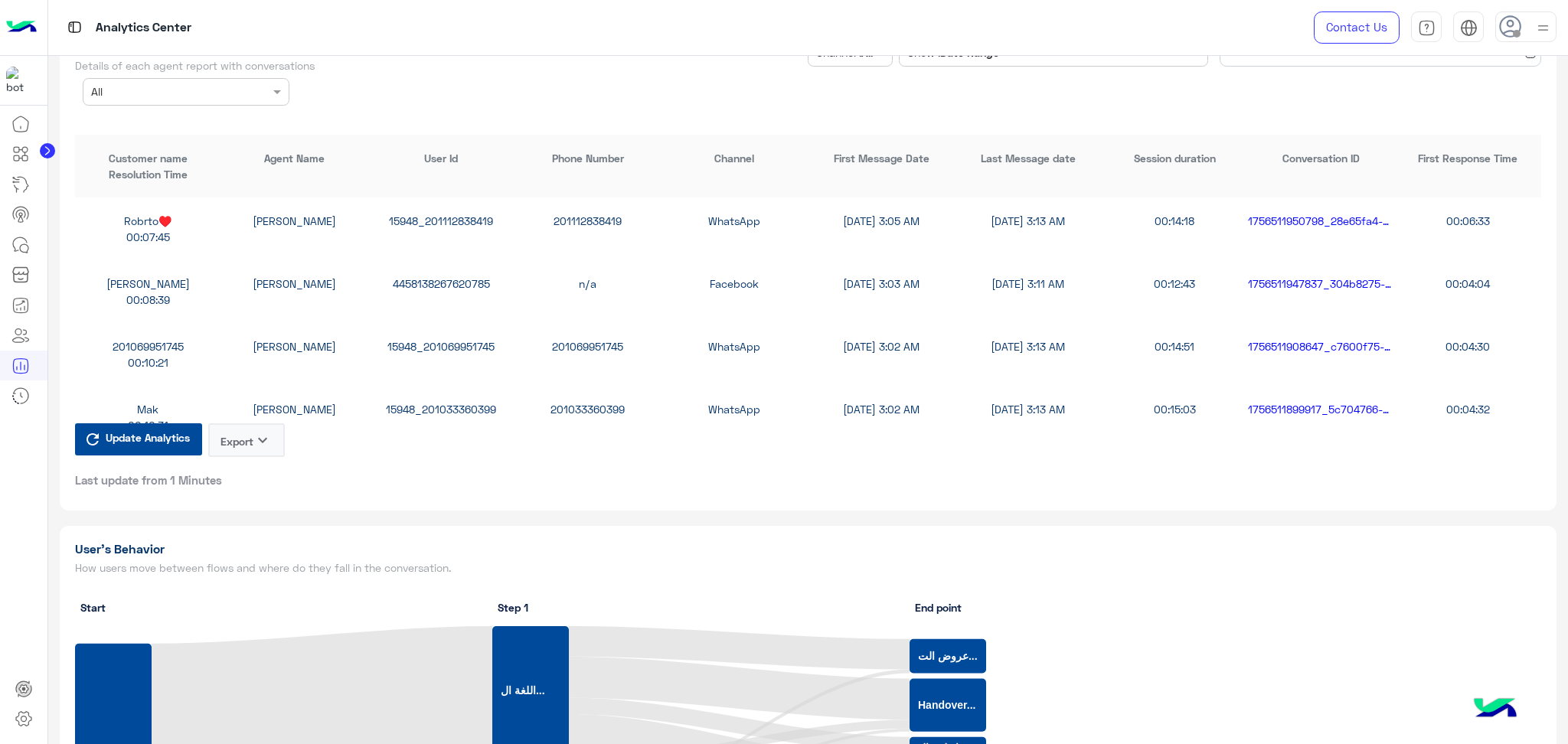
click at [249, 433] on button "Export keyboard_arrow_down" at bounding box center [247, 440] width 77 height 34
click at [249, 460] on button "CSV" at bounding box center [247, 467] width 77 height 28
click at [248, 445] on div "Update Analytics Export keyboard_arrow_down Last update from 1 Minutes" at bounding box center [180, 455] width 210 height 65
click at [244, 433] on button "Export keyboard_arrow_down" at bounding box center [247, 440] width 77 height 34
click at [252, 466] on button "CSV" at bounding box center [247, 467] width 77 height 28
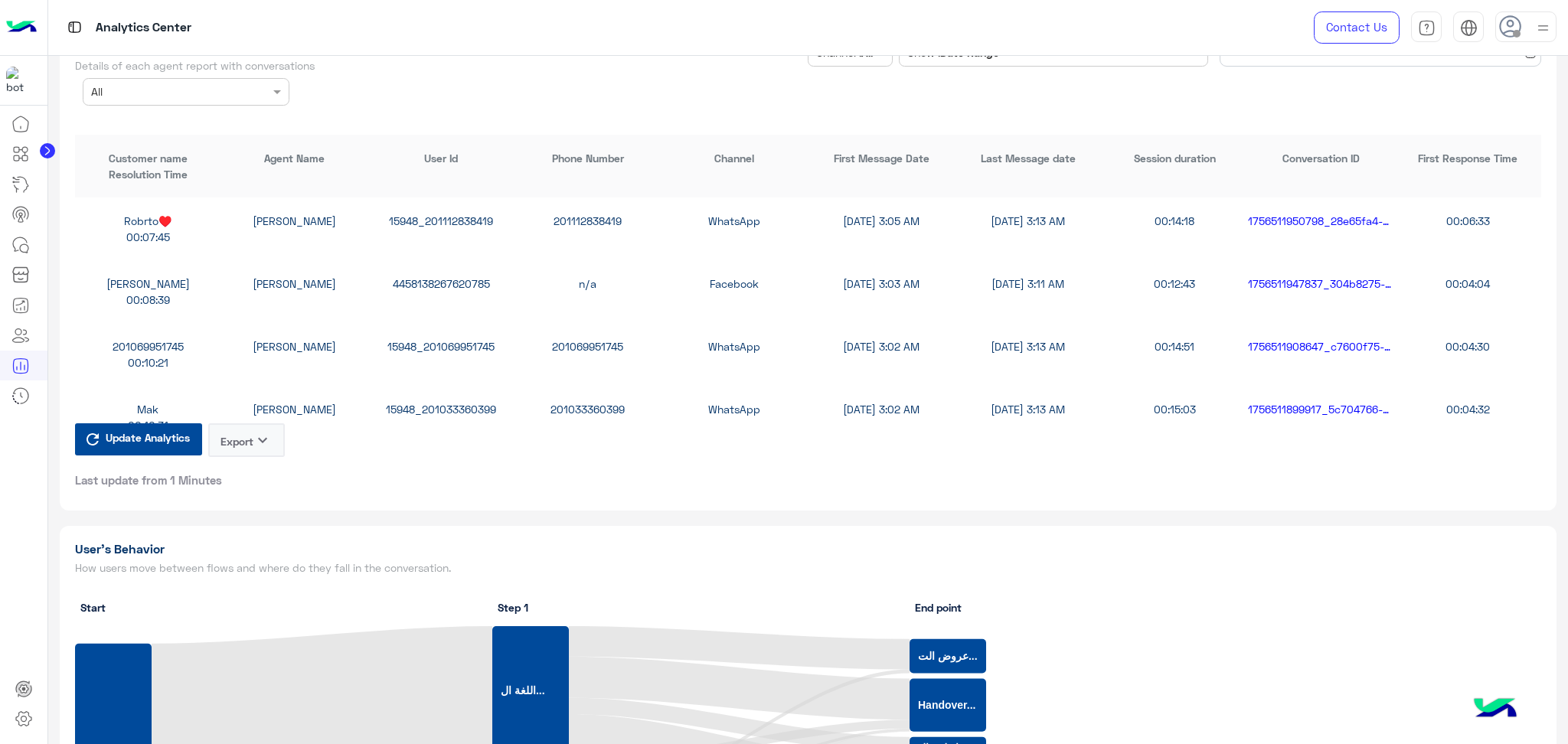
click at [251, 433] on button "Export keyboard_arrow_down" at bounding box center [247, 440] width 77 height 34
drag, startPoint x: 248, startPoint y: 457, endPoint x: 241, endPoint y: 461, distance: 8.1
click at [241, 459] on button "CSV" at bounding box center [247, 467] width 77 height 28
click at [243, 436] on button "Export keyboard_arrow_down" at bounding box center [247, 440] width 77 height 34
click at [243, 469] on button "CSV" at bounding box center [247, 467] width 77 height 28
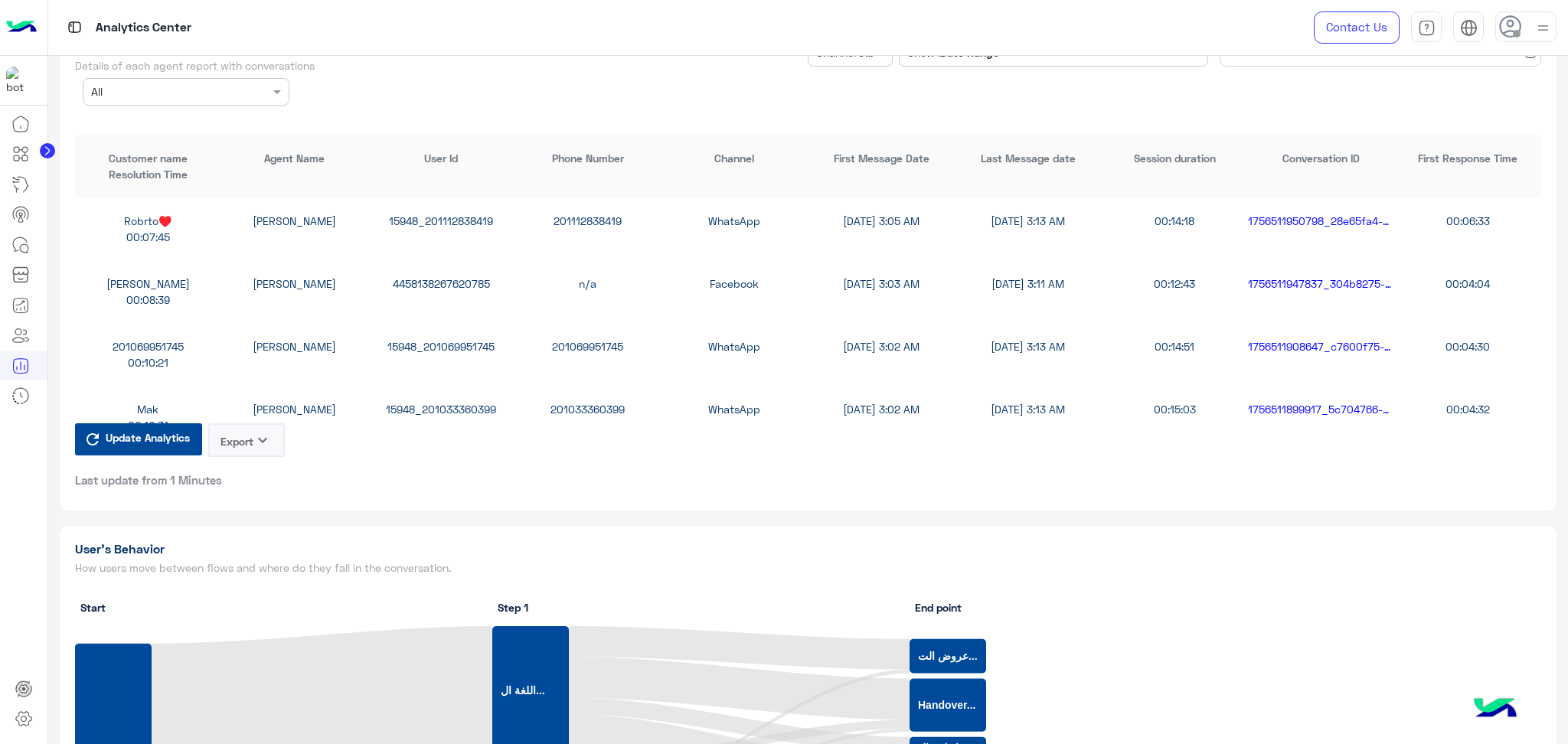
click at [246, 437] on button "Export keyboard_arrow_down" at bounding box center [247, 440] width 77 height 34
click at [246, 468] on button "CSV" at bounding box center [247, 467] width 77 height 28
click at [253, 423] on button "Export keyboard_arrow_down" at bounding box center [247, 440] width 77 height 34
click at [253, 458] on button "CSV" at bounding box center [247, 467] width 77 height 28
drag, startPoint x: 252, startPoint y: 422, endPoint x: 253, endPoint y: 431, distance: 9.1
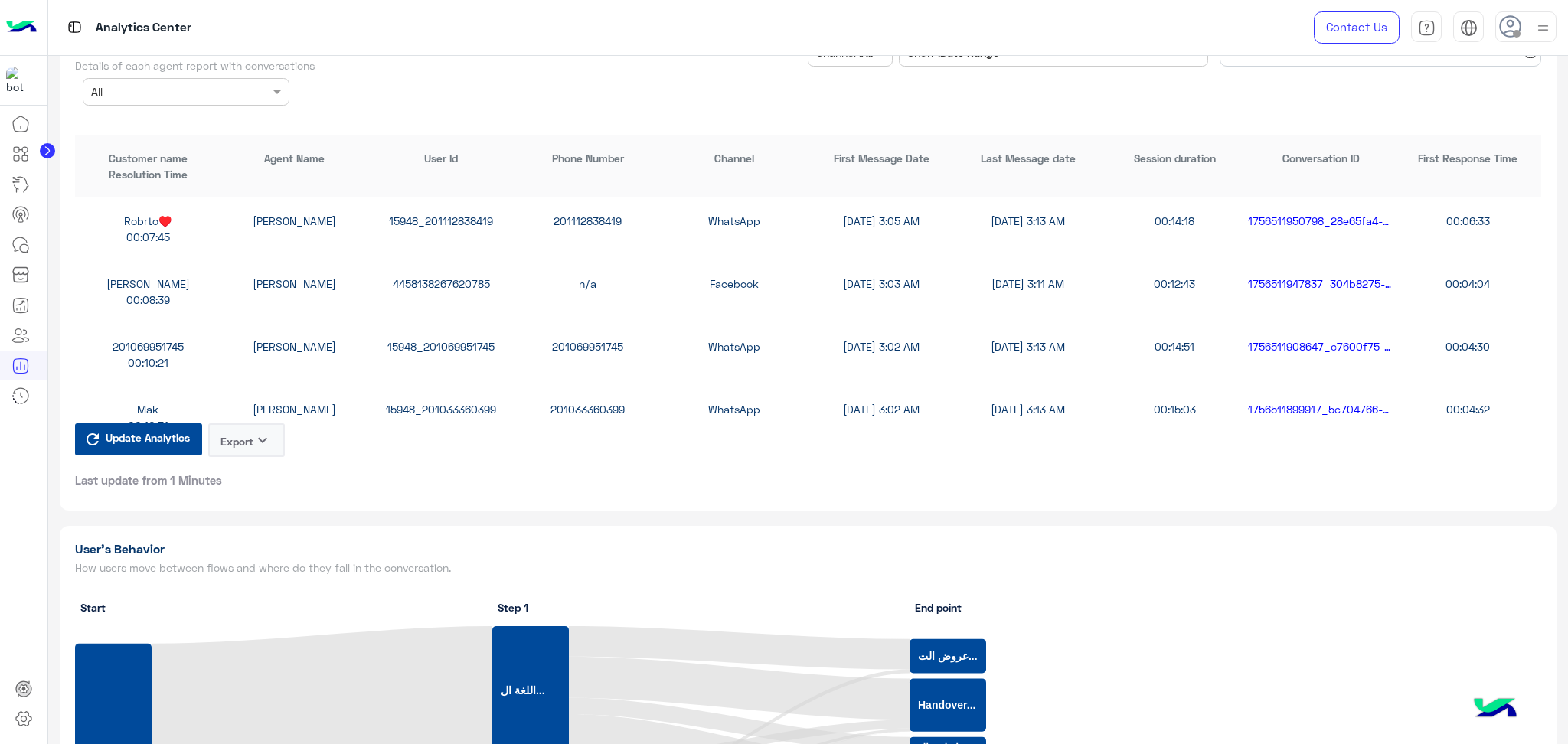
click at [253, 423] on button "Export keyboard_arrow_down" at bounding box center [247, 440] width 77 height 34
click at [255, 465] on button "CSV" at bounding box center [247, 467] width 77 height 28
click at [259, 436] on button "Export keyboard_arrow_down" at bounding box center [247, 440] width 77 height 34
click at [259, 458] on button "CSV" at bounding box center [247, 467] width 77 height 28
click at [247, 433] on button "Export keyboard_arrow_down" at bounding box center [247, 440] width 77 height 34
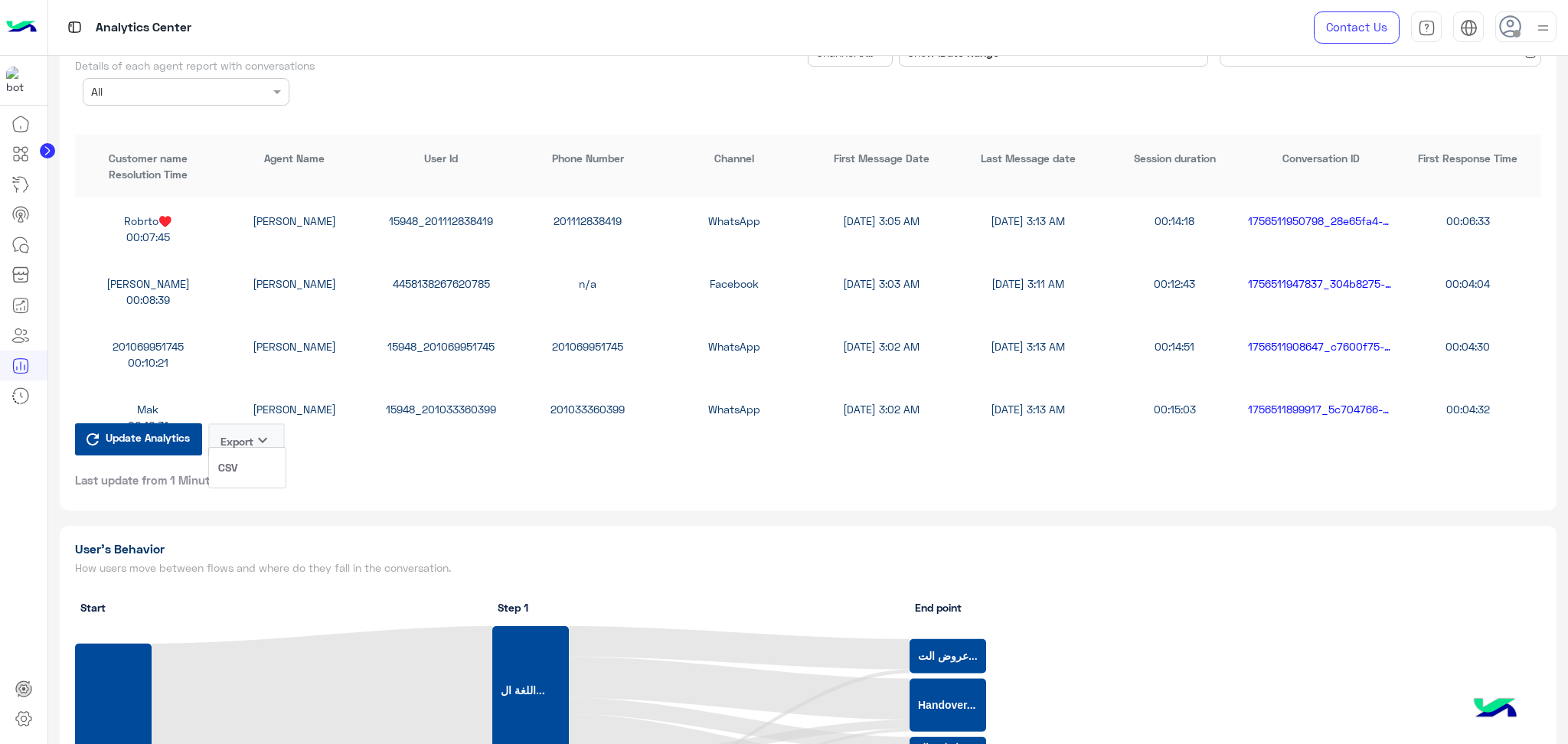
click at [257, 468] on button "CSV" at bounding box center [247, 467] width 77 height 28
click at [255, 431] on icon "keyboard_arrow_down" at bounding box center [262, 440] width 18 height 18
drag, startPoint x: 255, startPoint y: 427, endPoint x: 257, endPoint y: 467, distance: 40.0
click at [257, 467] on button "CSV" at bounding box center [247, 467] width 77 height 28
click at [251, 430] on button "Export keyboard_arrow_down" at bounding box center [247, 440] width 77 height 34
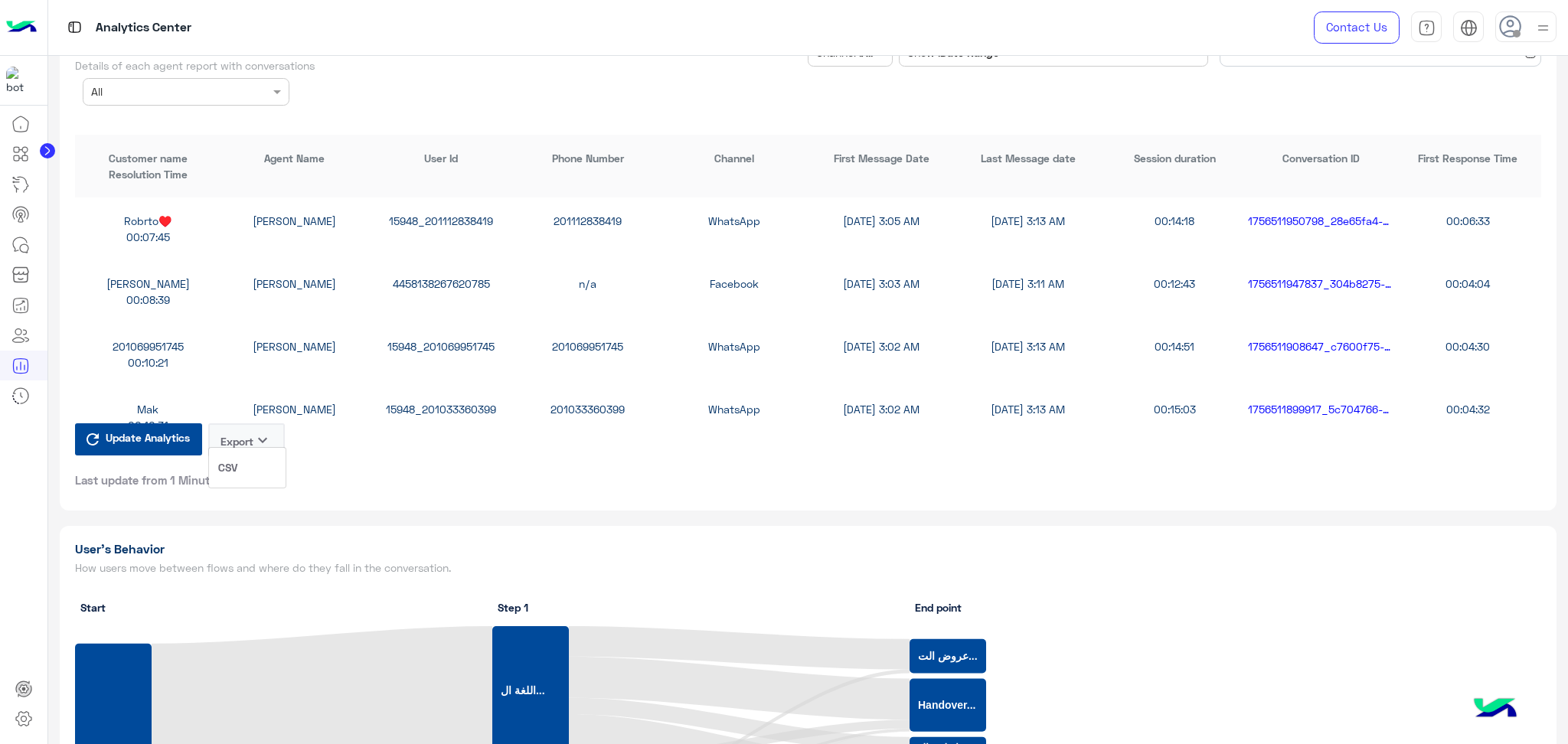
click at [252, 453] on button "CSV" at bounding box center [247, 467] width 77 height 28
click at [252, 426] on button "Export keyboard_arrow_down" at bounding box center [247, 440] width 77 height 34
click at [263, 451] on div "CSV" at bounding box center [247, 468] width 78 height 42
